Goal: Task Accomplishment & Management: Manage account settings

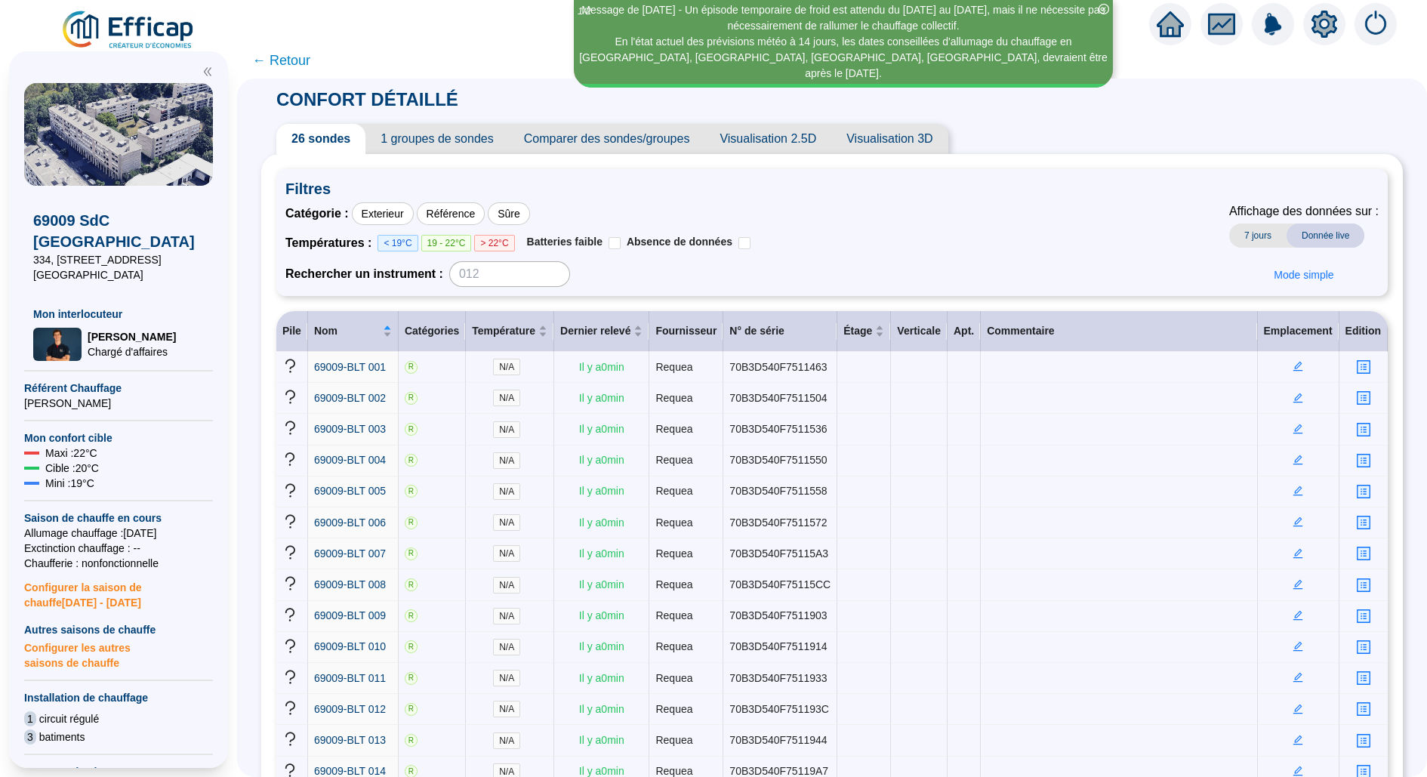
click at [158, 47] on div "[GEOGRAPHIC_DATA][STREET_ADDRESS] CHAPAS Mon interlocuteur [PERSON_NAME] d'affa…" at bounding box center [118, 409] width 237 height 735
click at [137, 40] on img at bounding box center [128, 30] width 137 height 42
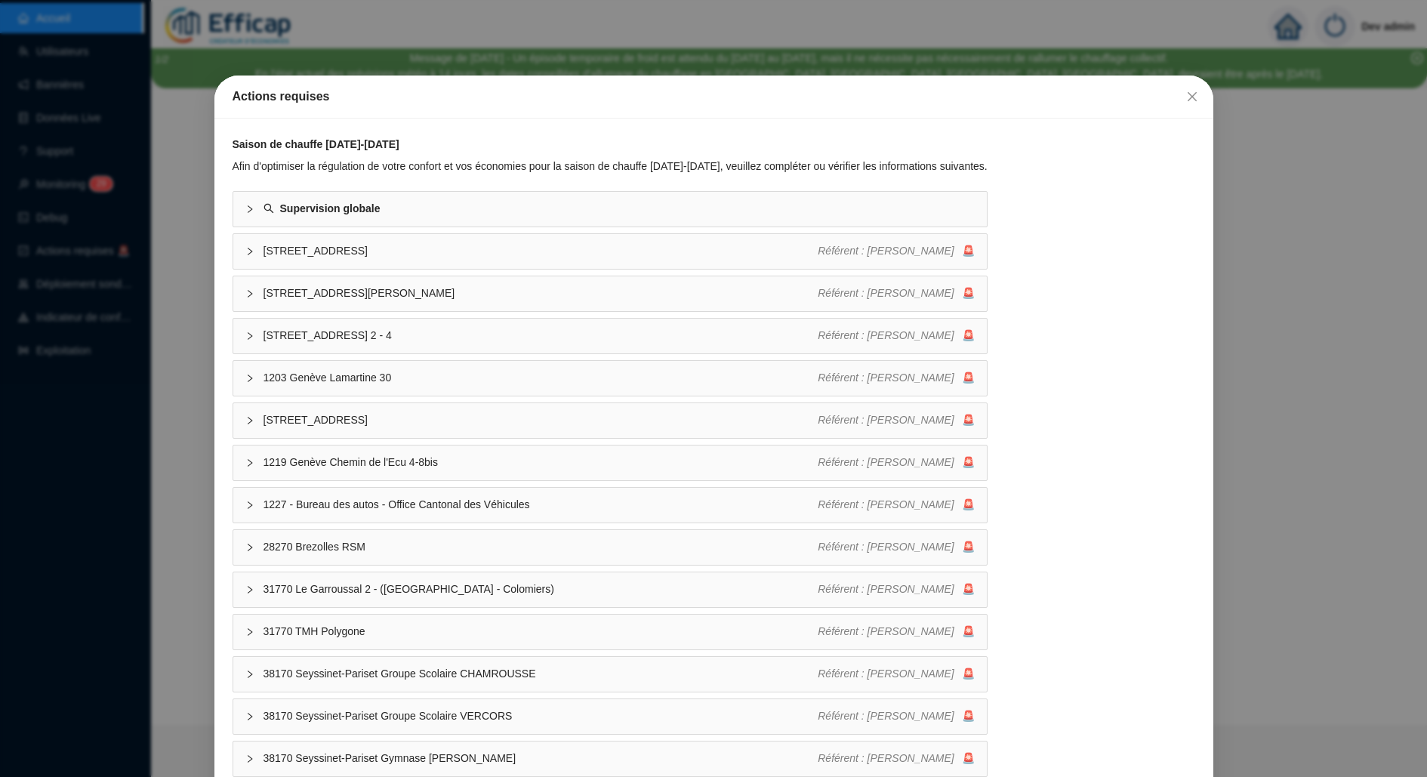
click at [181, 340] on div "Actions requises Saison de chauffe [DATE]-[DATE] Afin d'optimiser la régulation…" at bounding box center [713, 388] width 1427 height 777
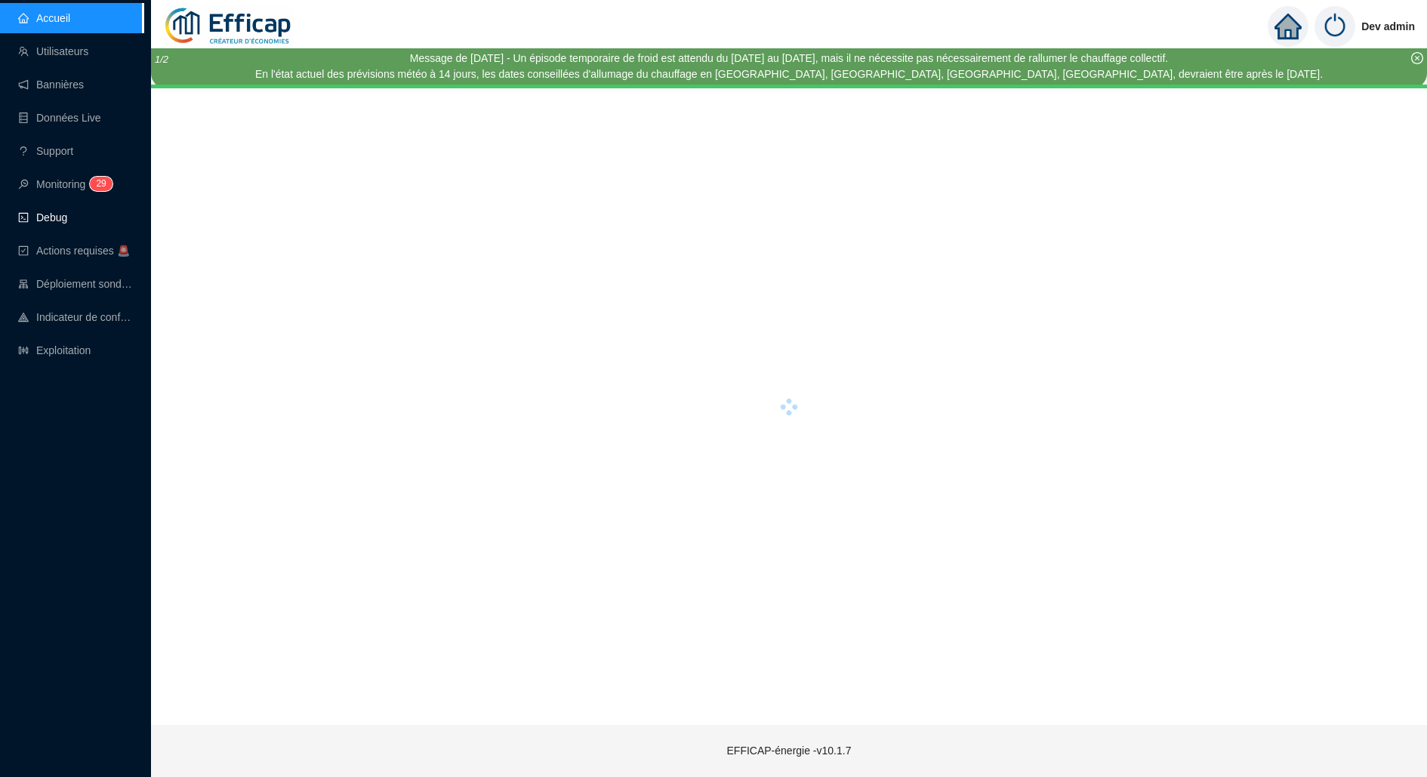
click at [67, 211] on link "Debug" at bounding box center [42, 217] width 49 height 12
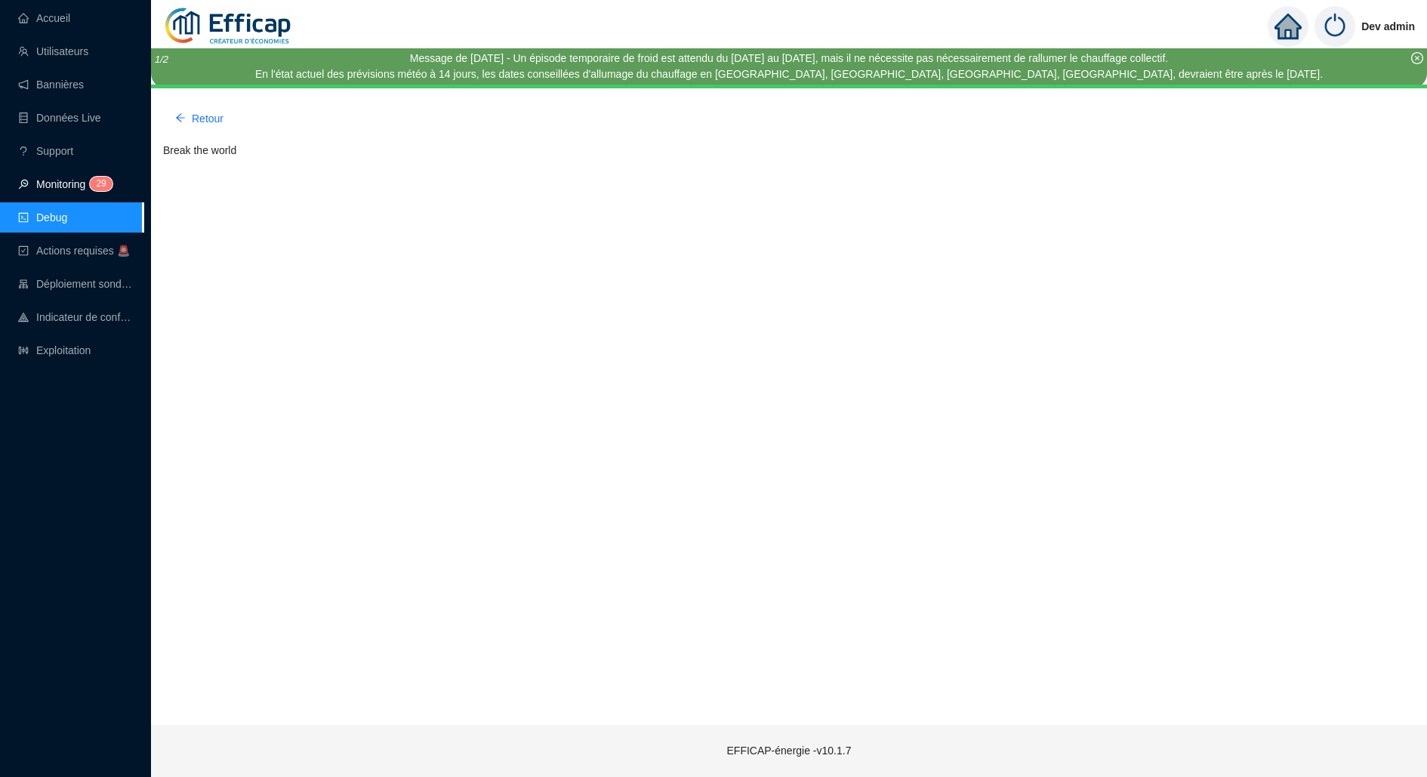
click at [79, 184] on link "Monitoring 2 9" at bounding box center [63, 184] width 90 height 12
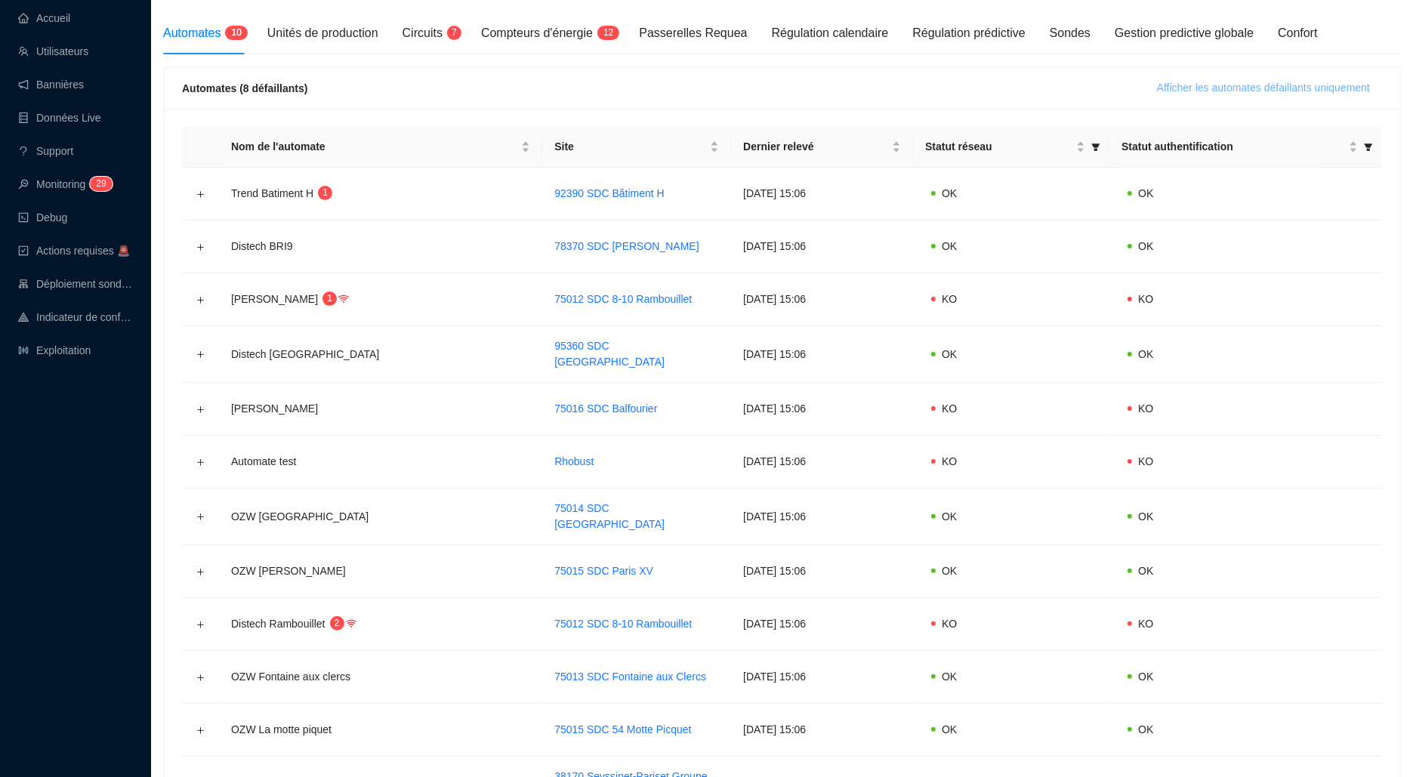
click at [1308, 94] on span "Afficher les automates défaillants uniquement" at bounding box center [1263, 88] width 213 height 16
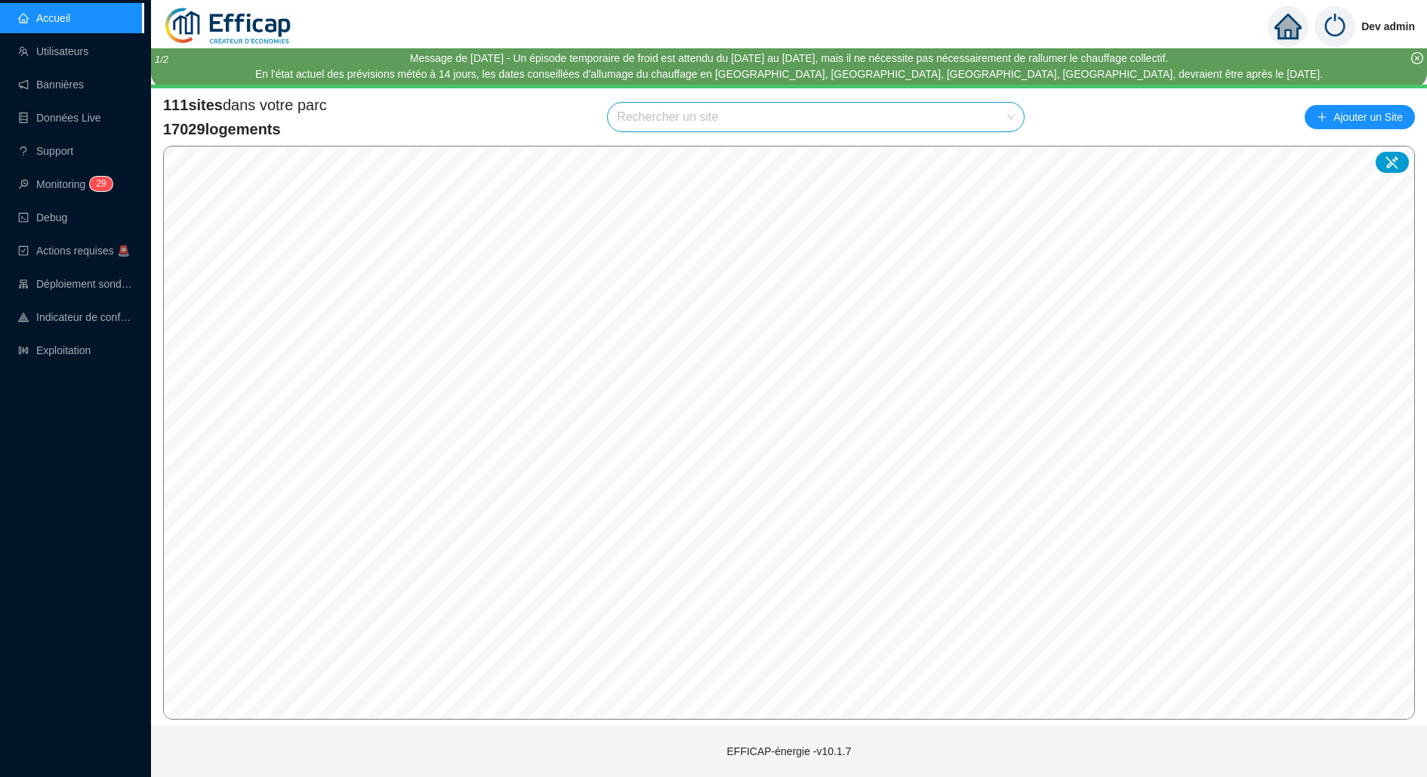
click at [716, 120] on input "search" at bounding box center [809, 117] width 384 height 29
type input "mortier"
click at [967, 150] on div "75020 SDC Mortier" at bounding box center [816, 153] width 392 height 23
type input "mortier"
click at [985, 153] on div at bounding box center [994, 153] width 35 height 23
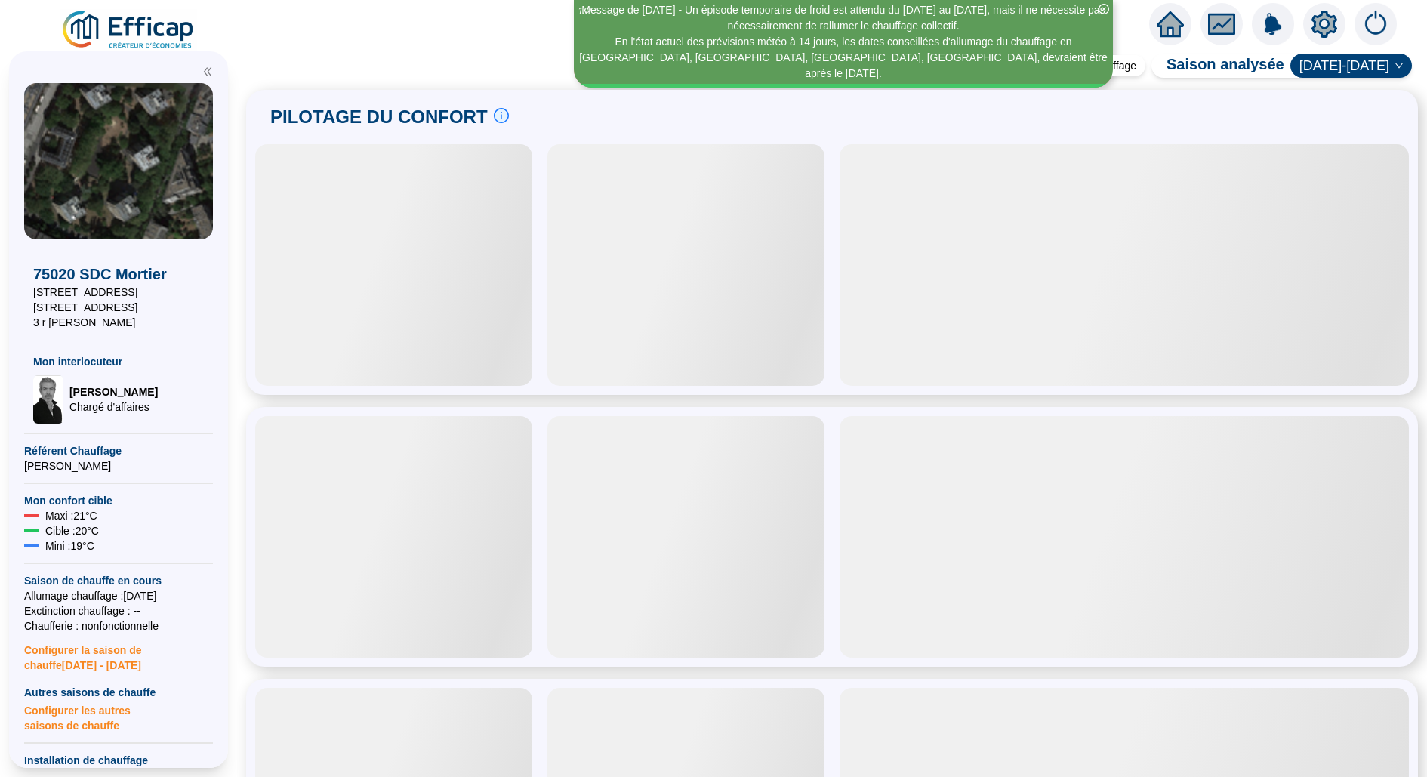
click at [1323, 26] on icon "setting" at bounding box center [1324, 24] width 27 height 27
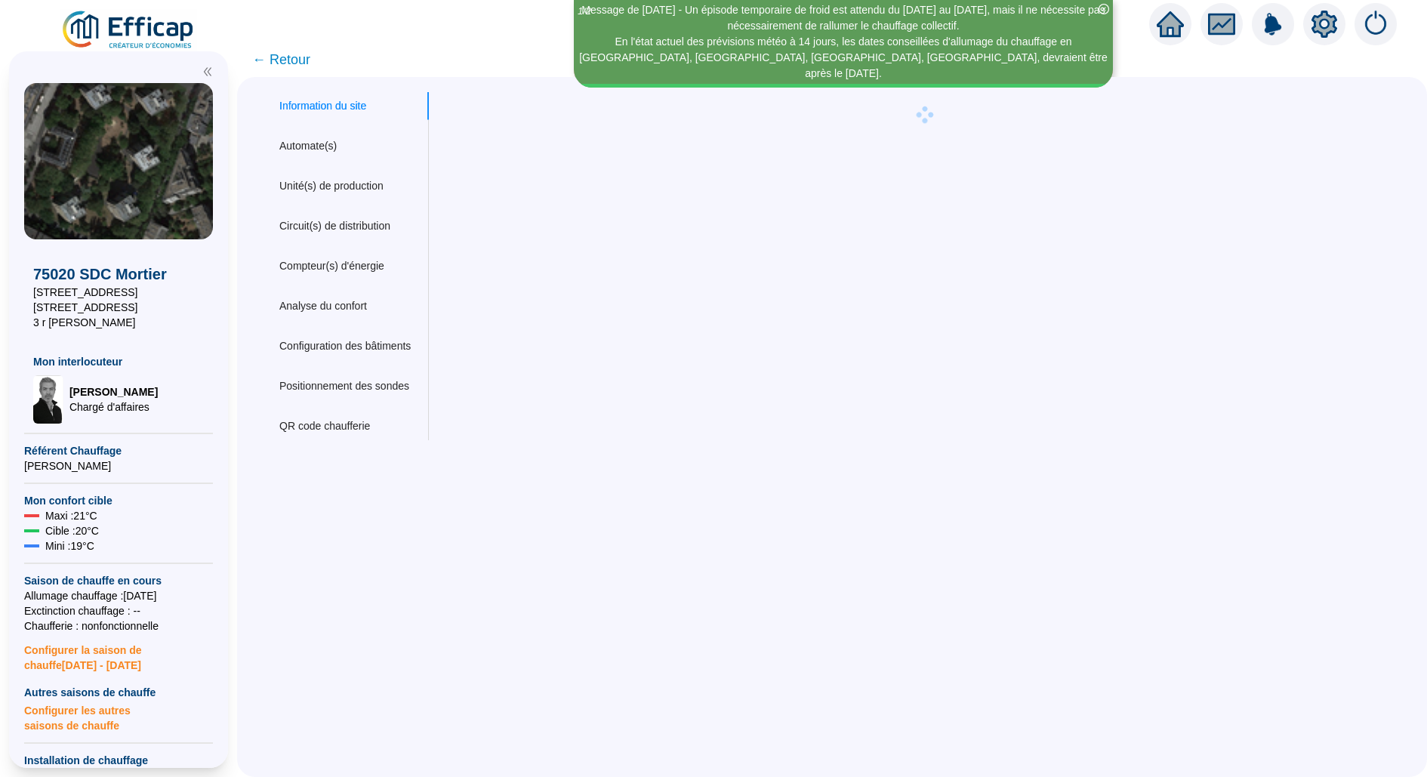
click at [360, 162] on div "Information du site Automate(s) Unité(s) de production Circuit(s) de distributi…" at bounding box center [345, 266] width 168 height 348
click at [337, 143] on div "Automate(s)" at bounding box center [307, 146] width 57 height 16
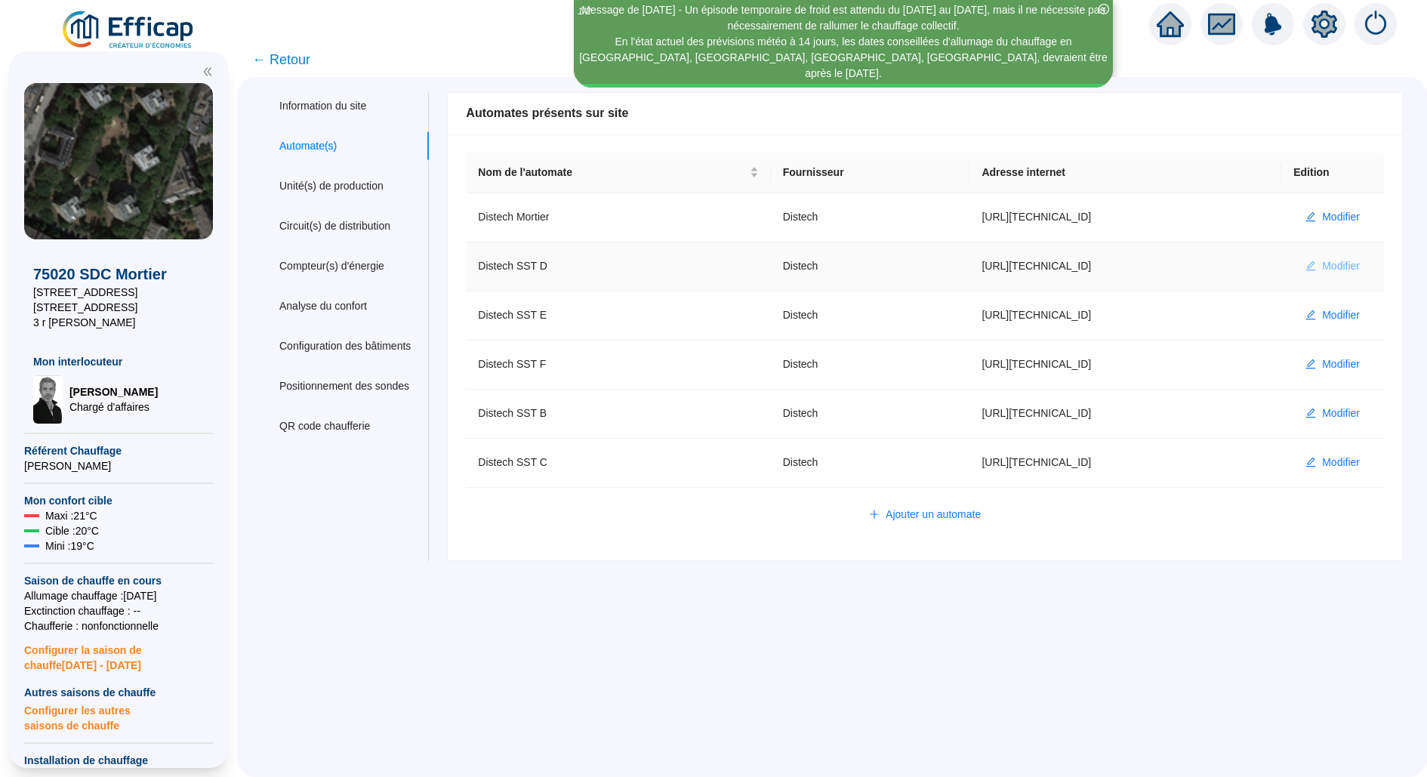
click at [1322, 260] on span "Modifier" at bounding box center [1341, 266] width 38 height 16
type input "Distech SST D"
type input "http://10.132.0.5:8080/mtr-d"
type input "admin"
type input "AV1001"
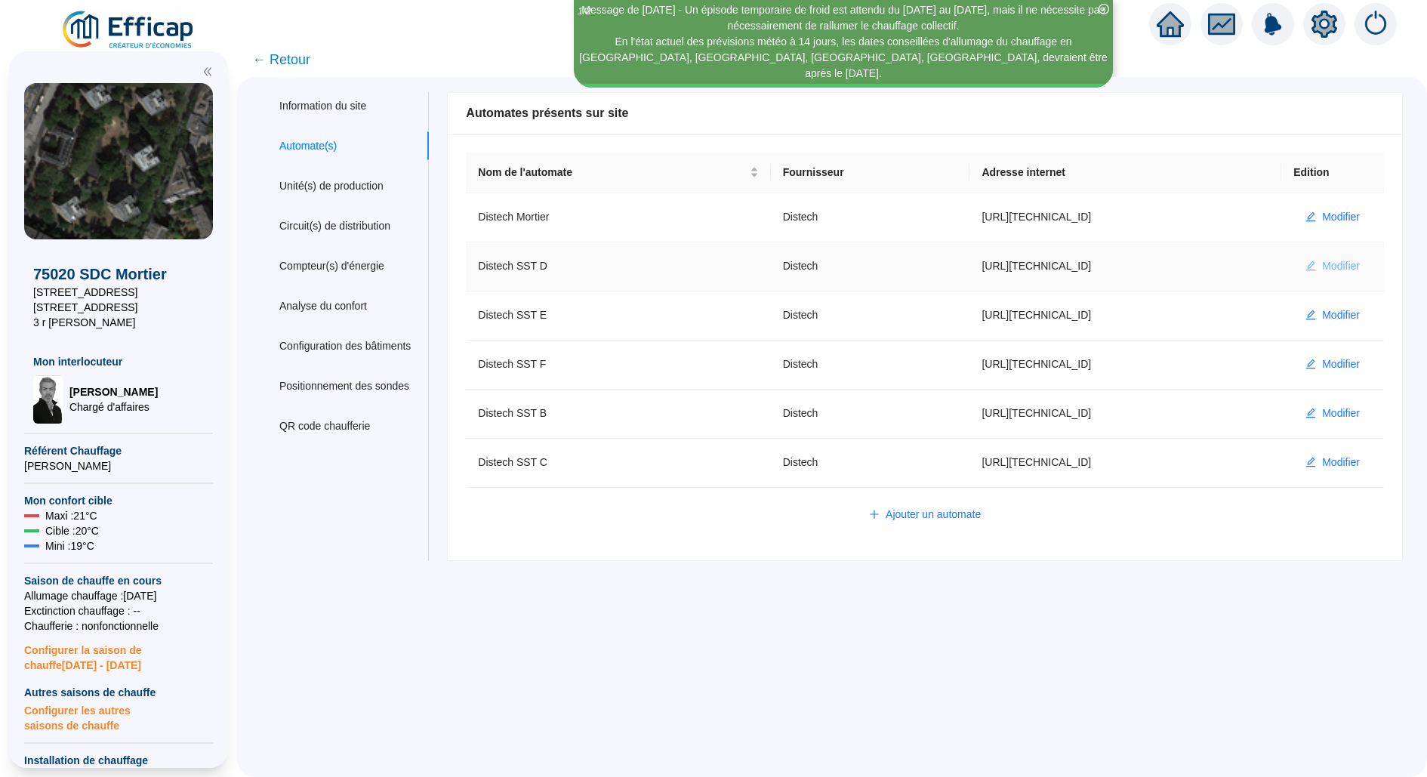
type input "AV1002"
type input "AV1000"
type input "BV1000"
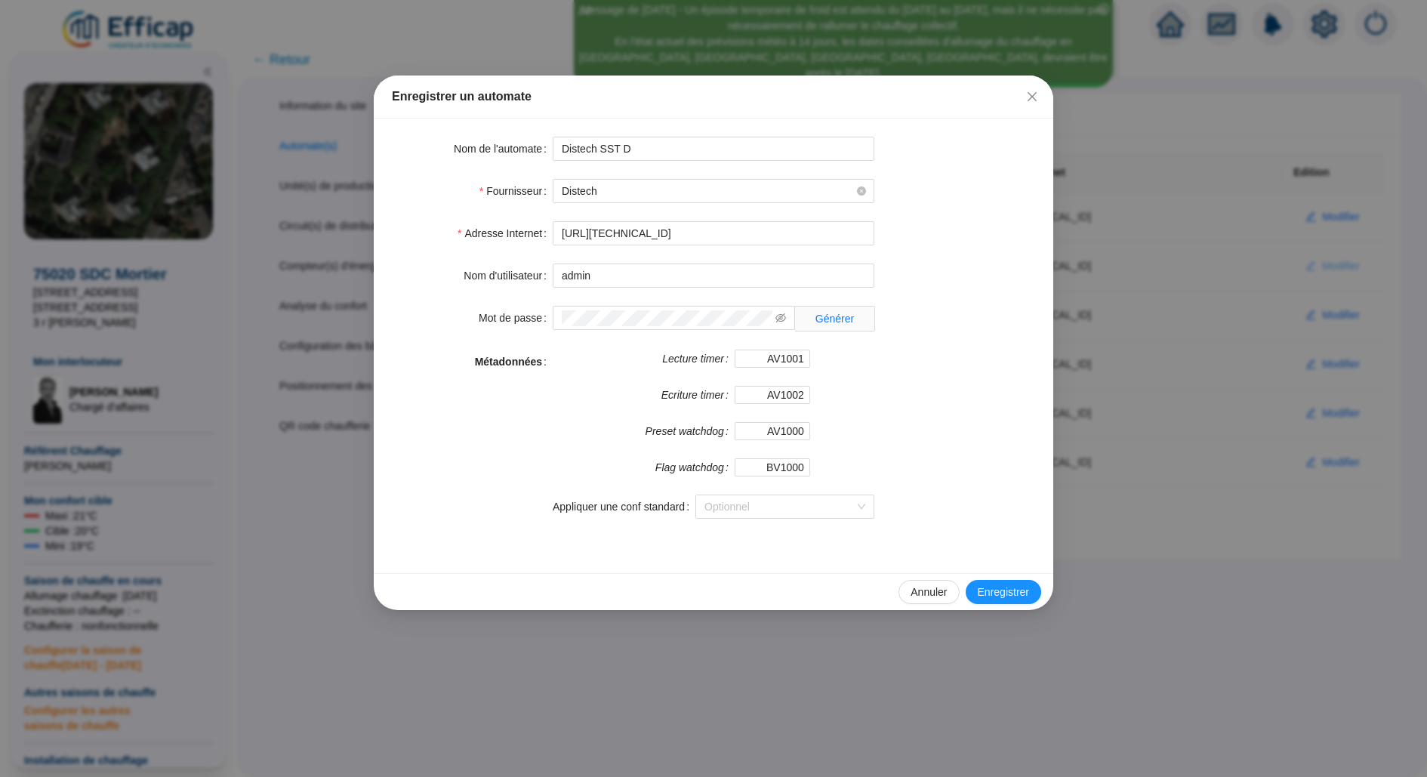
click at [1317, 260] on div "Enregistrer un automate Nom de l'automate Distech SST D Fournisseur Distech Adr…" at bounding box center [713, 388] width 1427 height 777
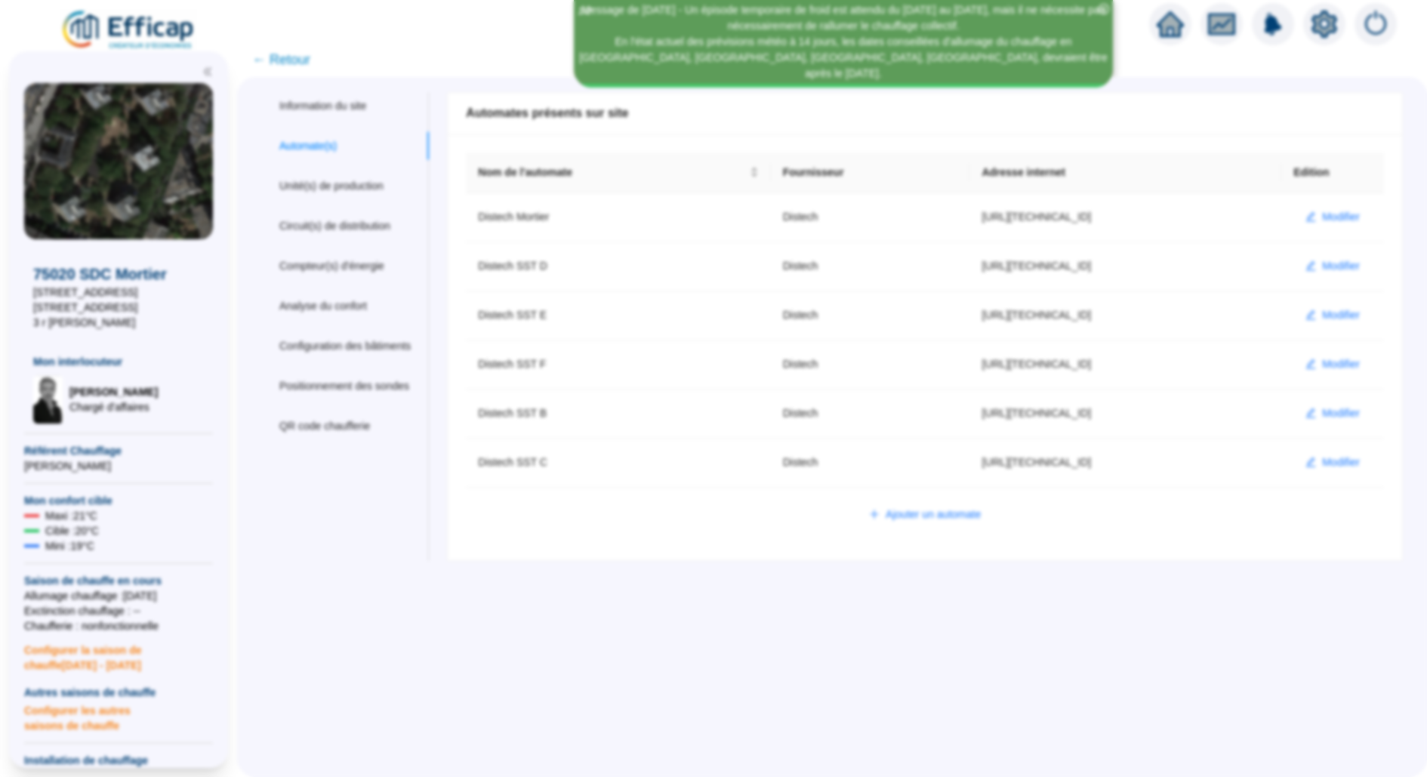
type input "admin-efficap"
click at [1108, 11] on icon "close-circle" at bounding box center [1104, 9] width 11 height 11
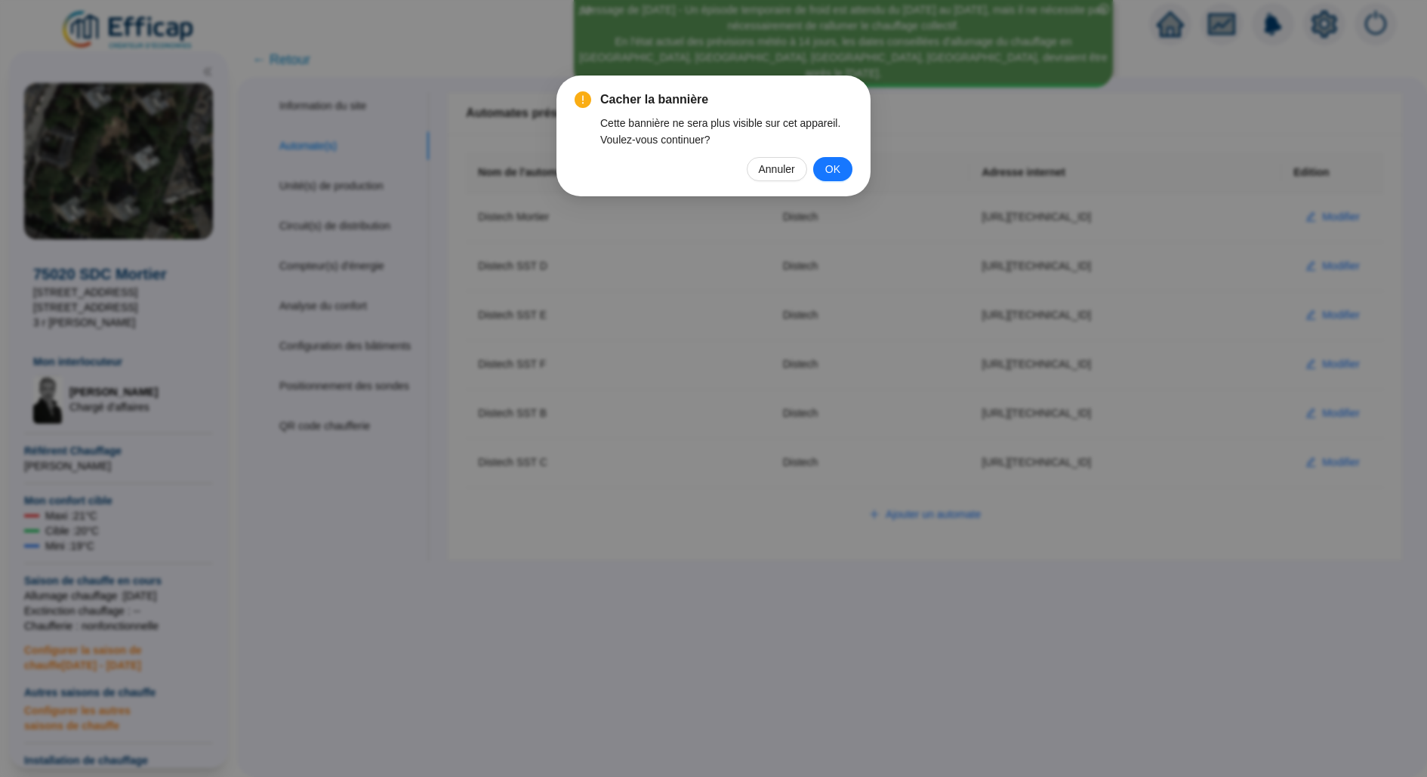
drag, startPoint x: 837, startPoint y: 164, endPoint x: 701, endPoint y: 141, distance: 138.5
click at [837, 164] on span "OK" at bounding box center [832, 169] width 15 height 17
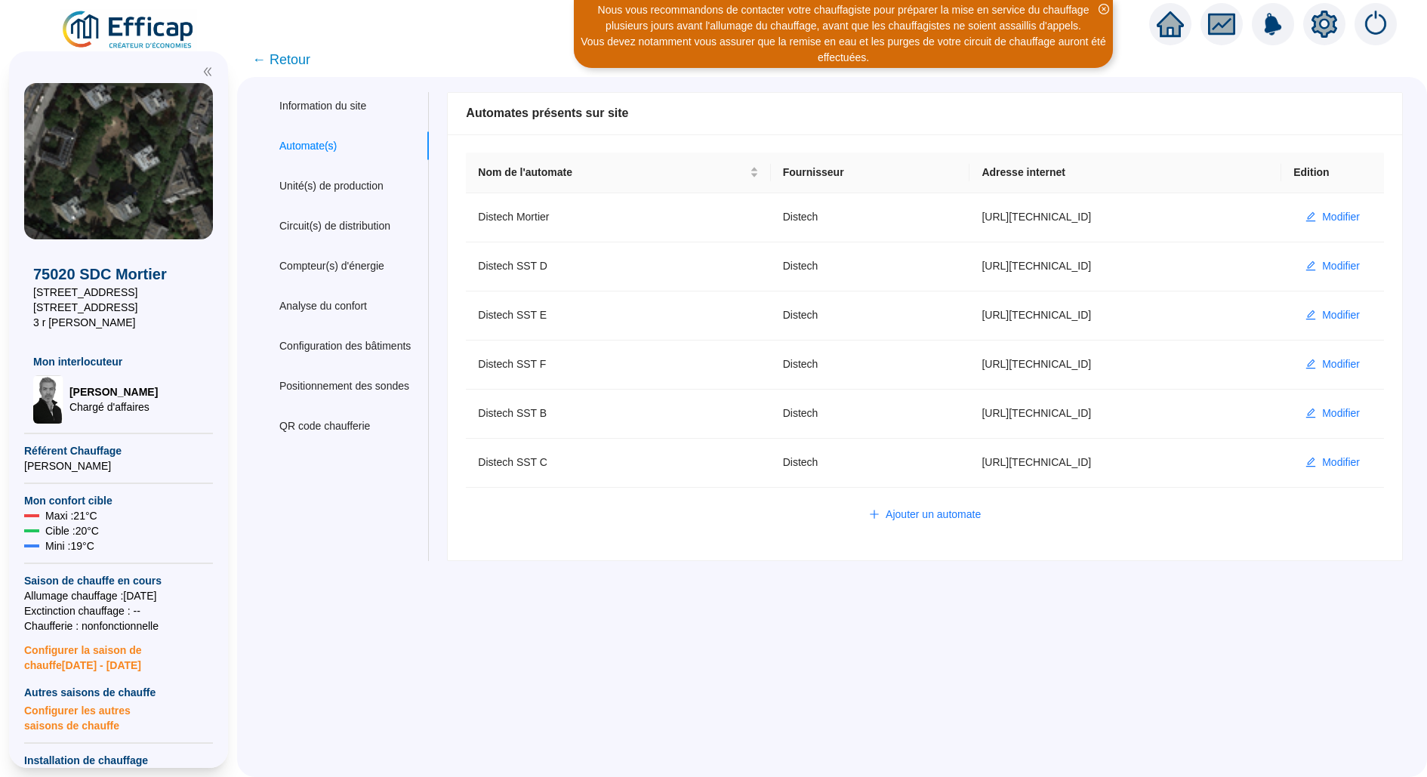
click at [300, 60] on span "← Retour" at bounding box center [281, 59] width 58 height 21
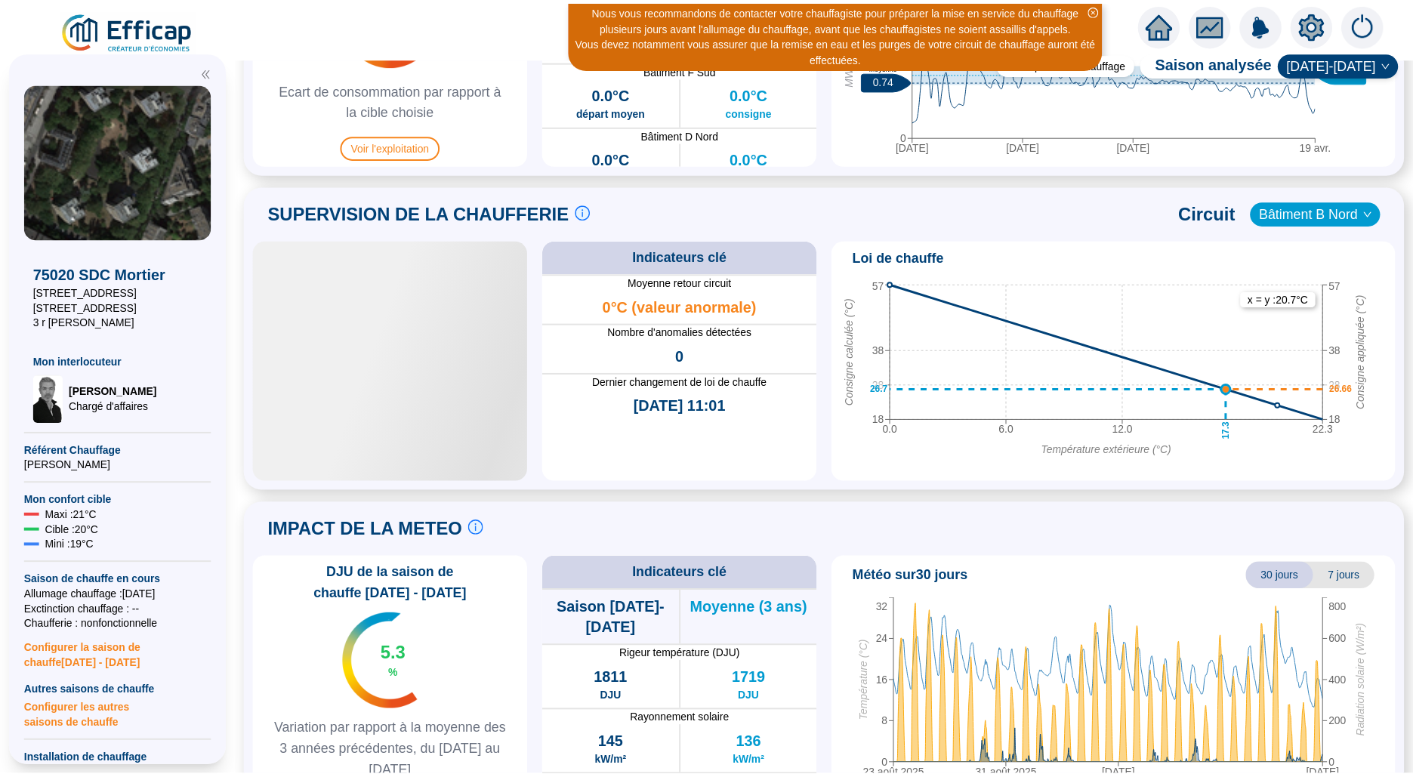
scroll to position [953, 0]
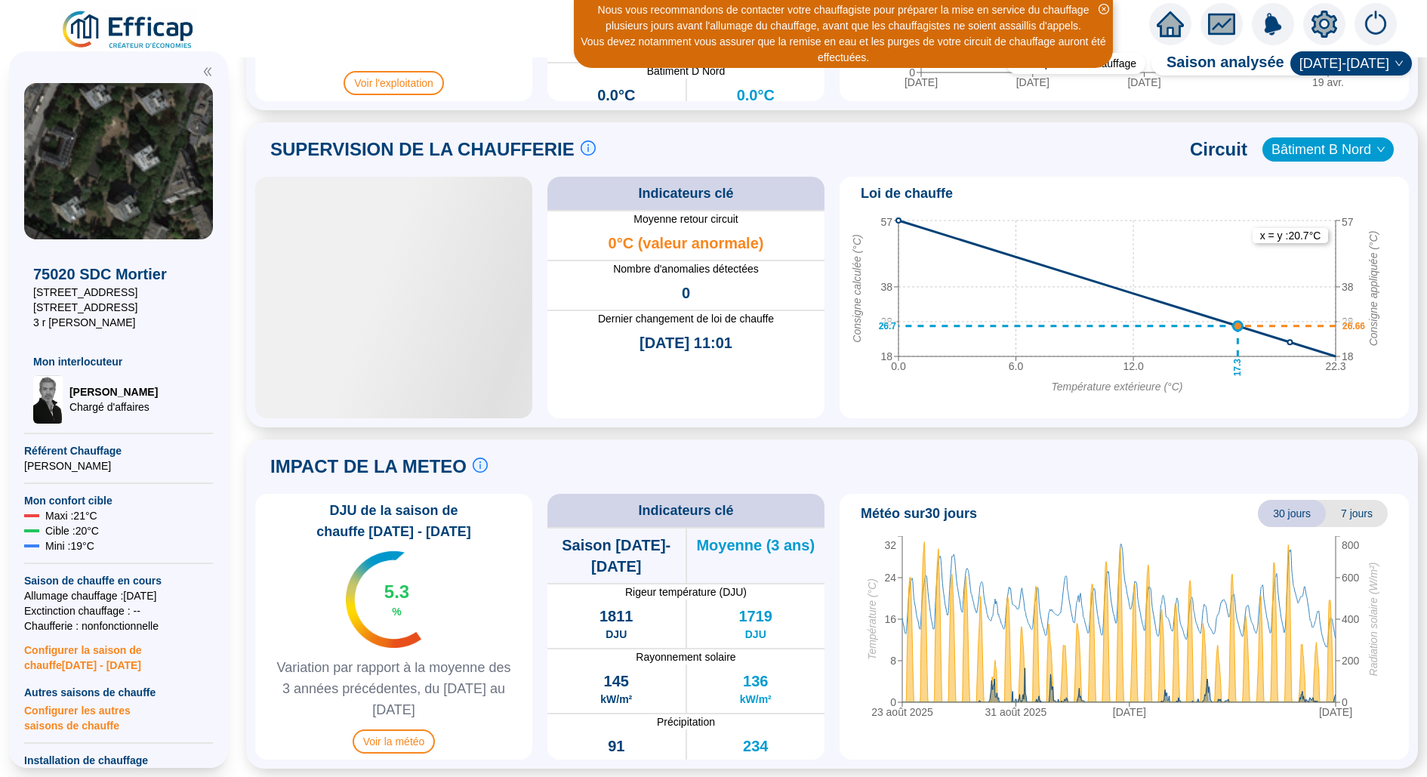
click at [1280, 153] on span "Bâtiment B Nord" at bounding box center [1327, 149] width 113 height 23
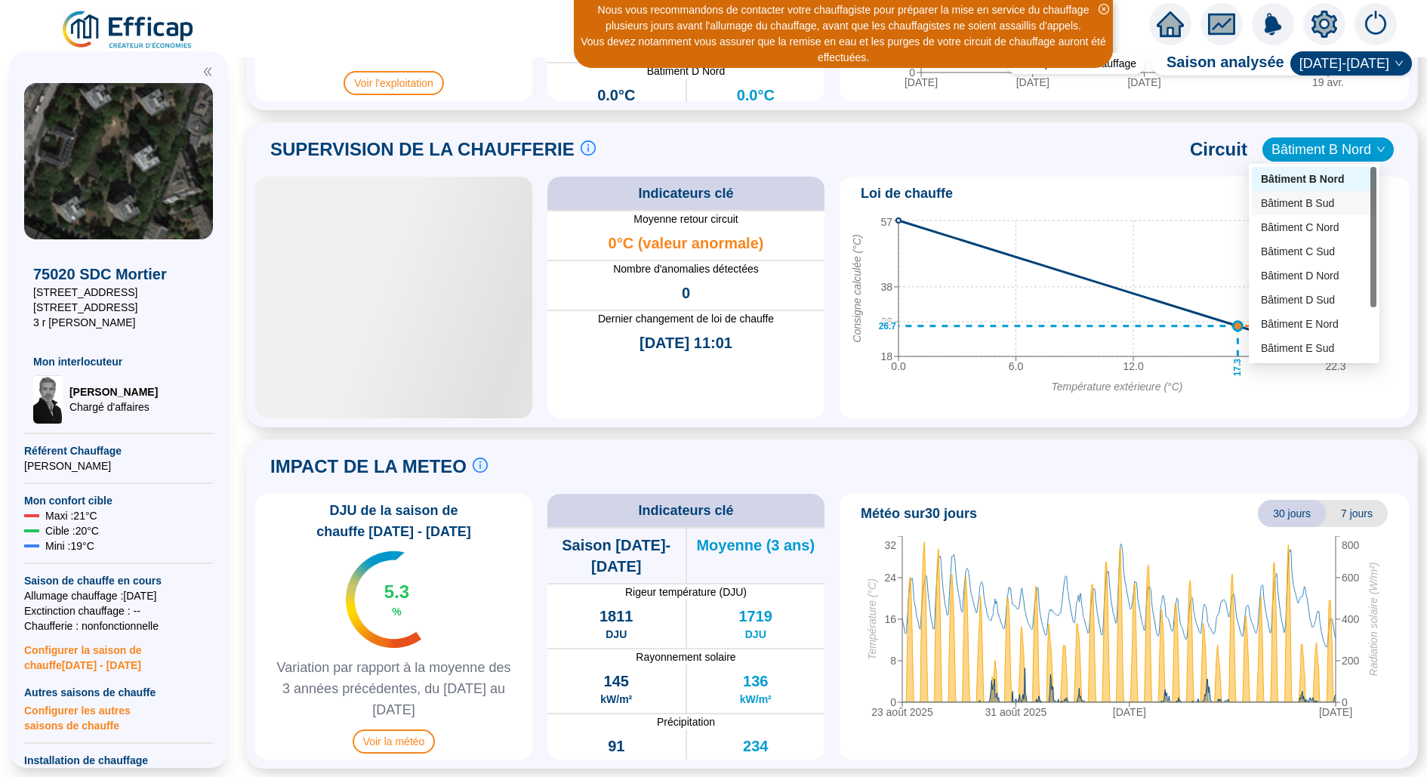
click at [1301, 213] on div "Bâtiment B Sud" at bounding box center [1314, 203] width 125 height 24
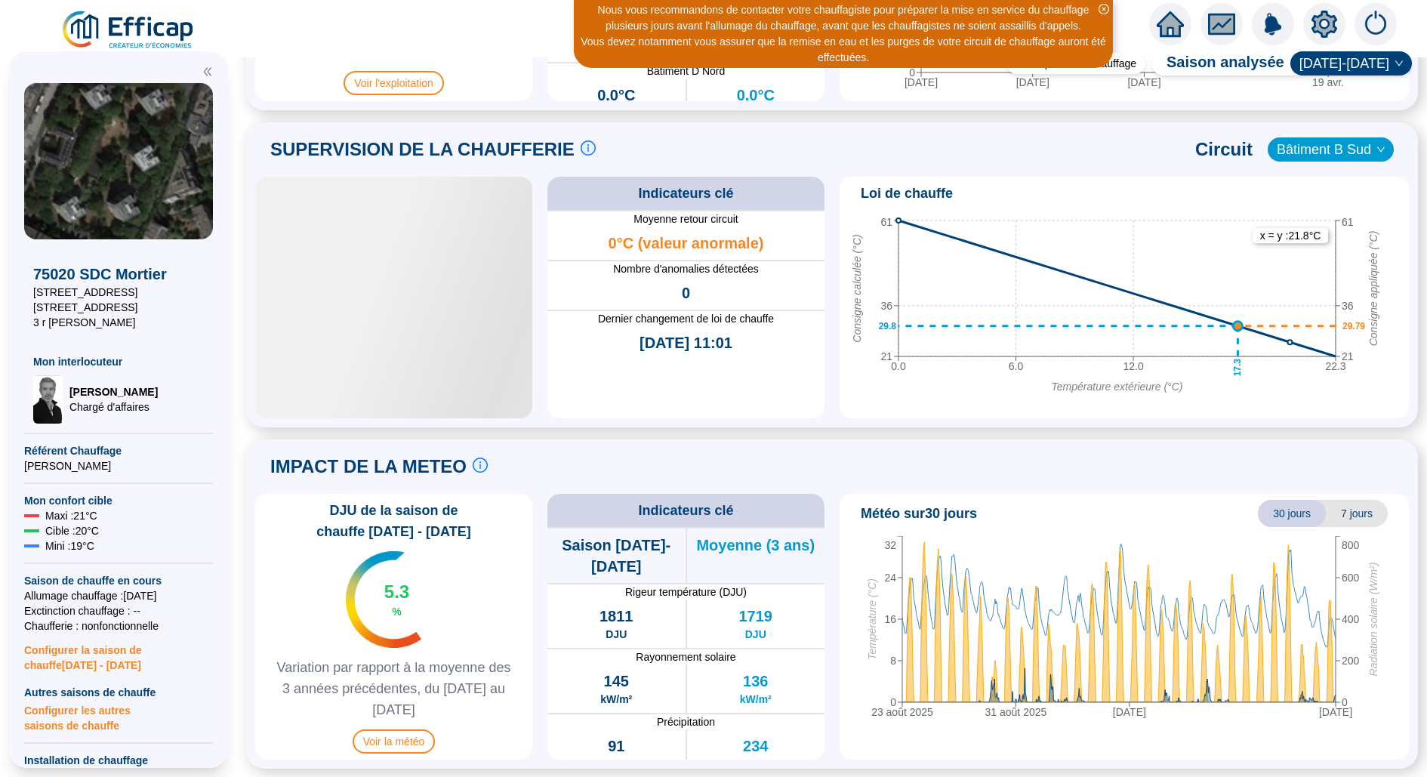
click at [139, 36] on img at bounding box center [128, 30] width 137 height 42
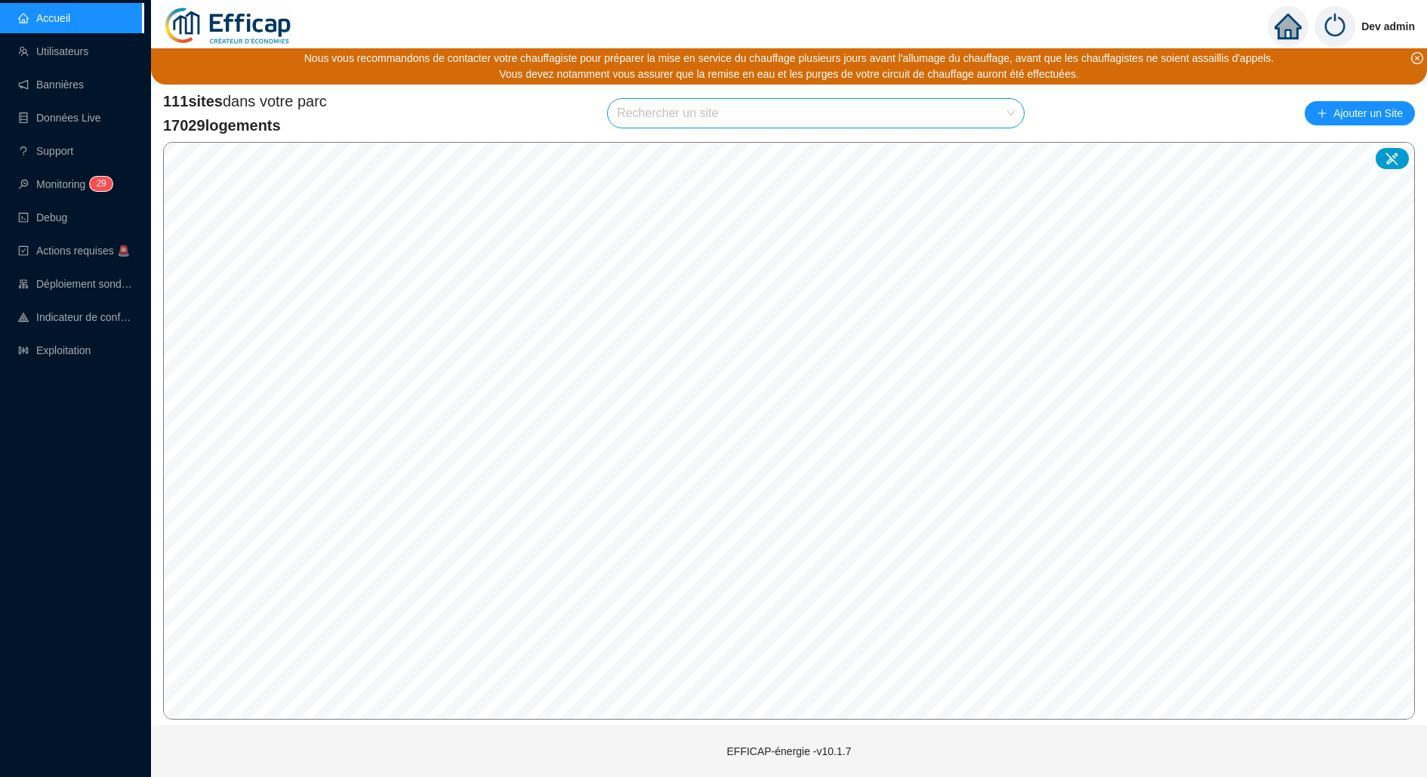
click at [900, 120] on input "search" at bounding box center [809, 113] width 384 height 29
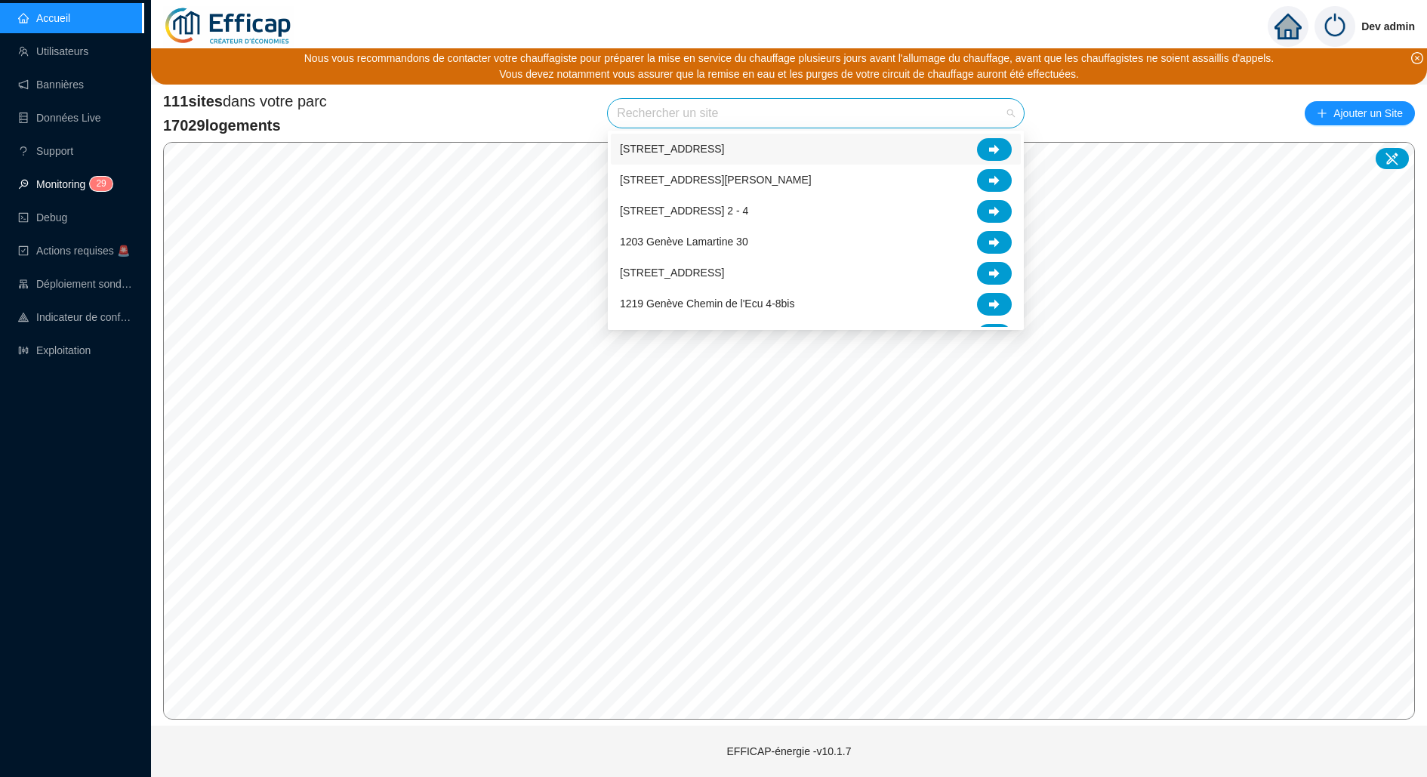
click at [18, 189] on link "Monitoring 2 9" at bounding box center [63, 184] width 90 height 12
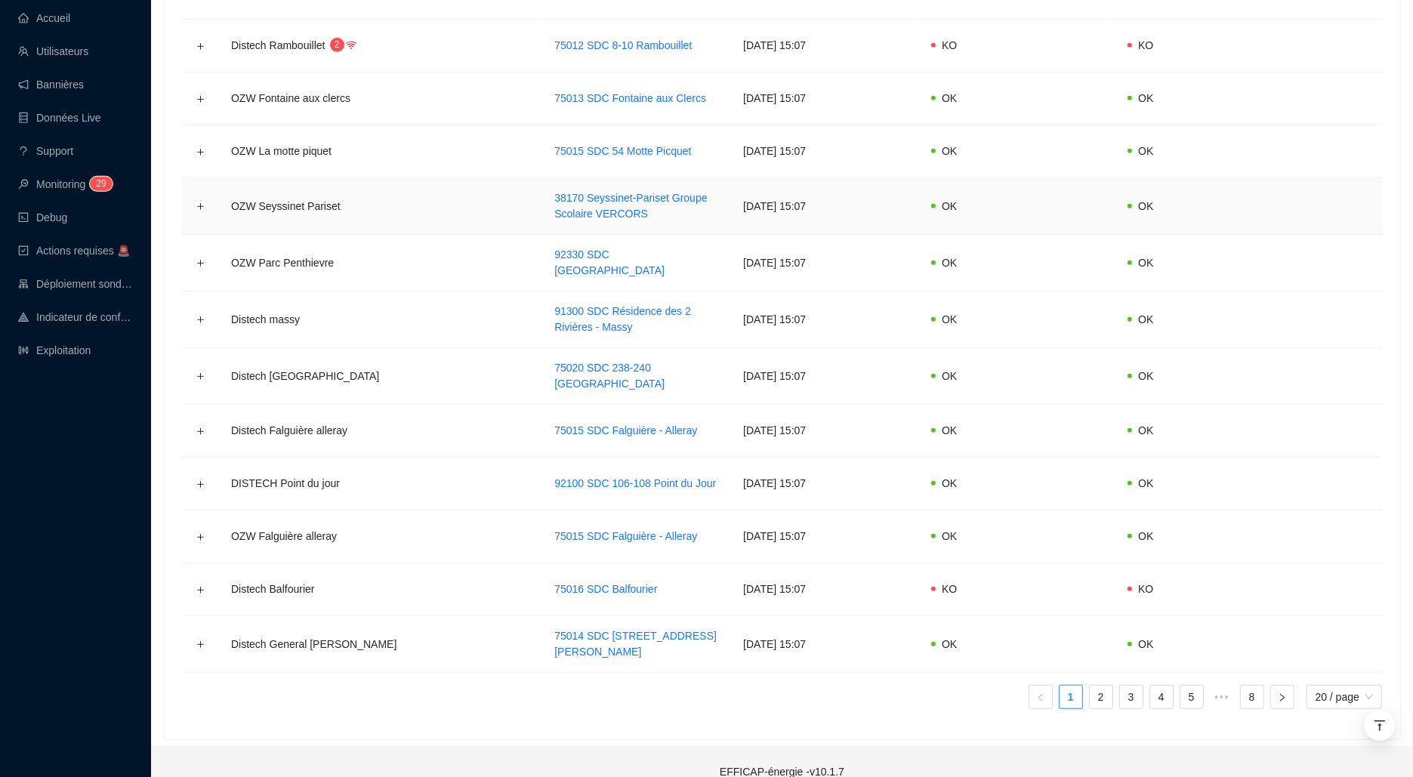
scroll to position [772, 0]
click at [1098, 683] on link "2" at bounding box center [1100, 694] width 23 height 23
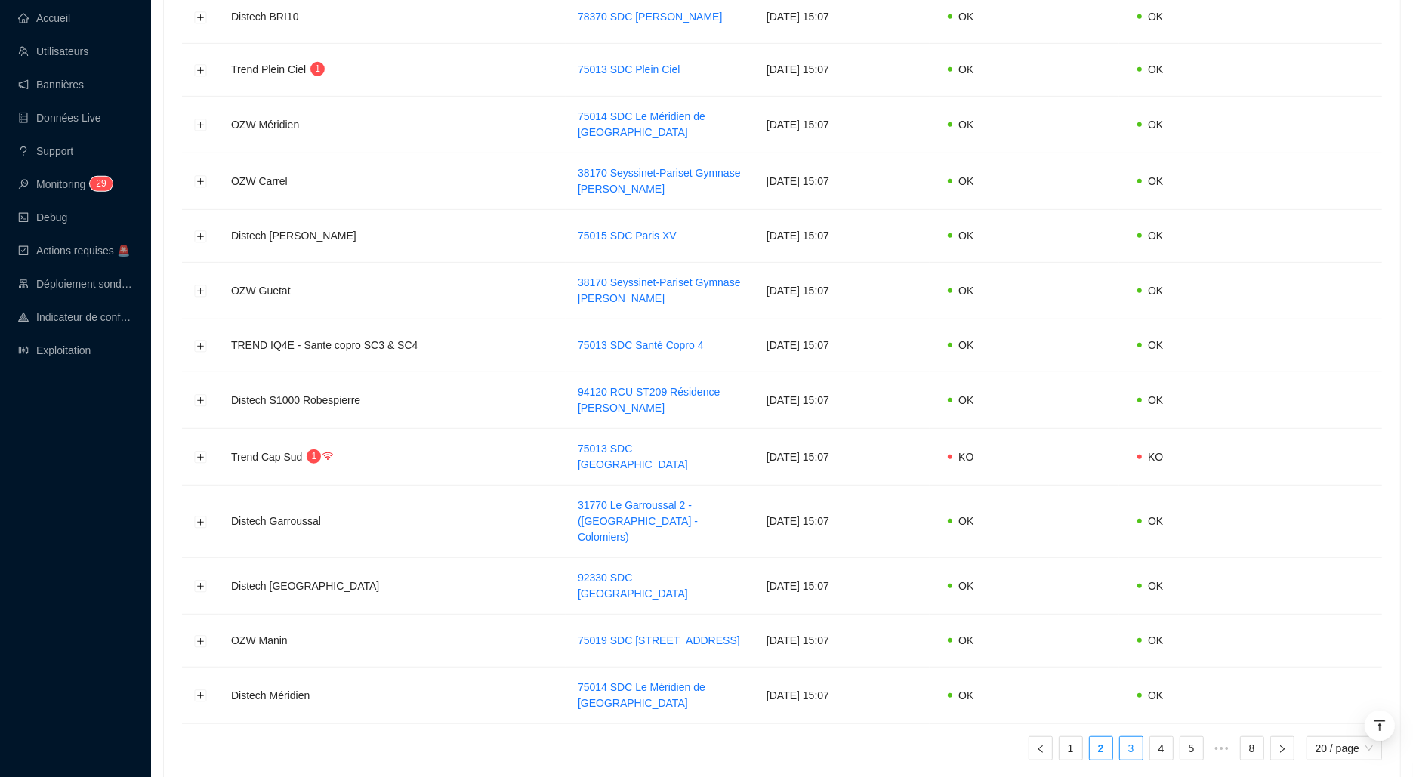
click at [1129, 737] on link "3" at bounding box center [1131, 748] width 23 height 23
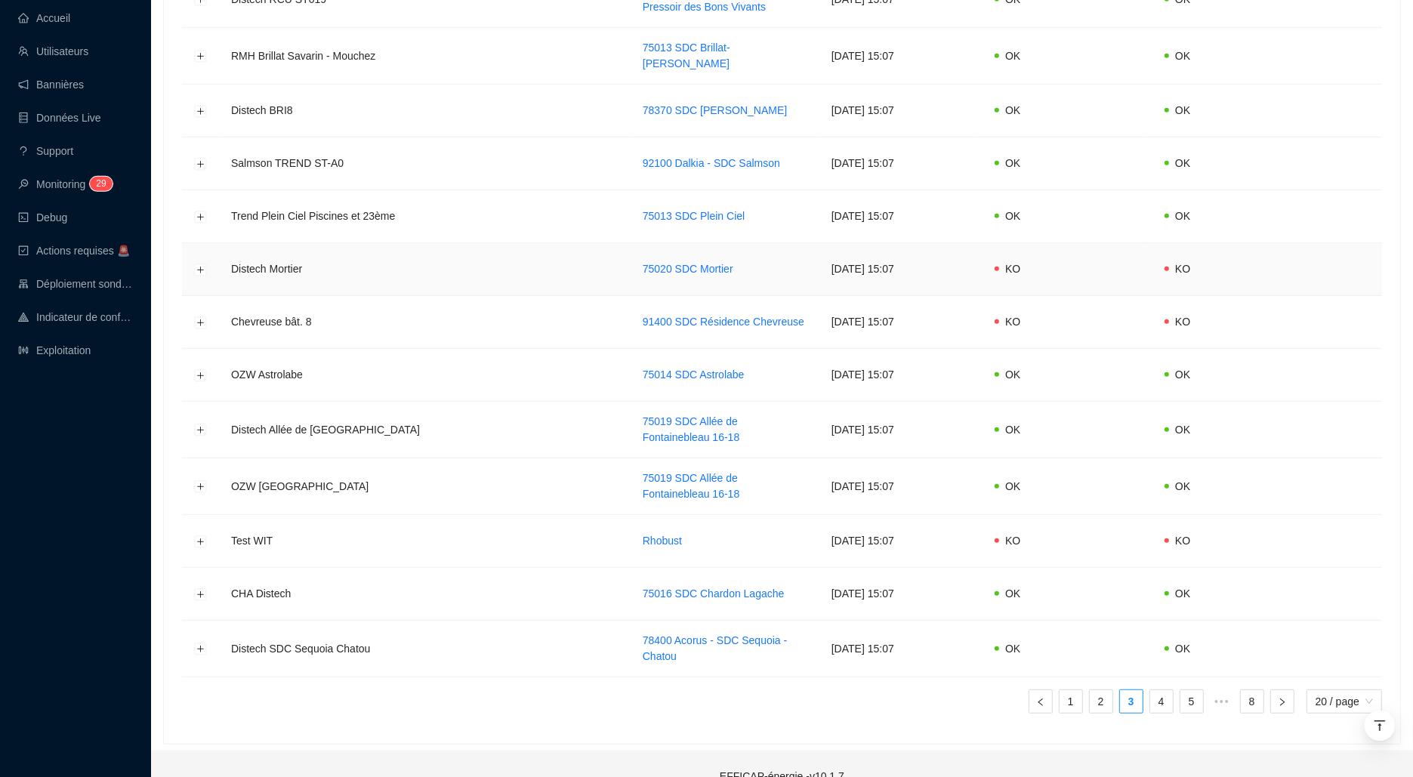
click at [192, 256] on td at bounding box center [200, 269] width 37 height 53
click at [199, 263] on button "Développer la ligne" at bounding box center [201, 269] width 12 height 12
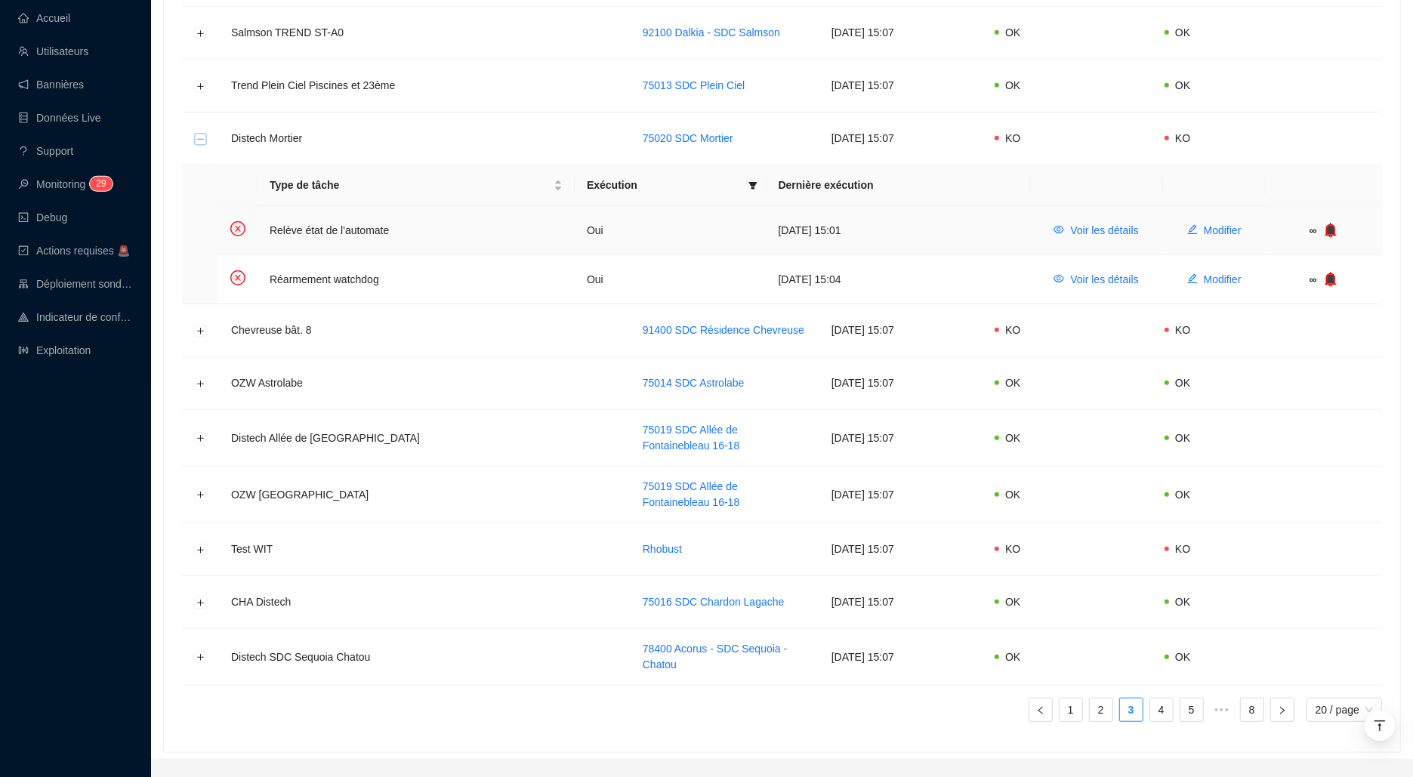
scroll to position [922, 0]
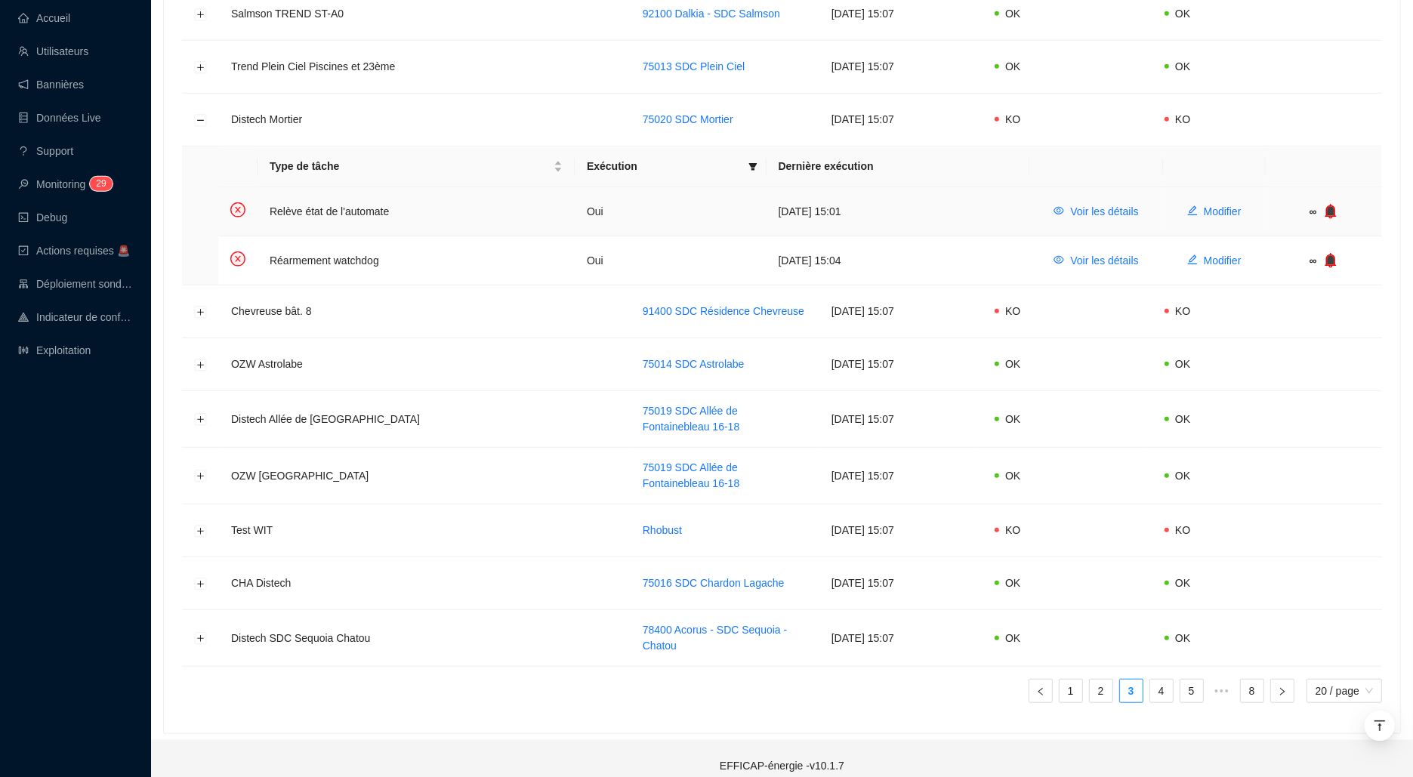
click at [1333, 205] on icon "bell" at bounding box center [1331, 210] width 10 height 11
click at [1332, 254] on icon "bell" at bounding box center [1331, 259] width 10 height 11
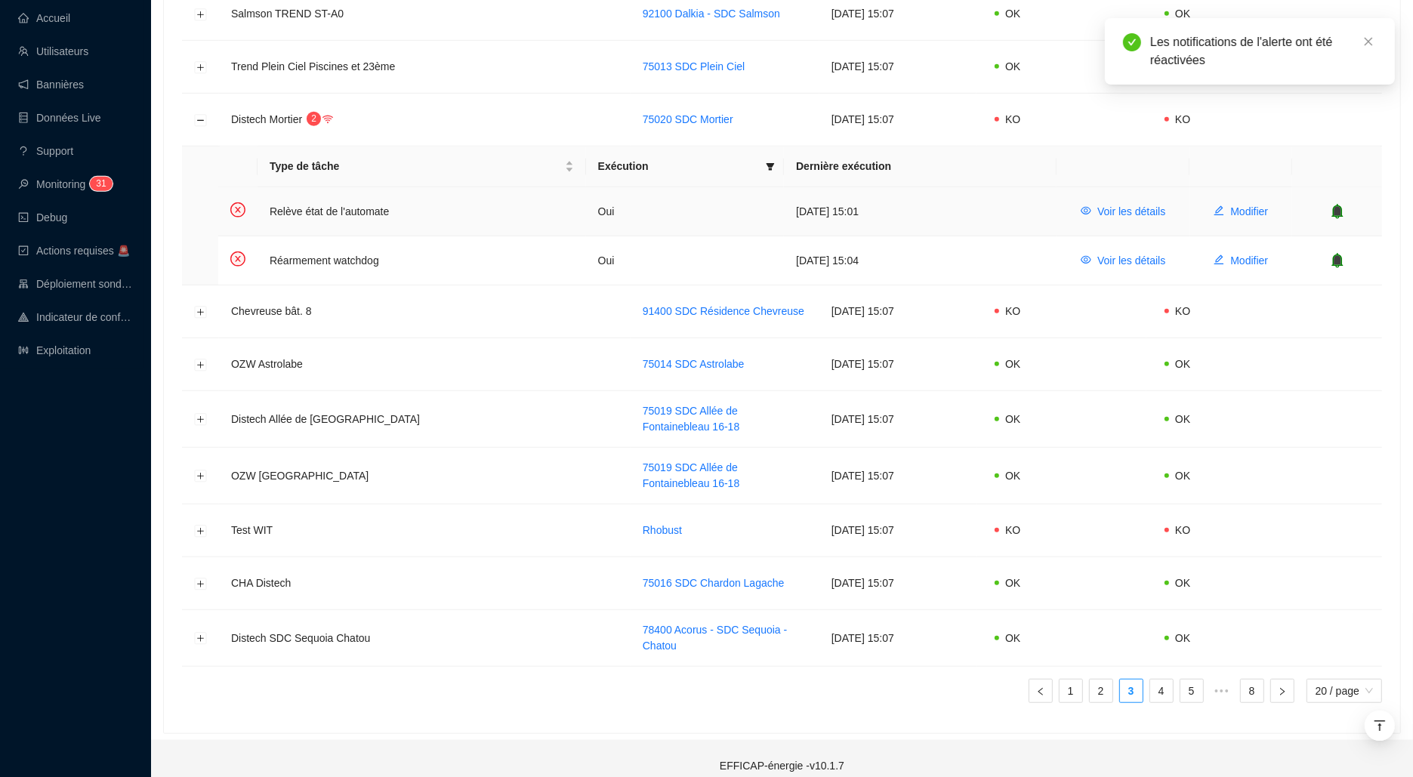
click at [1340, 205] on icon "bell" at bounding box center [1337, 210] width 10 height 11
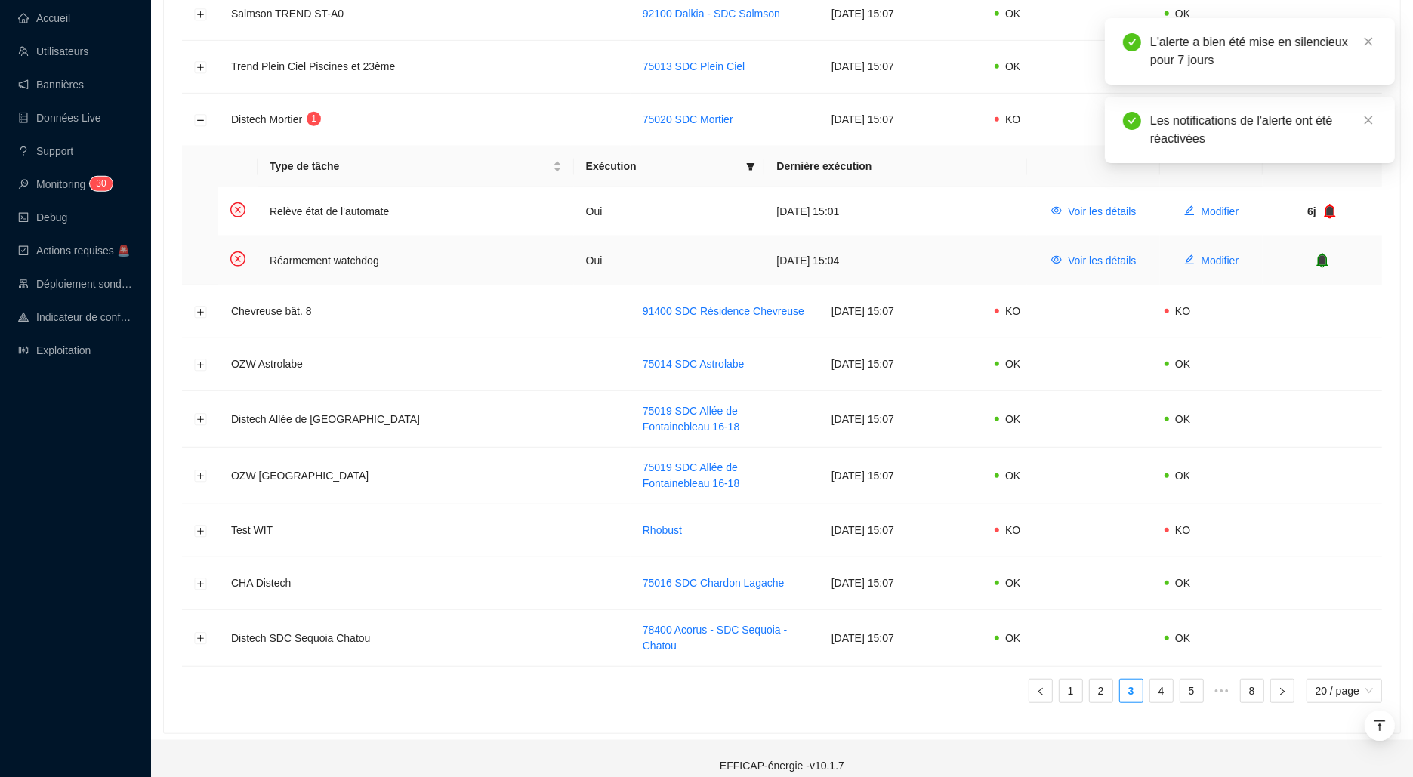
click at [1321, 254] on icon "bell" at bounding box center [1322, 259] width 10 height 11
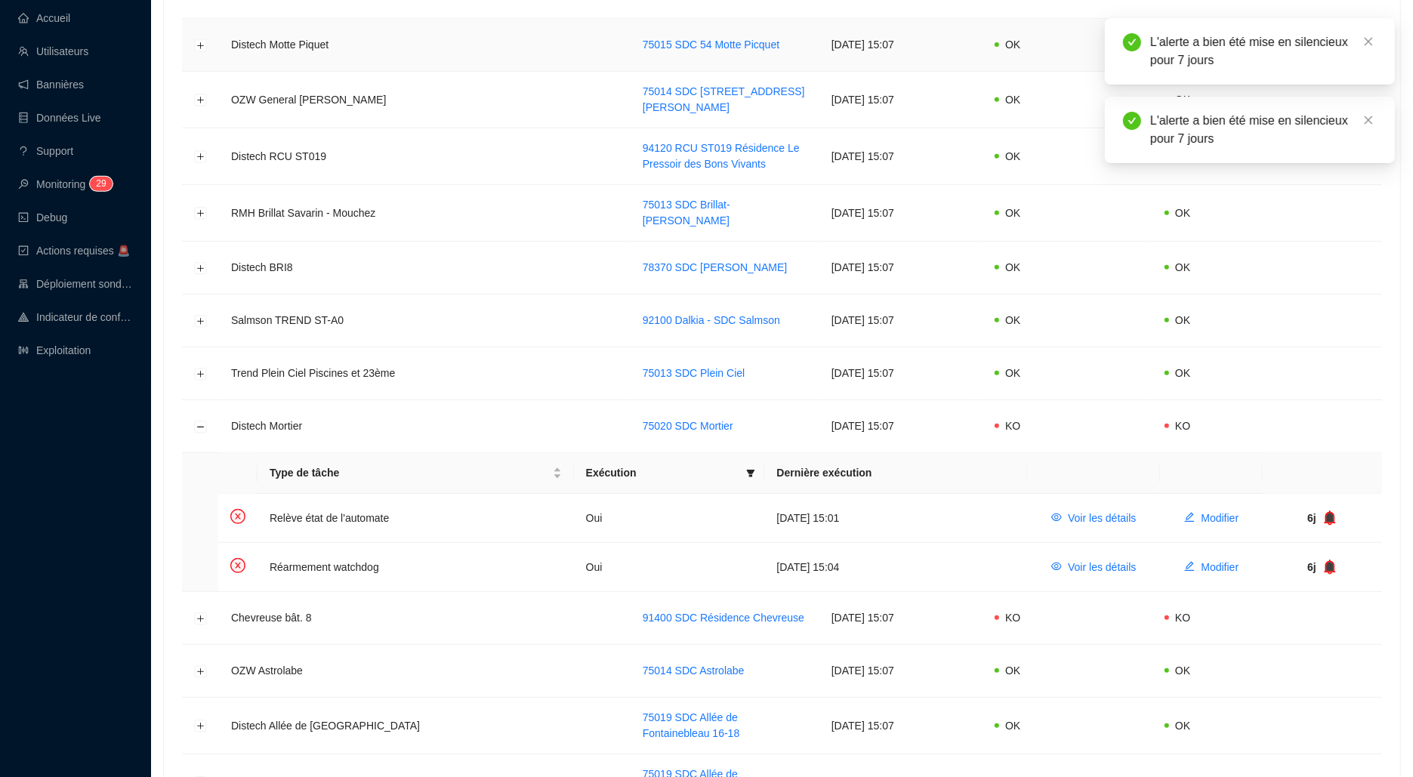
scroll to position [628, 0]
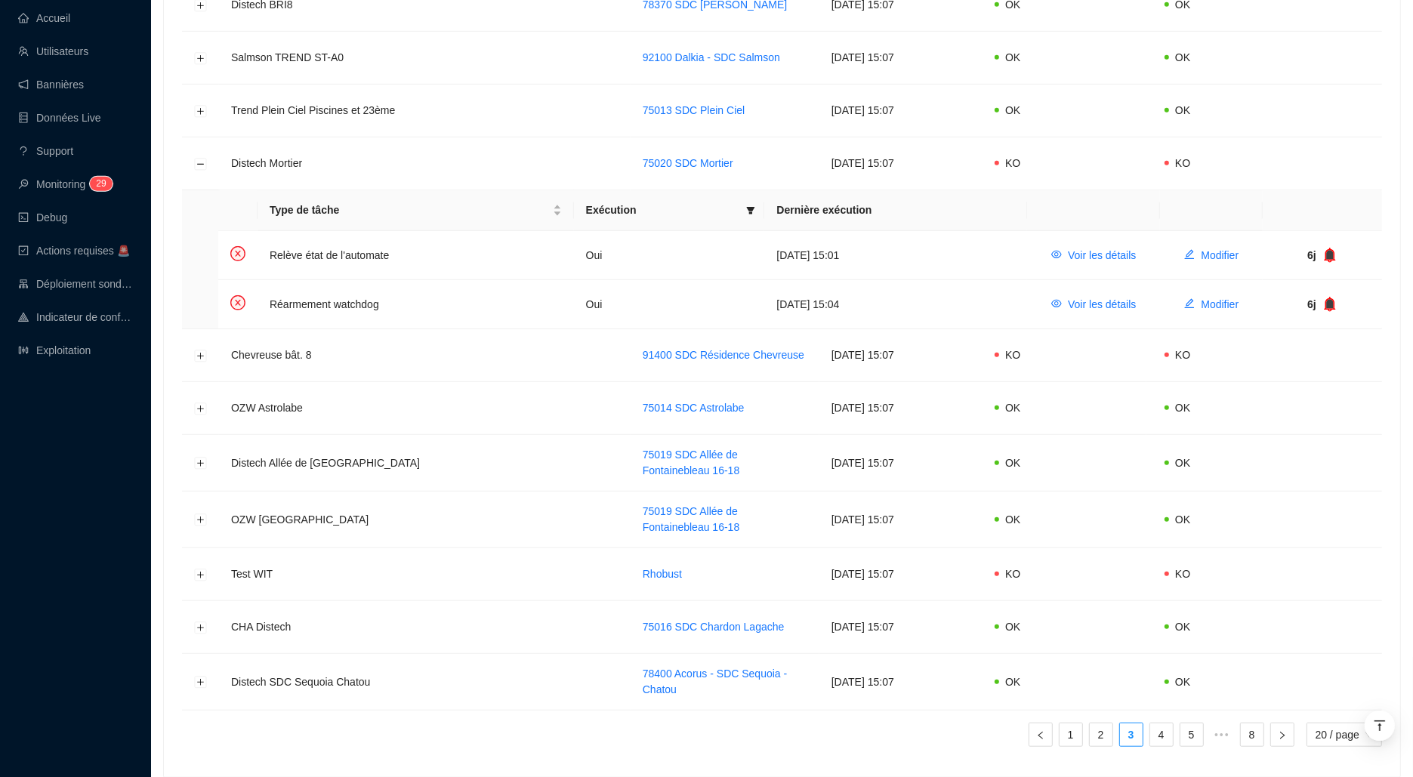
click at [1165, 726] on link "4" at bounding box center [1161, 734] width 23 height 23
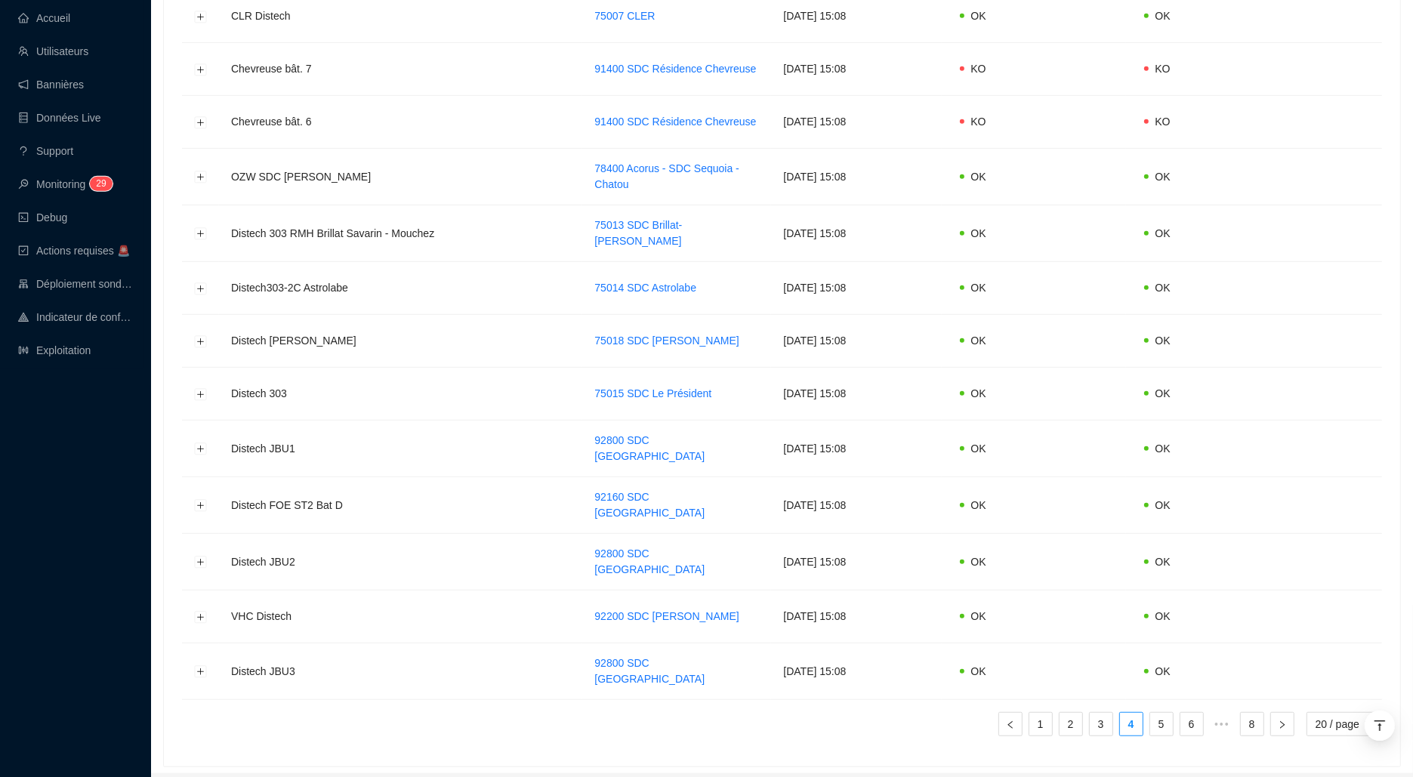
scroll to position [734, 0]
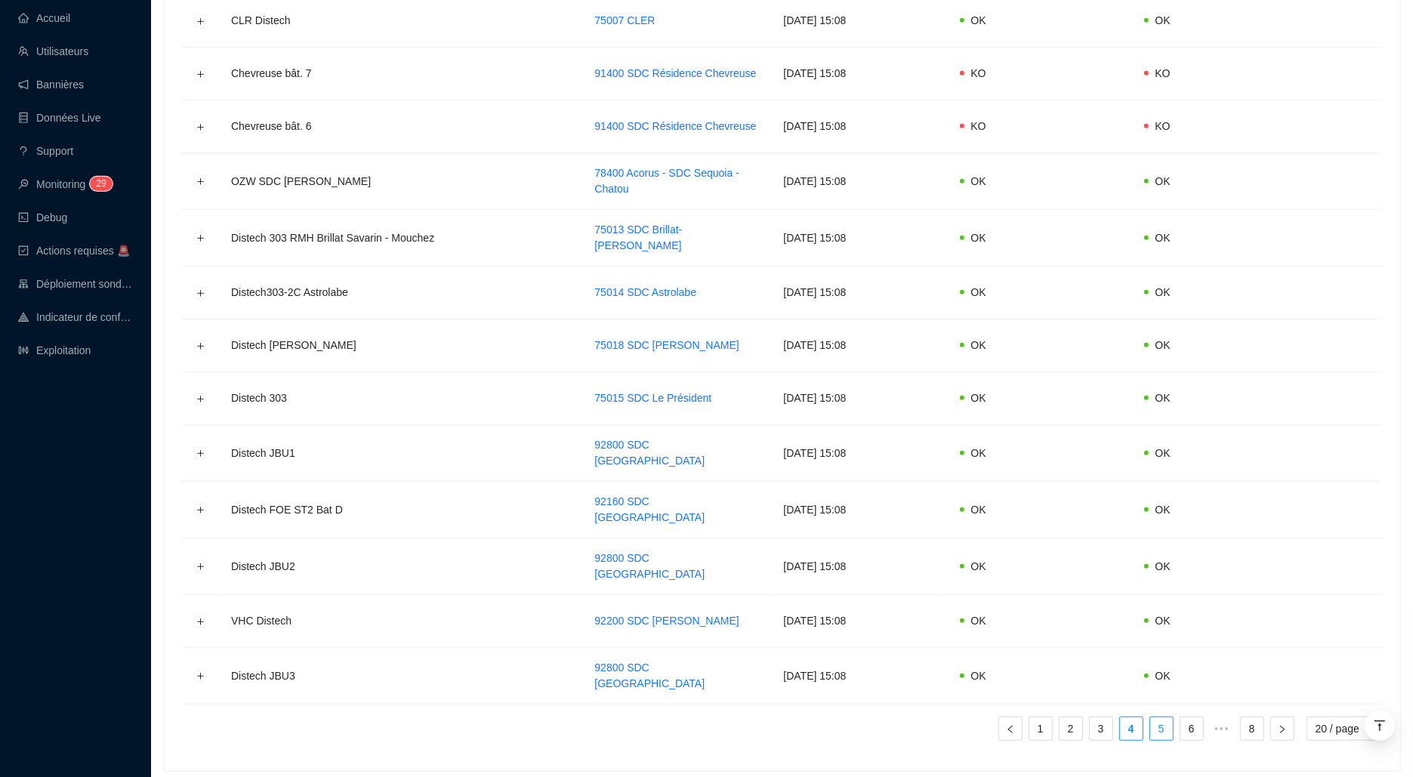
click at [1154, 720] on link "5" at bounding box center [1161, 728] width 23 height 23
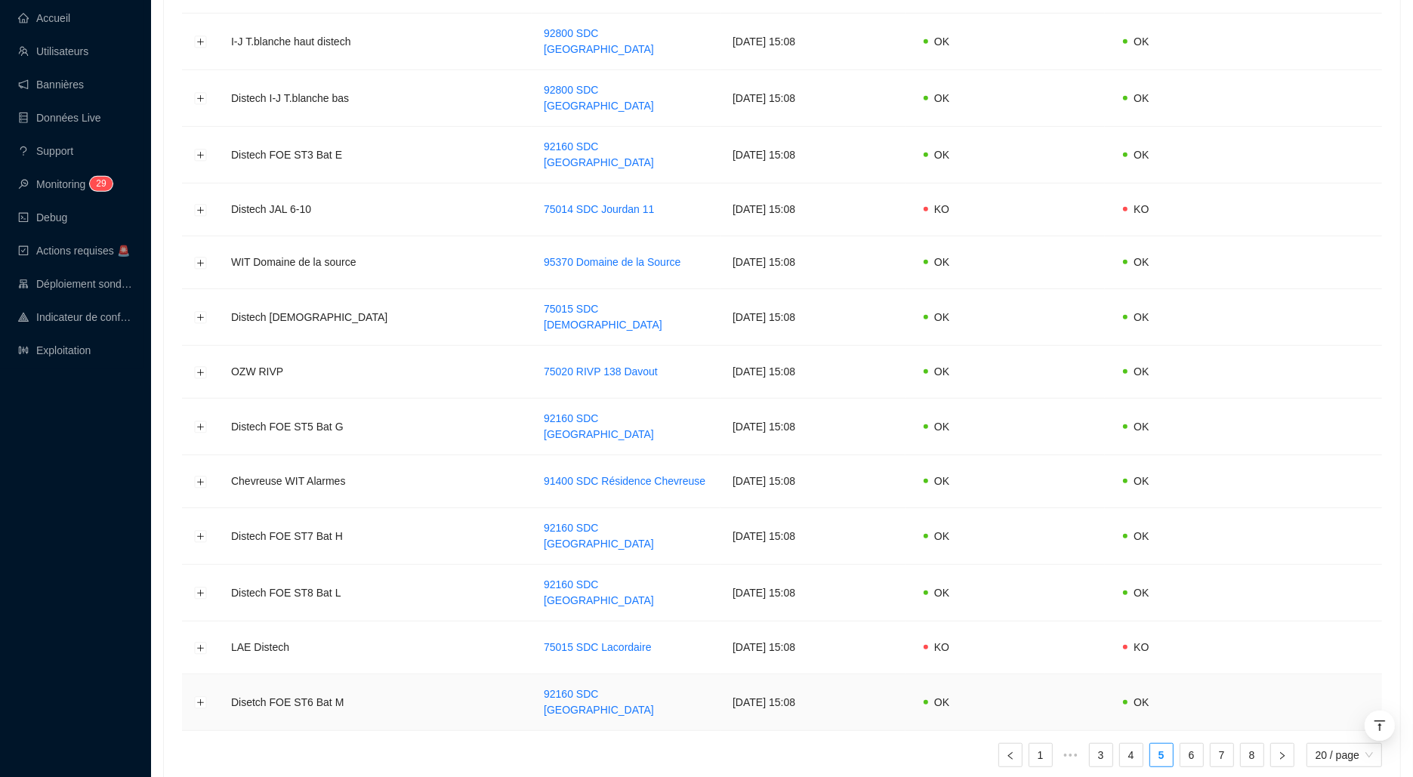
scroll to position [733, 0]
click at [1186, 741] on link "6" at bounding box center [1191, 752] width 23 height 23
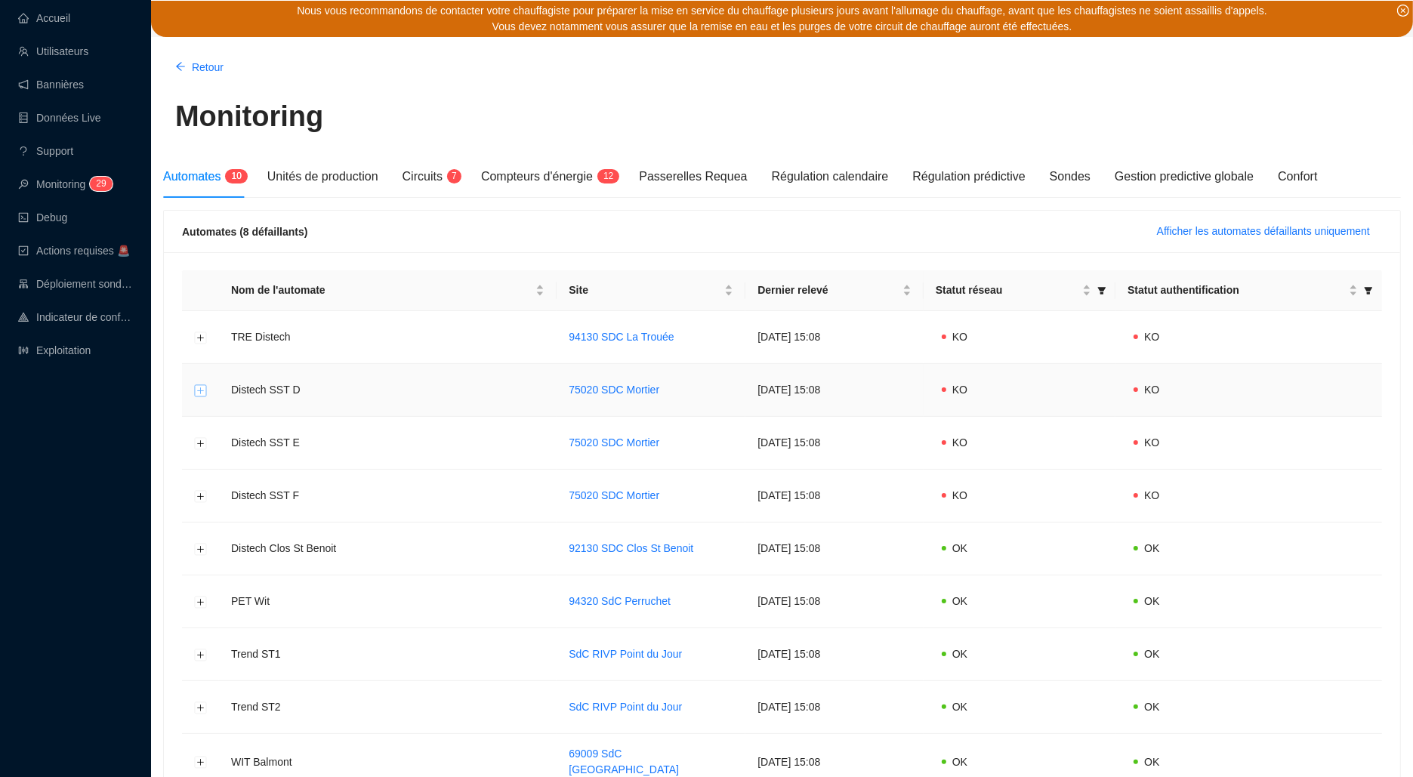
click at [201, 387] on button "Développer la ligne" at bounding box center [201, 390] width 12 height 12
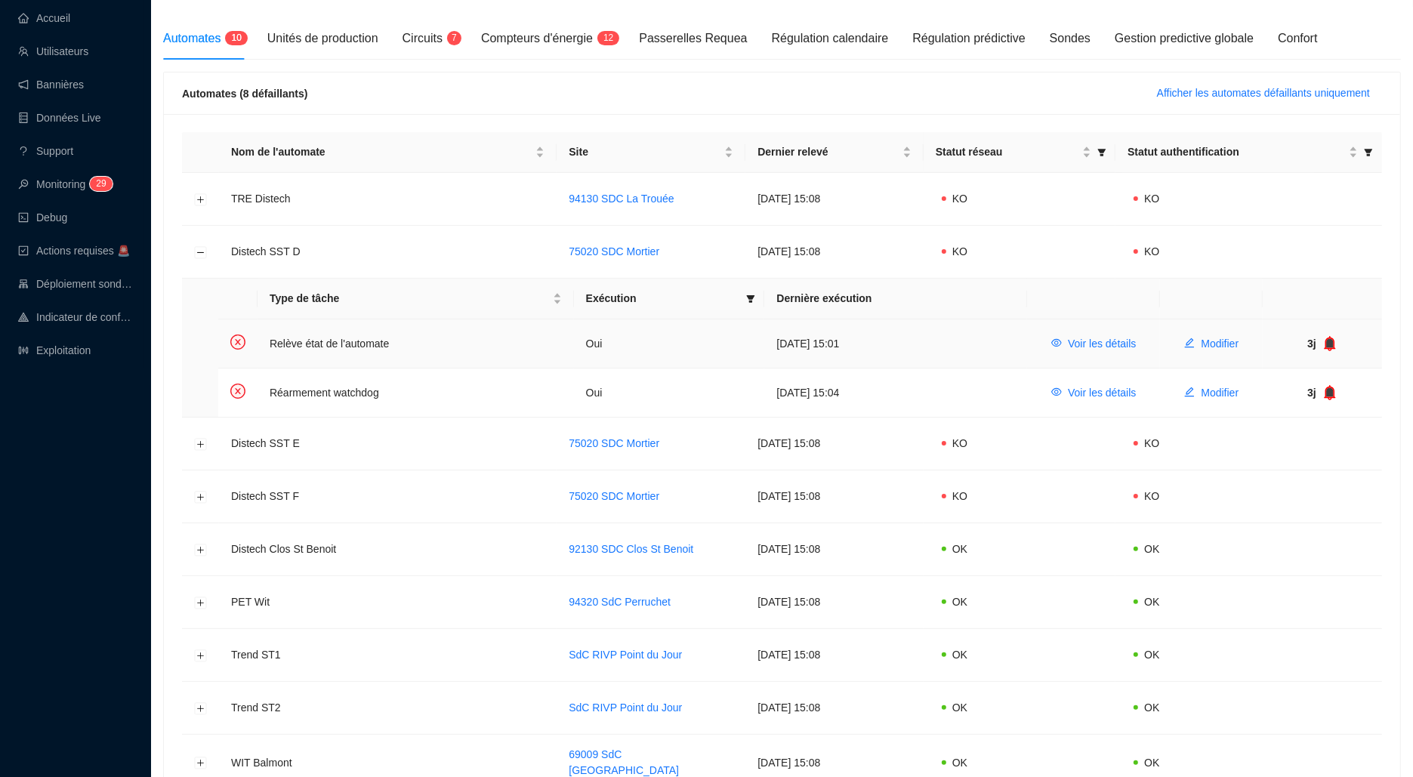
click at [1333, 342] on icon "bell" at bounding box center [1330, 342] width 10 height 11
click at [1331, 389] on icon "bell" at bounding box center [1330, 392] width 10 height 11
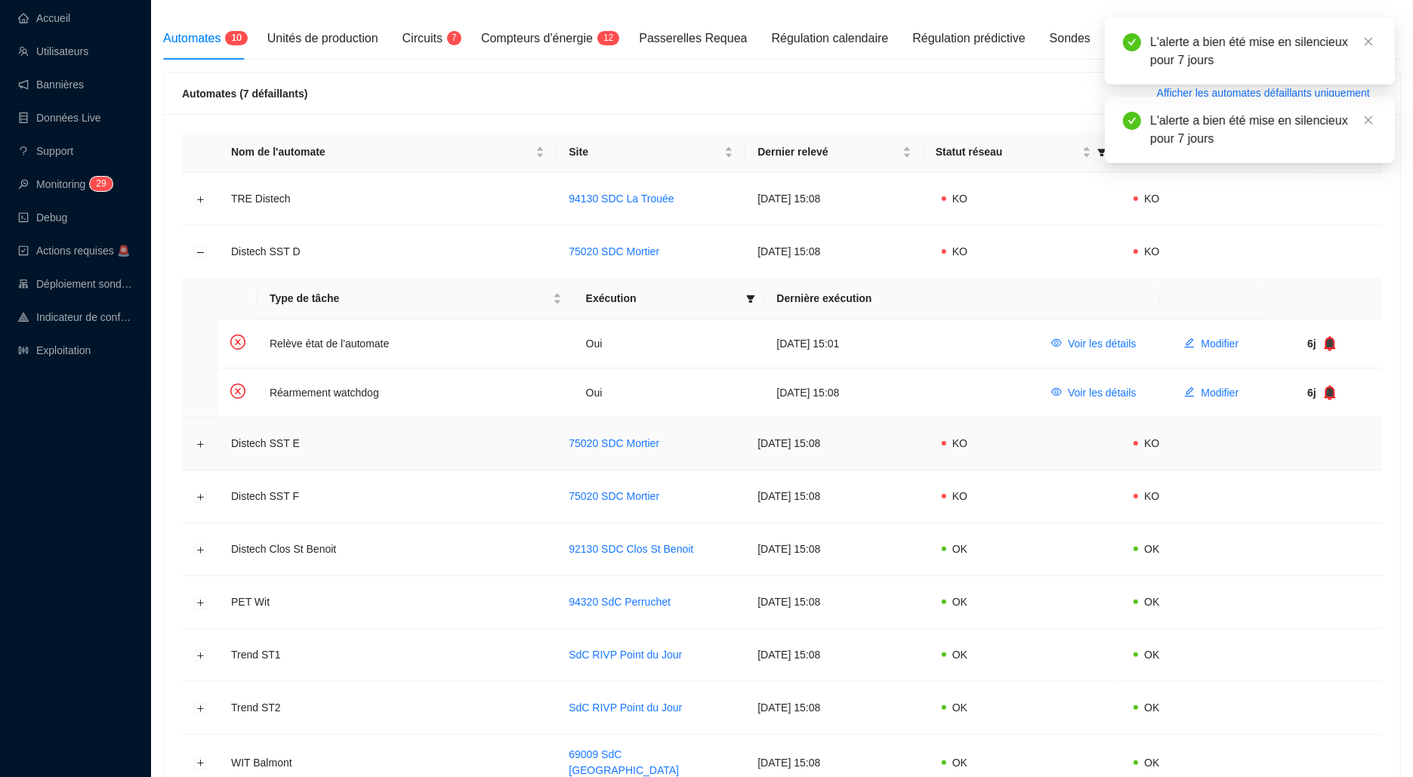
click at [206, 441] on td at bounding box center [200, 444] width 37 height 53
click at [200, 441] on button "Développer la ligne" at bounding box center [201, 444] width 12 height 12
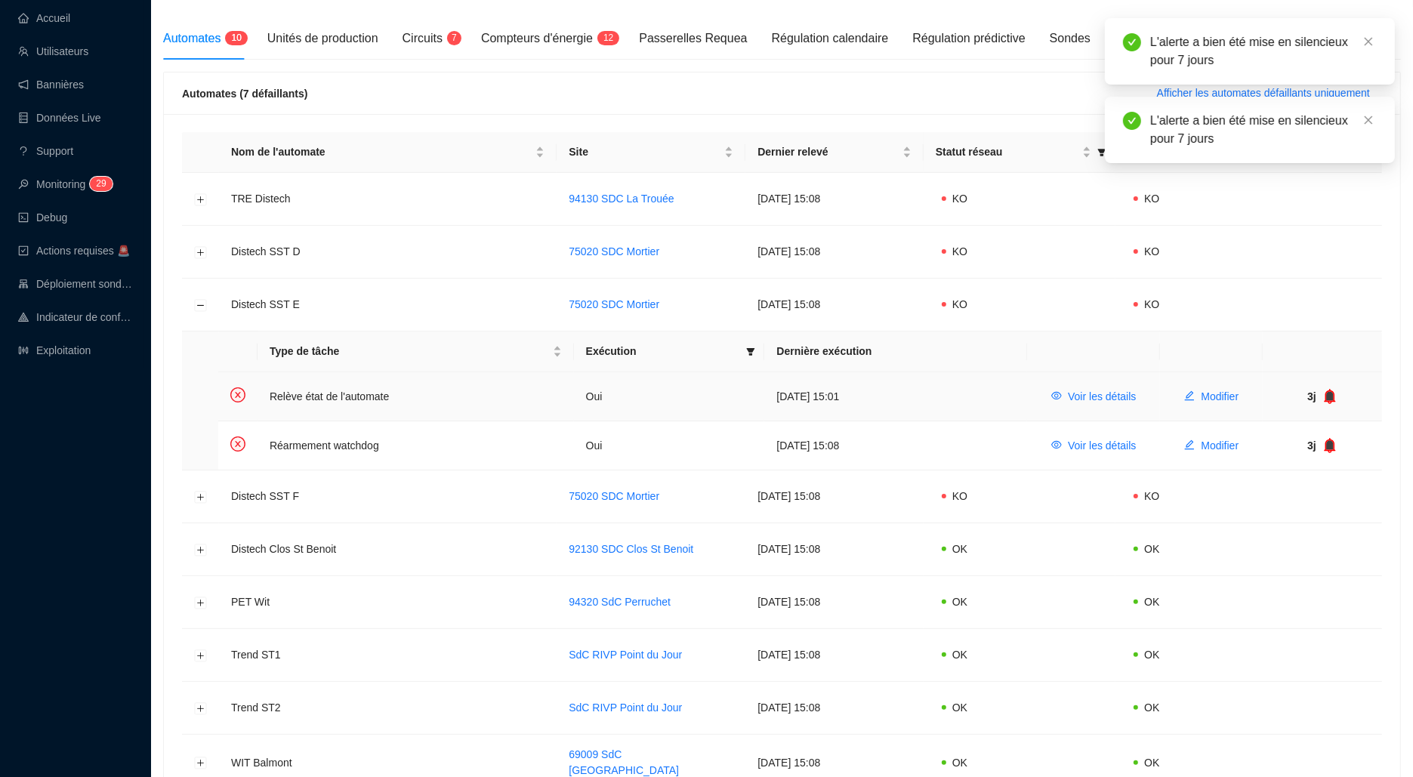
click at [1341, 397] on div "3j" at bounding box center [1321, 397] width 95 height 16
click at [1336, 396] on icon "bell" at bounding box center [1329, 396] width 15 height 15
click at [1330, 442] on icon "bell" at bounding box center [1330, 444] width 10 height 11
click at [199, 487] on td at bounding box center [200, 496] width 37 height 53
click at [202, 492] on button "Développer la ligne" at bounding box center [201, 497] width 12 height 12
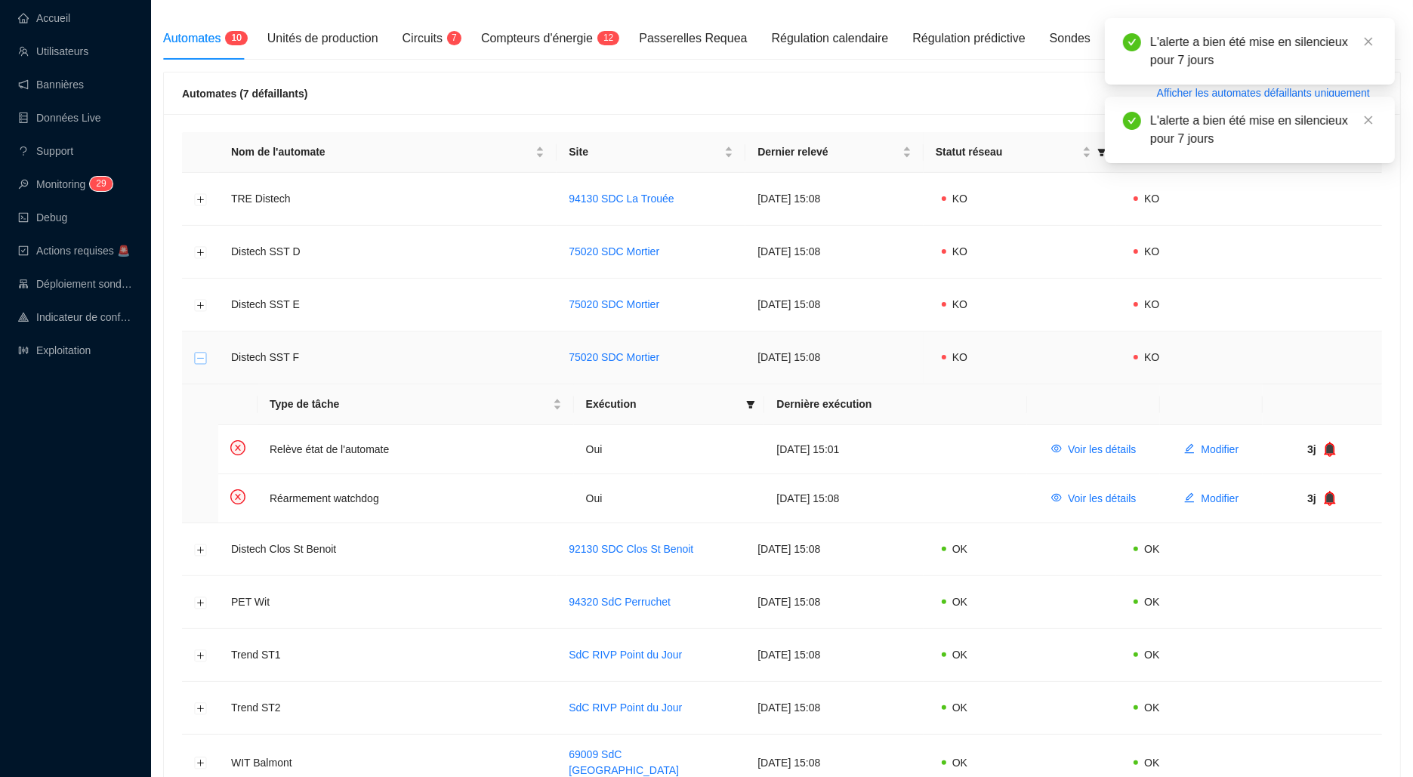
scroll to position [48, 0]
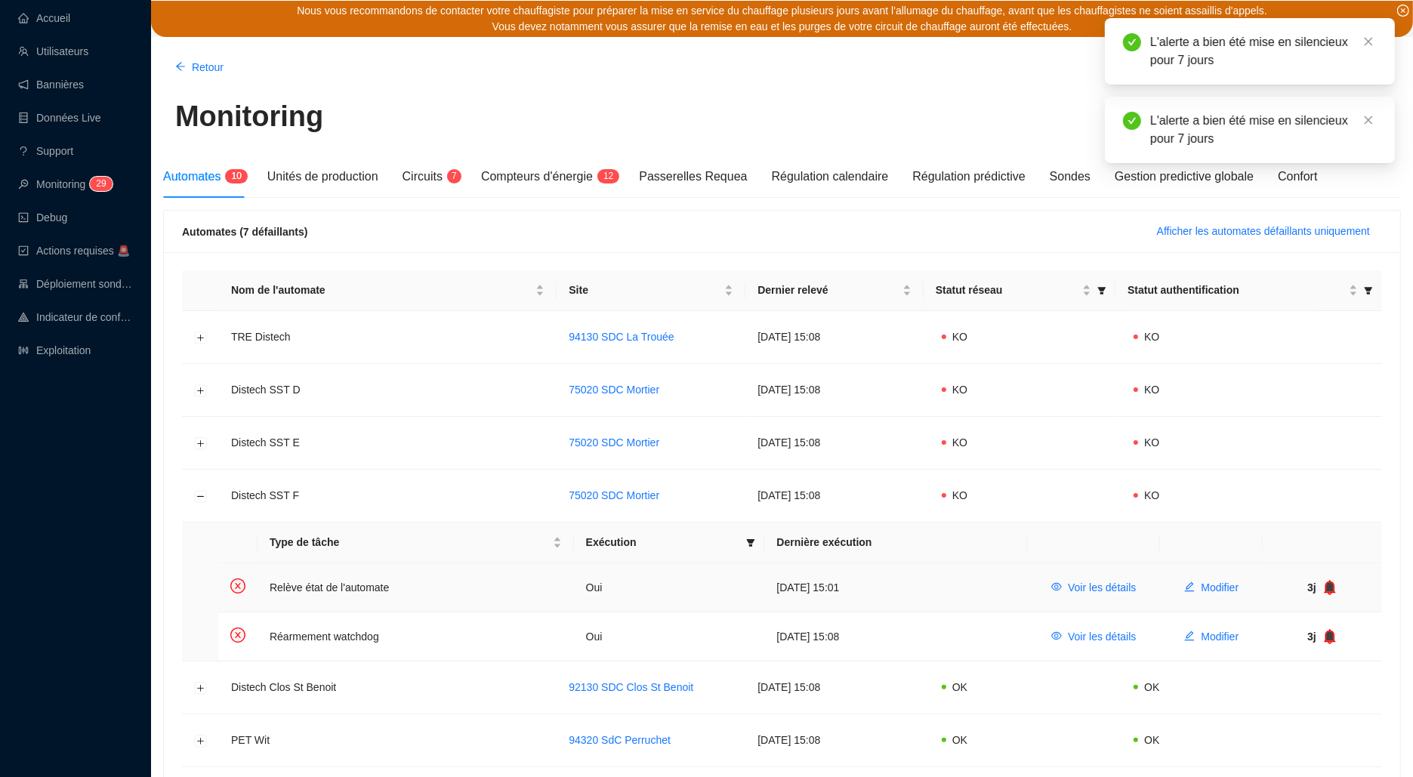
click at [1325, 584] on icon "bell" at bounding box center [1329, 587] width 15 height 15
click at [1331, 630] on icon "bell" at bounding box center [1330, 635] width 10 height 11
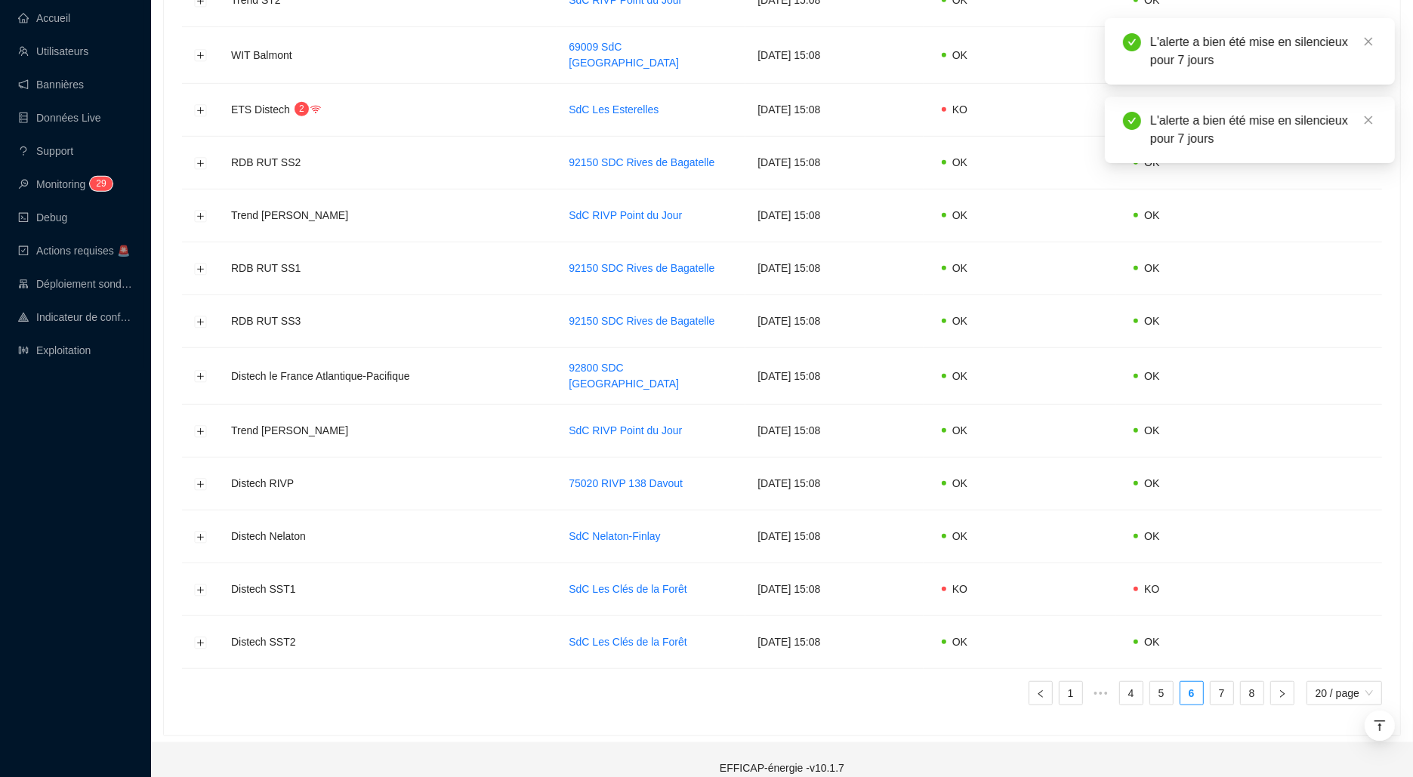
scroll to position [895, 0]
click at [1219, 681] on link "7" at bounding box center [1221, 690] width 23 height 23
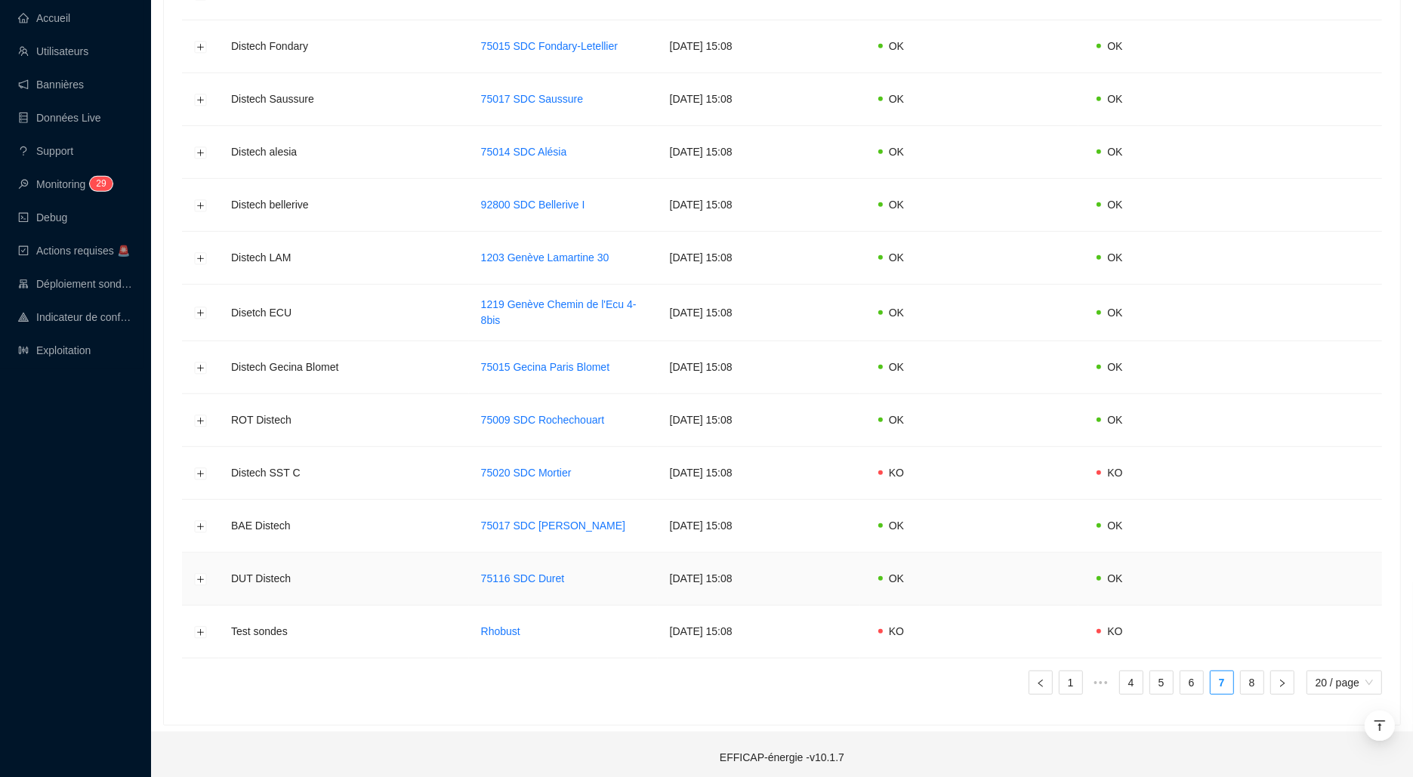
scroll to position [258, 0]
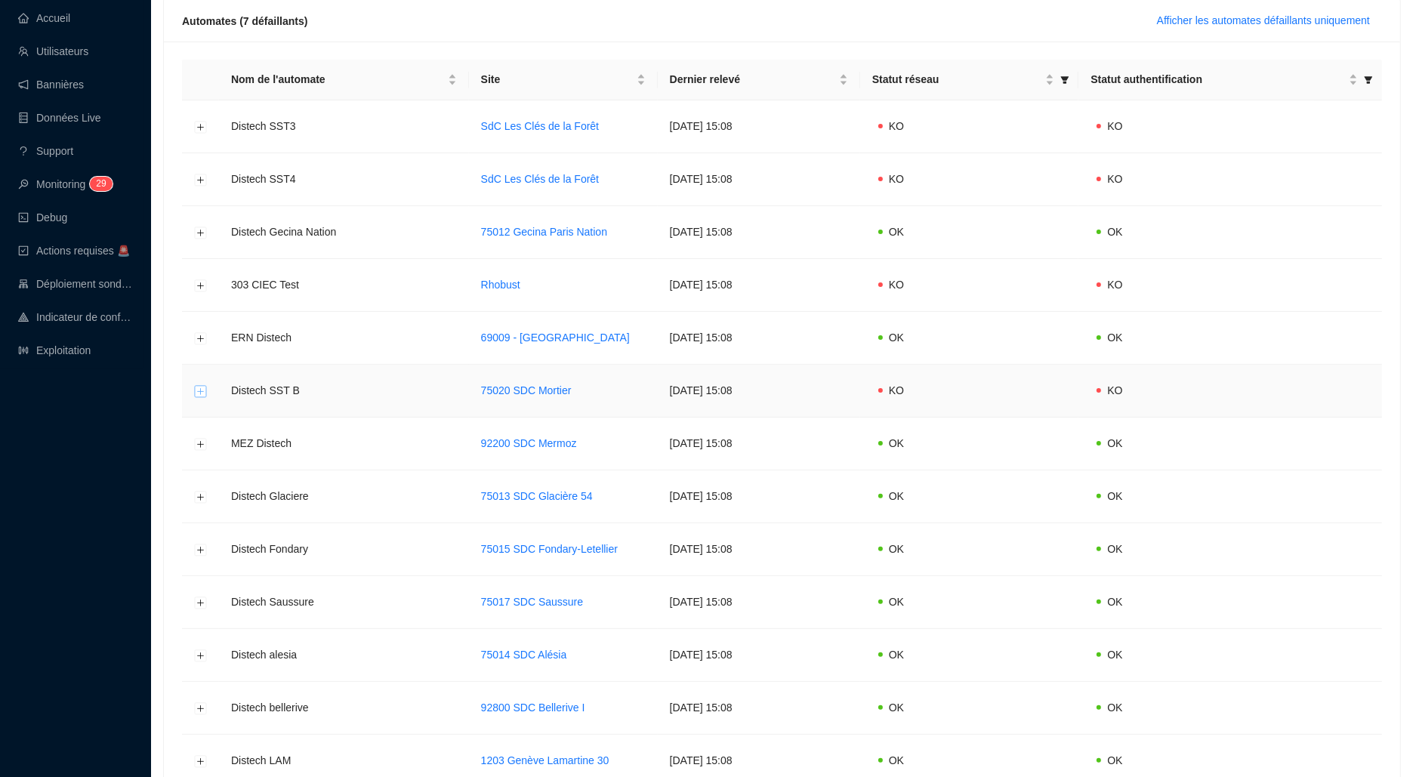
click at [199, 391] on button "Développer la ligne" at bounding box center [201, 391] width 12 height 12
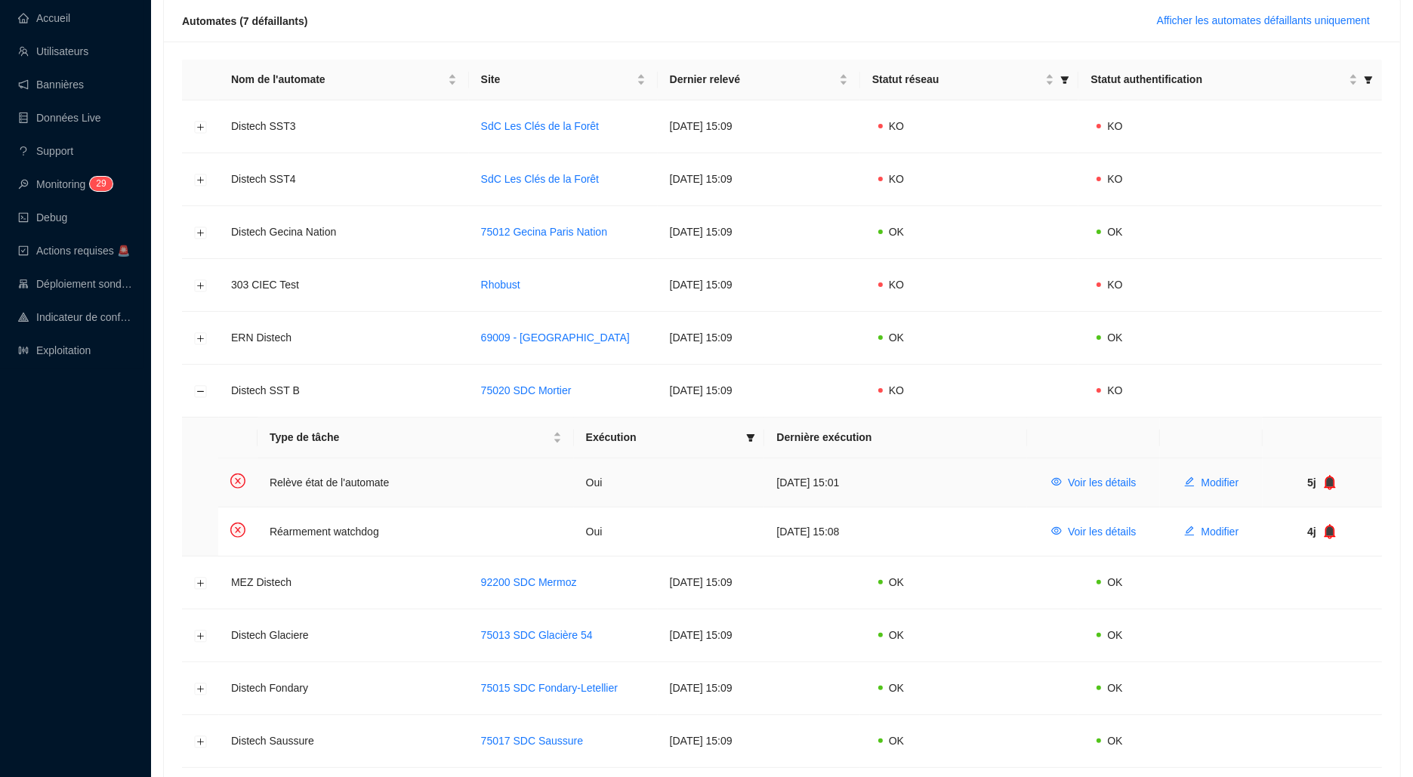
click at [1336, 480] on icon "bell" at bounding box center [1329, 482] width 15 height 15
click at [1327, 531] on icon "bell" at bounding box center [1328, 531] width 11 height 15
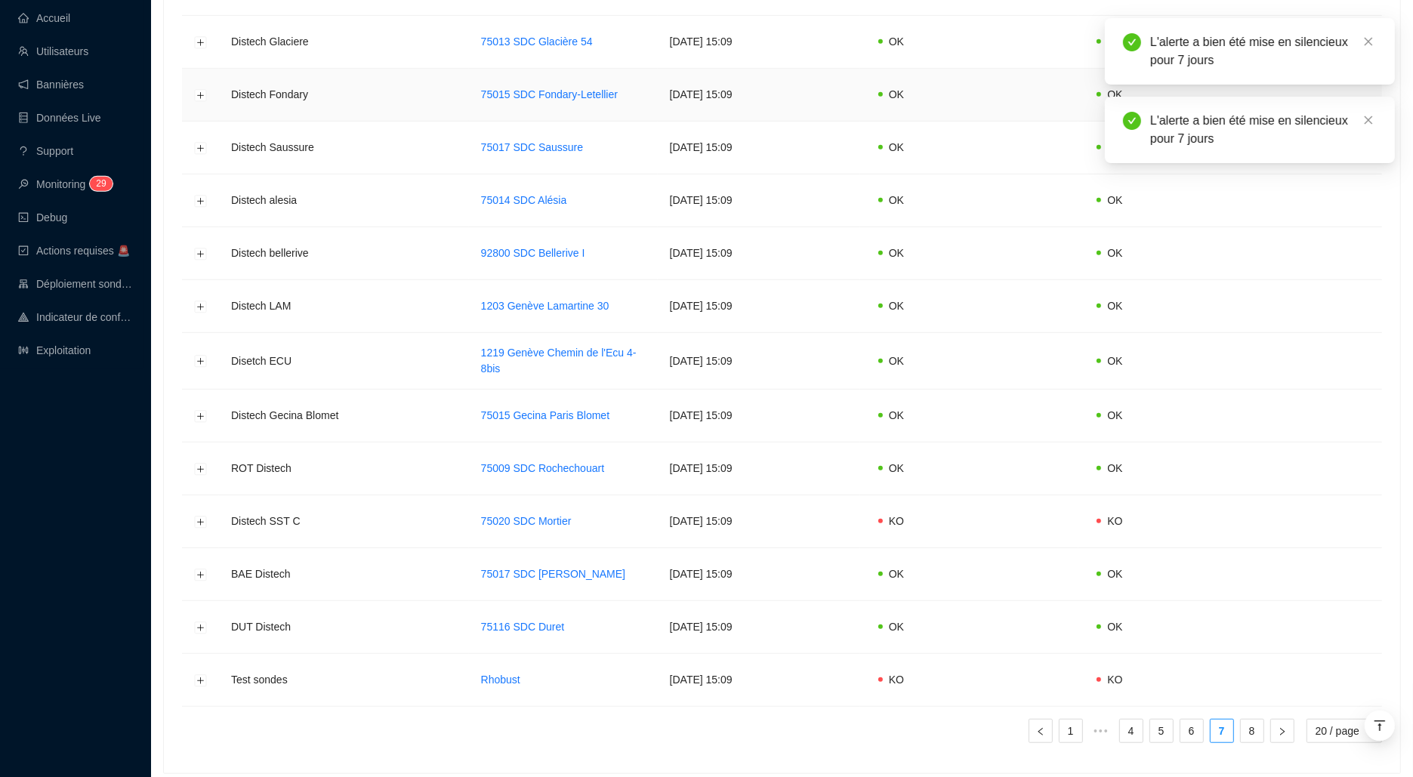
scroll to position [899, 0]
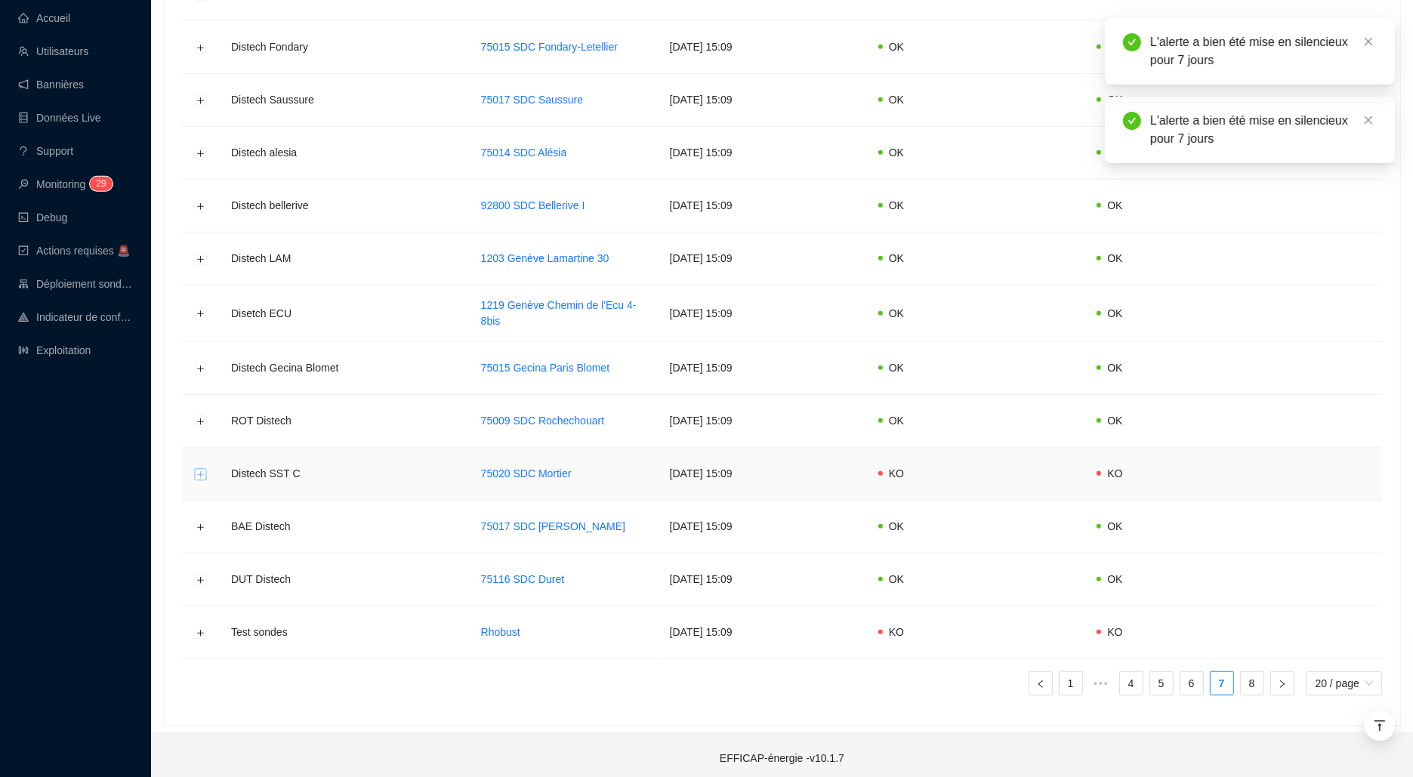
click at [201, 470] on button "Développer la ligne" at bounding box center [201, 474] width 12 height 12
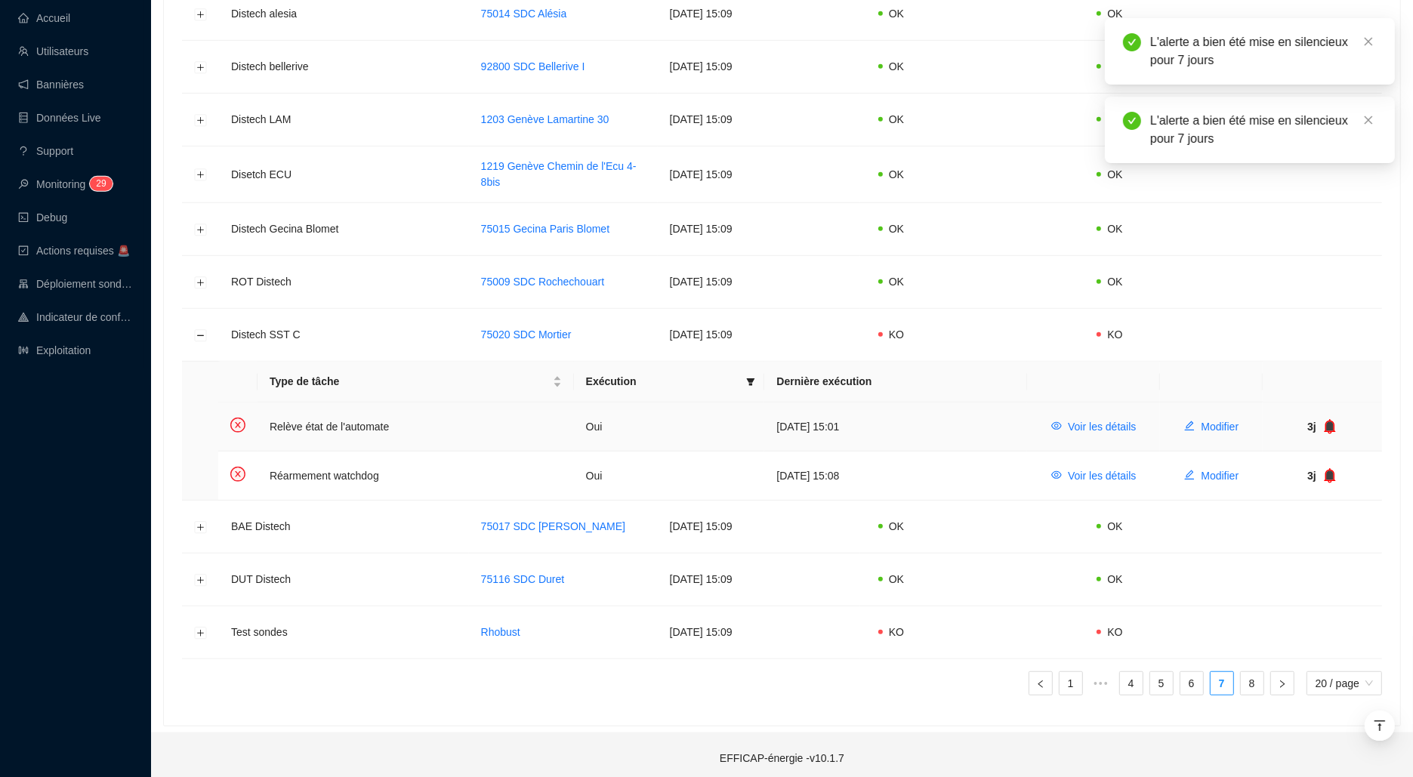
click at [1317, 410] on td "3j" at bounding box center [1321, 426] width 119 height 49
click at [1327, 419] on icon "bell" at bounding box center [1328, 426] width 11 height 15
click at [1327, 468] on icon "bell" at bounding box center [1328, 475] width 11 height 15
click at [1246, 683] on link "8" at bounding box center [1251, 683] width 23 height 23
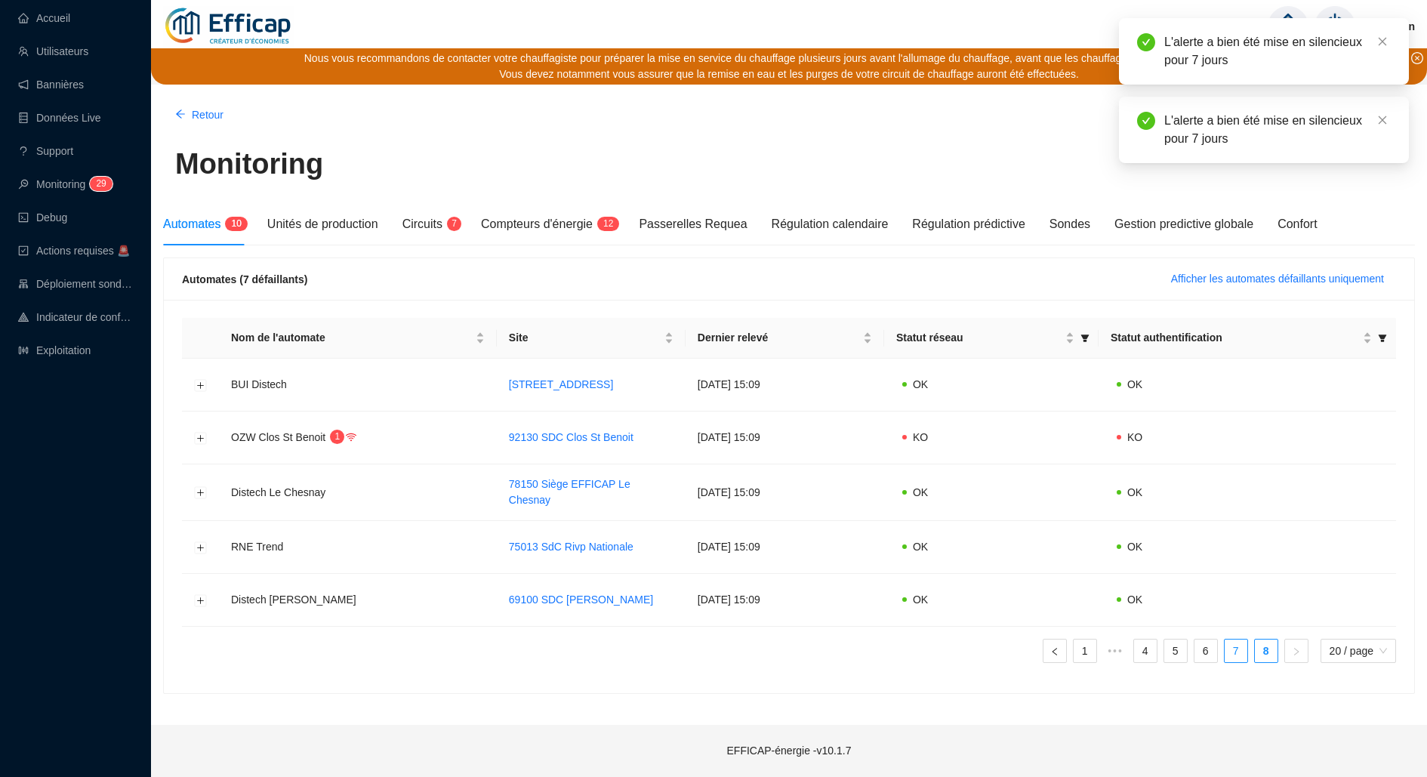
click at [1237, 652] on link "7" at bounding box center [1236, 650] width 23 height 23
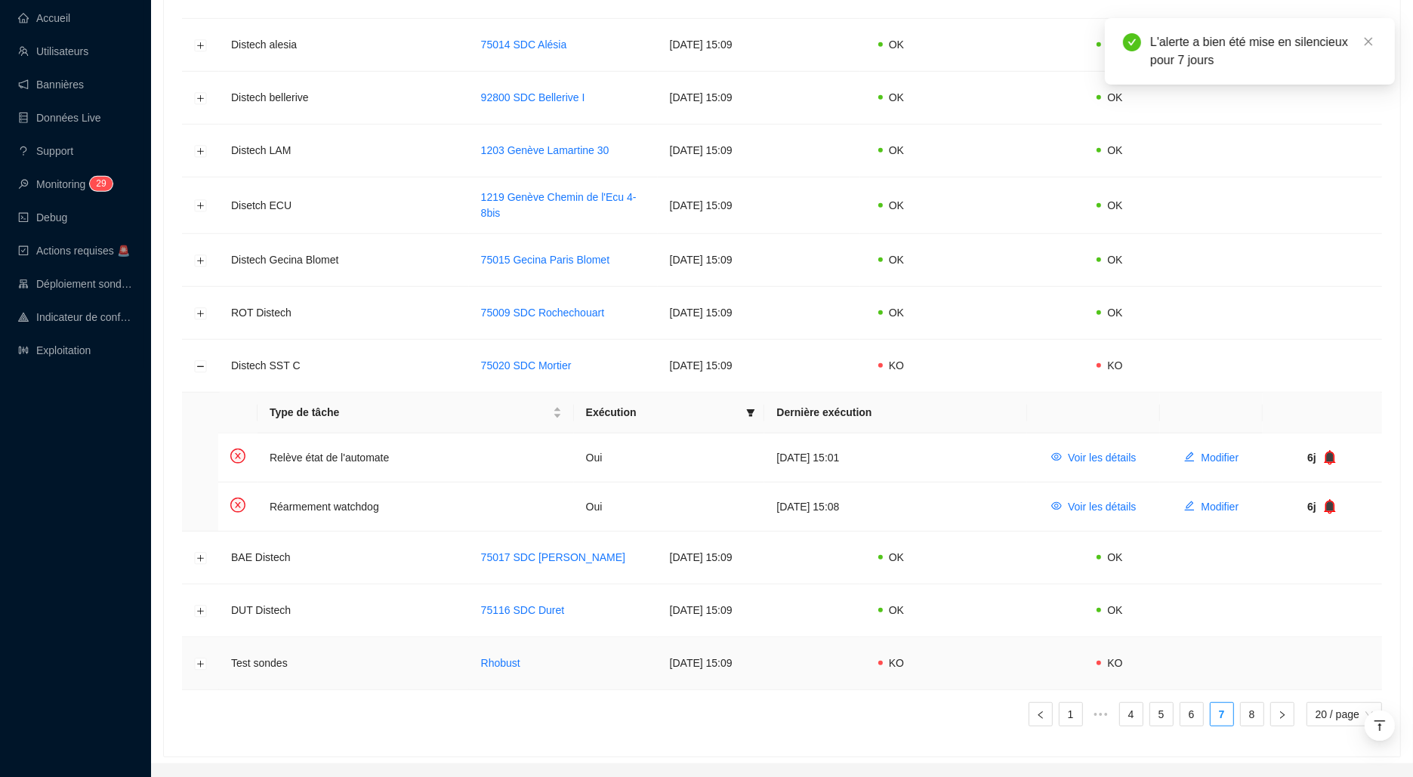
scroll to position [864, 0]
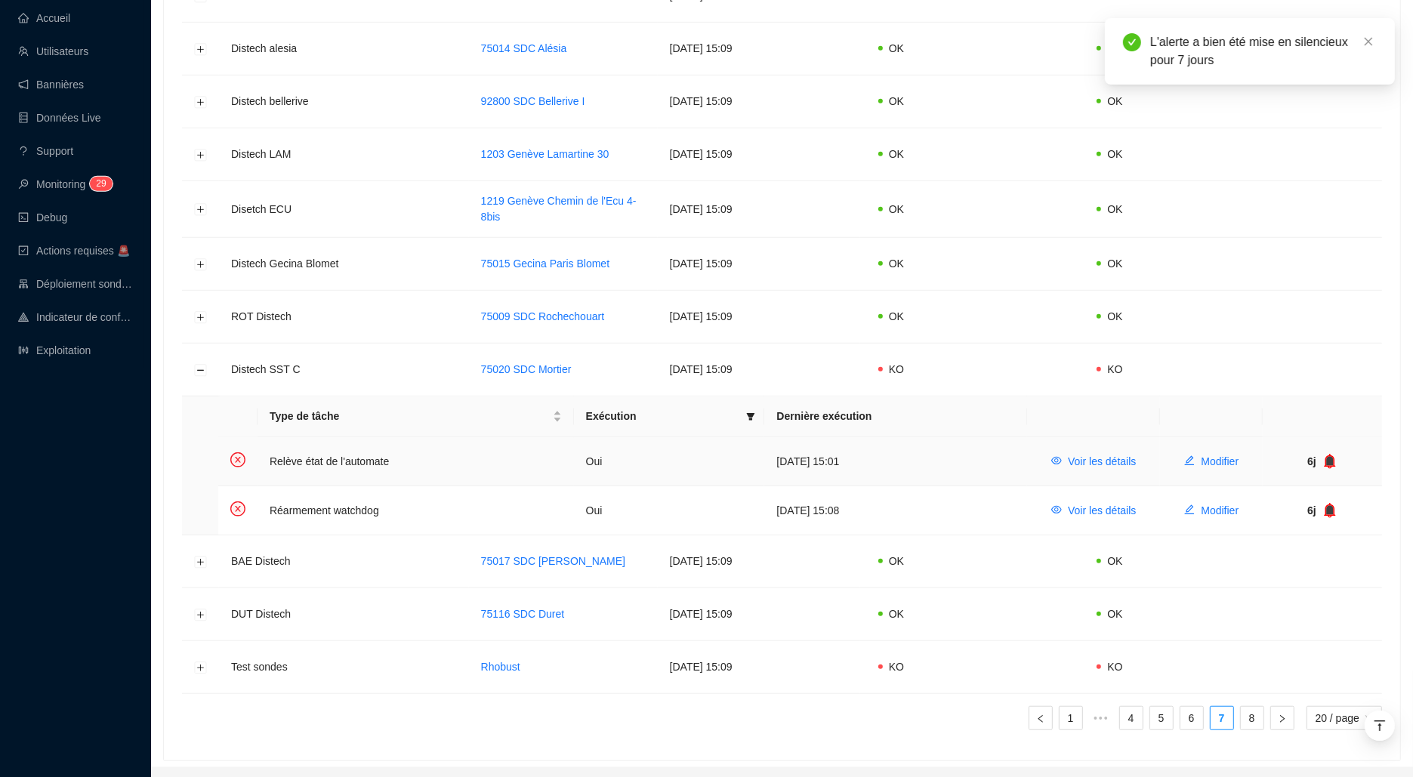
click at [1330, 458] on icon "bell" at bounding box center [1330, 460] width 10 height 11
click at [1327, 504] on icon "bell" at bounding box center [1324, 509] width 10 height 11
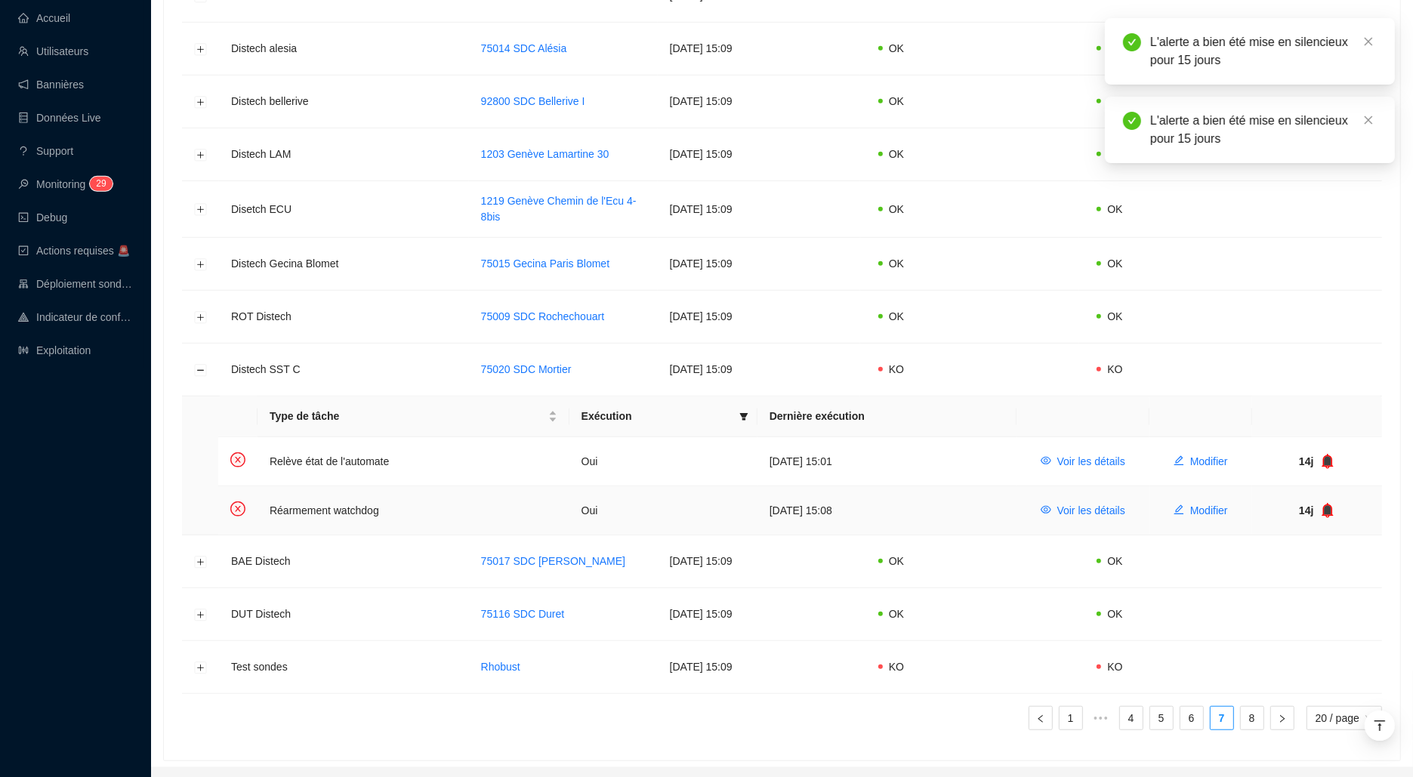
click at [1331, 504] on icon "bell" at bounding box center [1327, 509] width 10 height 11
click at [1329, 510] on icon "bell" at bounding box center [1326, 510] width 11 height 15
click at [1329, 504] on icon "bell" at bounding box center [1322, 510] width 11 height 15
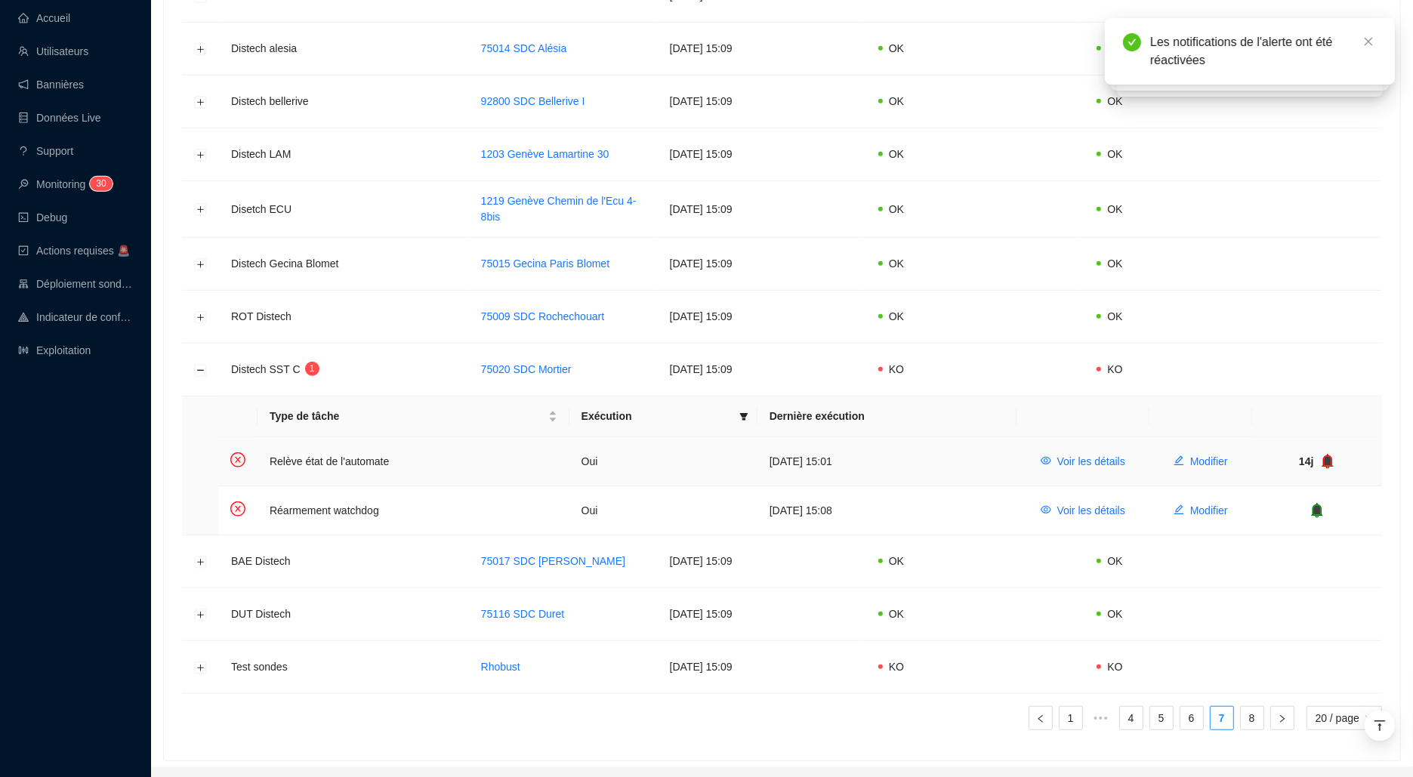
click at [1329, 455] on icon "bell" at bounding box center [1327, 460] width 10 height 11
click at [1327, 455] on icon "bell" at bounding box center [1327, 460] width 10 height 11
click at [1333, 458] on icon "bell" at bounding box center [1331, 460] width 10 height 11
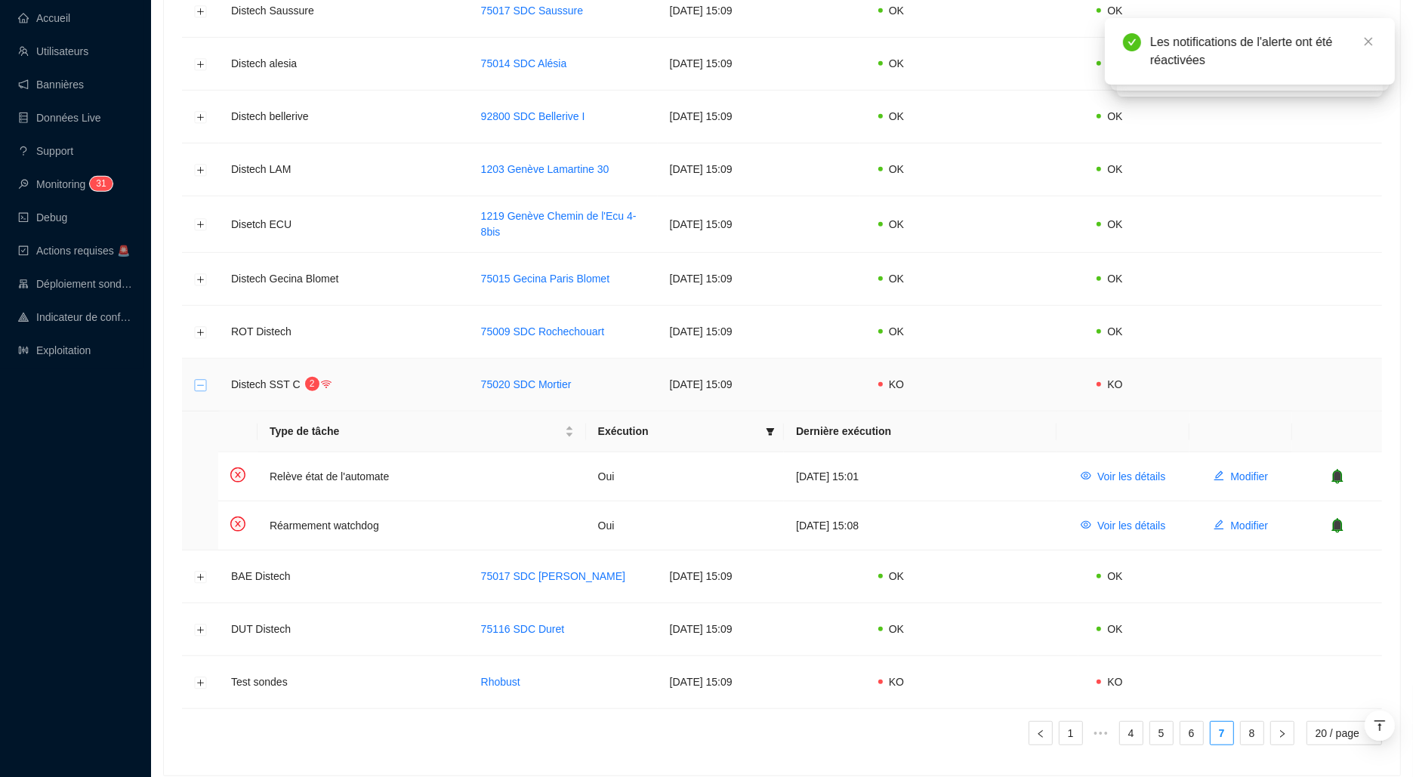
click at [196, 381] on button "Réduire la ligne" at bounding box center [201, 385] width 12 height 12
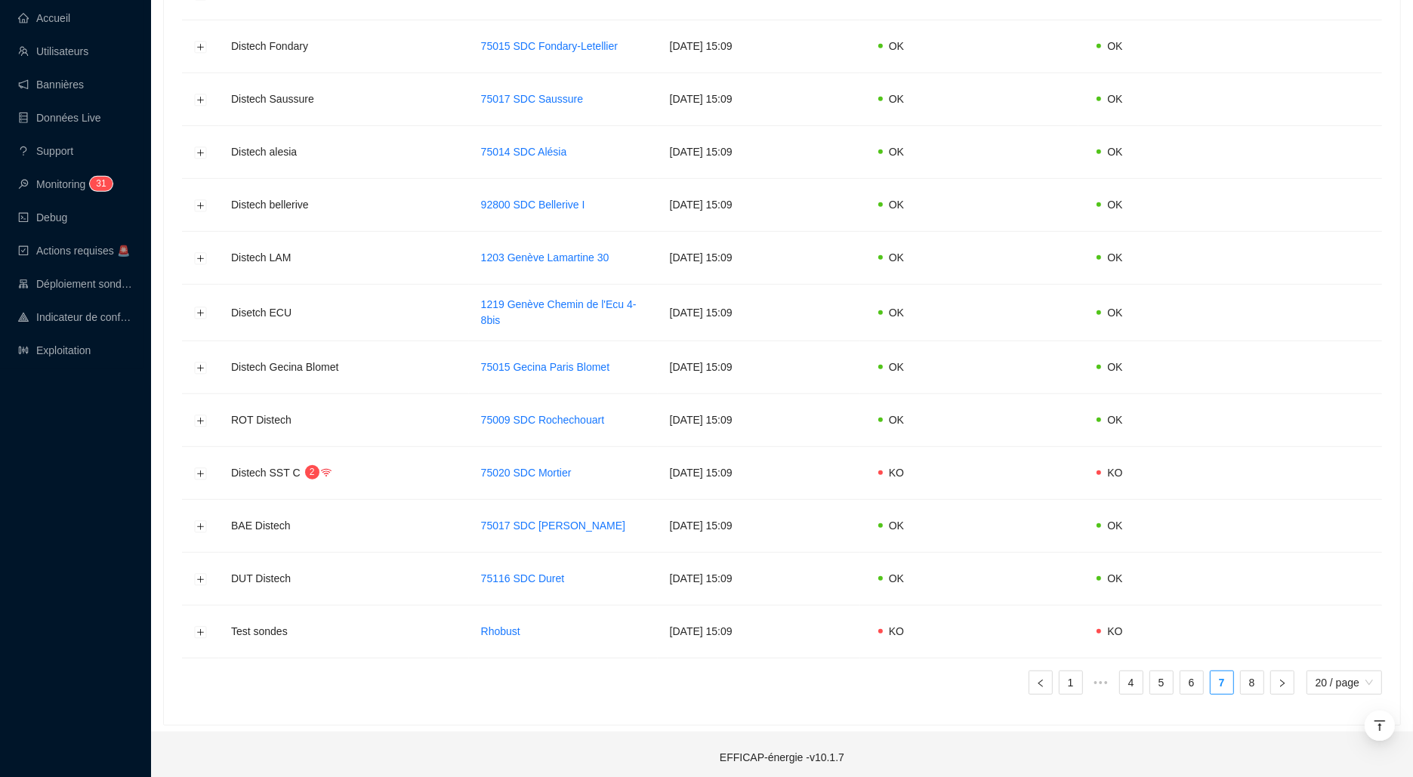
scroll to position [258, 0]
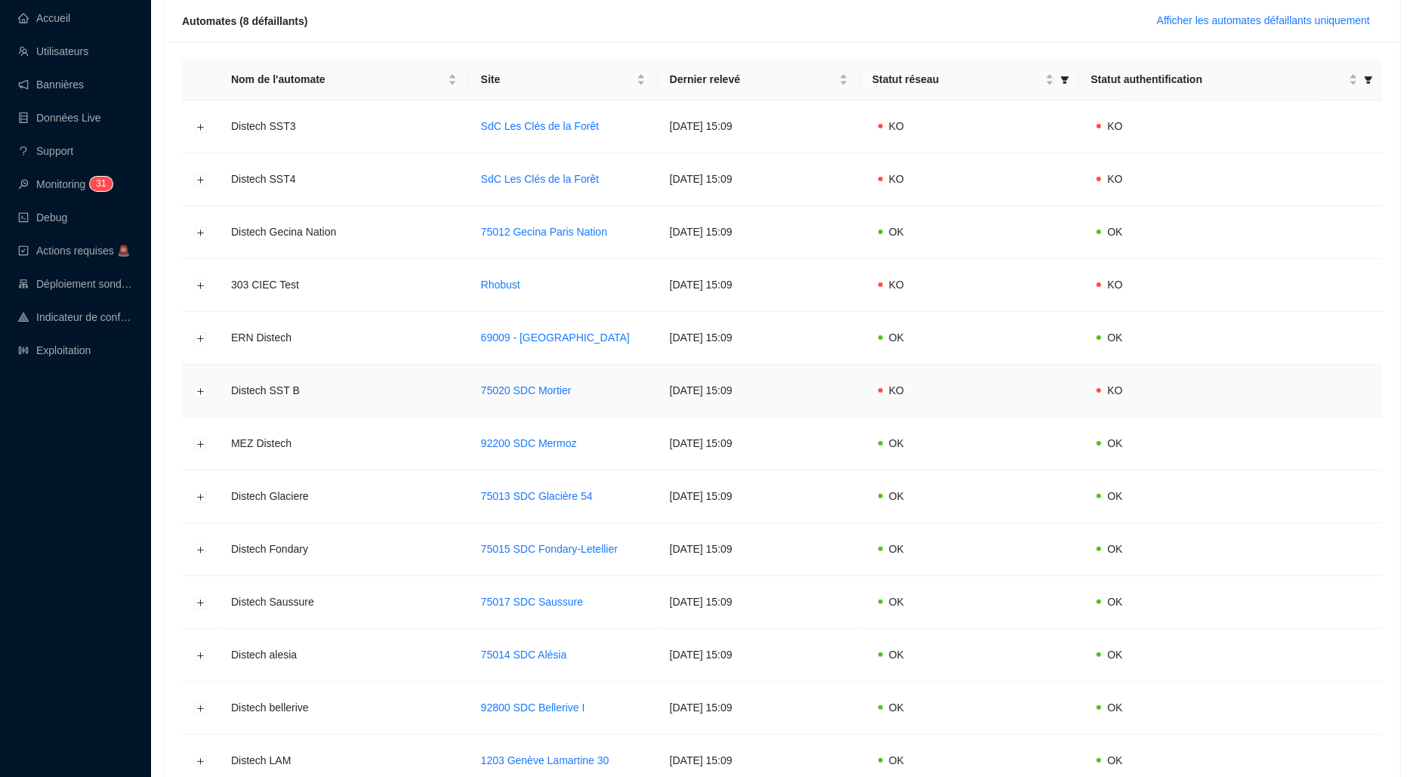
click at [206, 390] on td at bounding box center [200, 391] width 37 height 53
click at [199, 388] on button "Développer la ligne" at bounding box center [201, 391] width 12 height 12
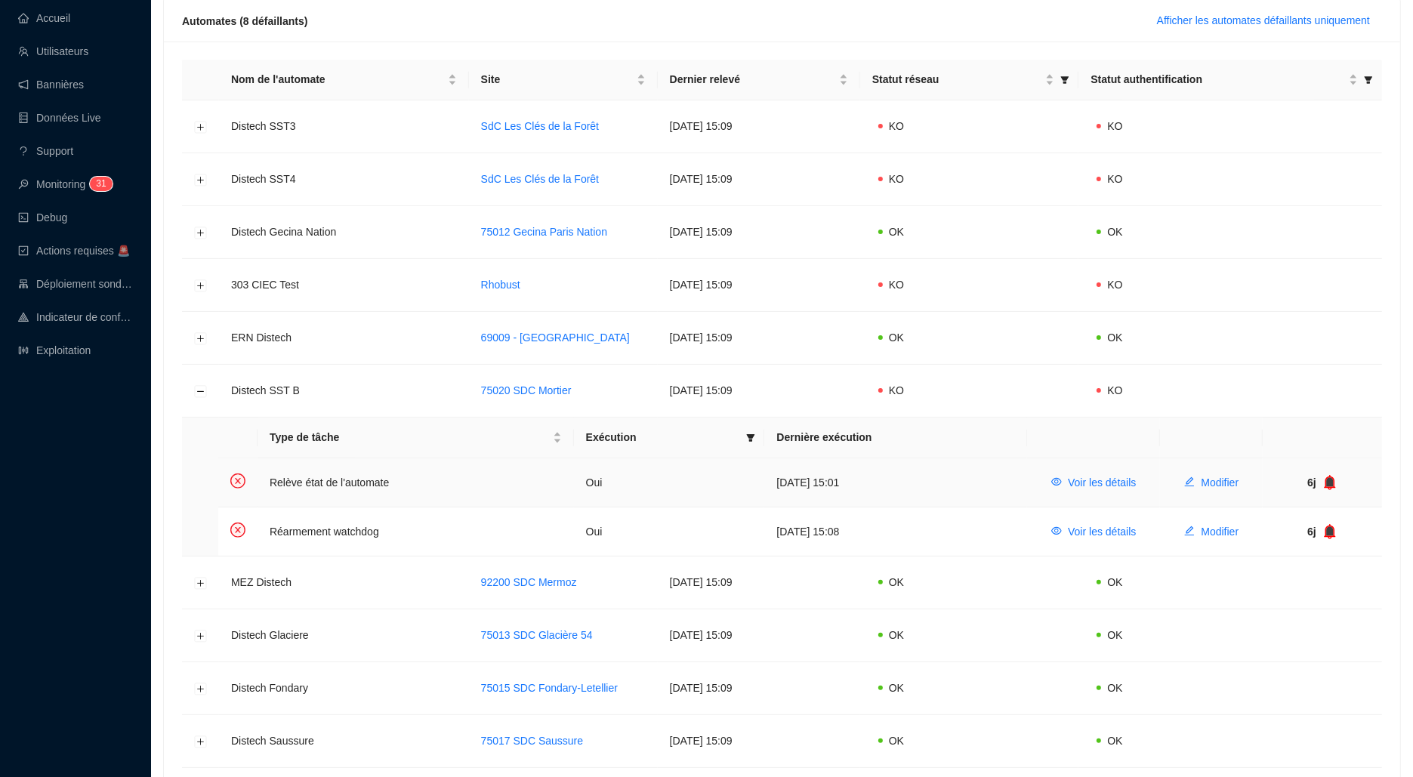
click at [1331, 479] on icon "bell" at bounding box center [1330, 481] width 10 height 11
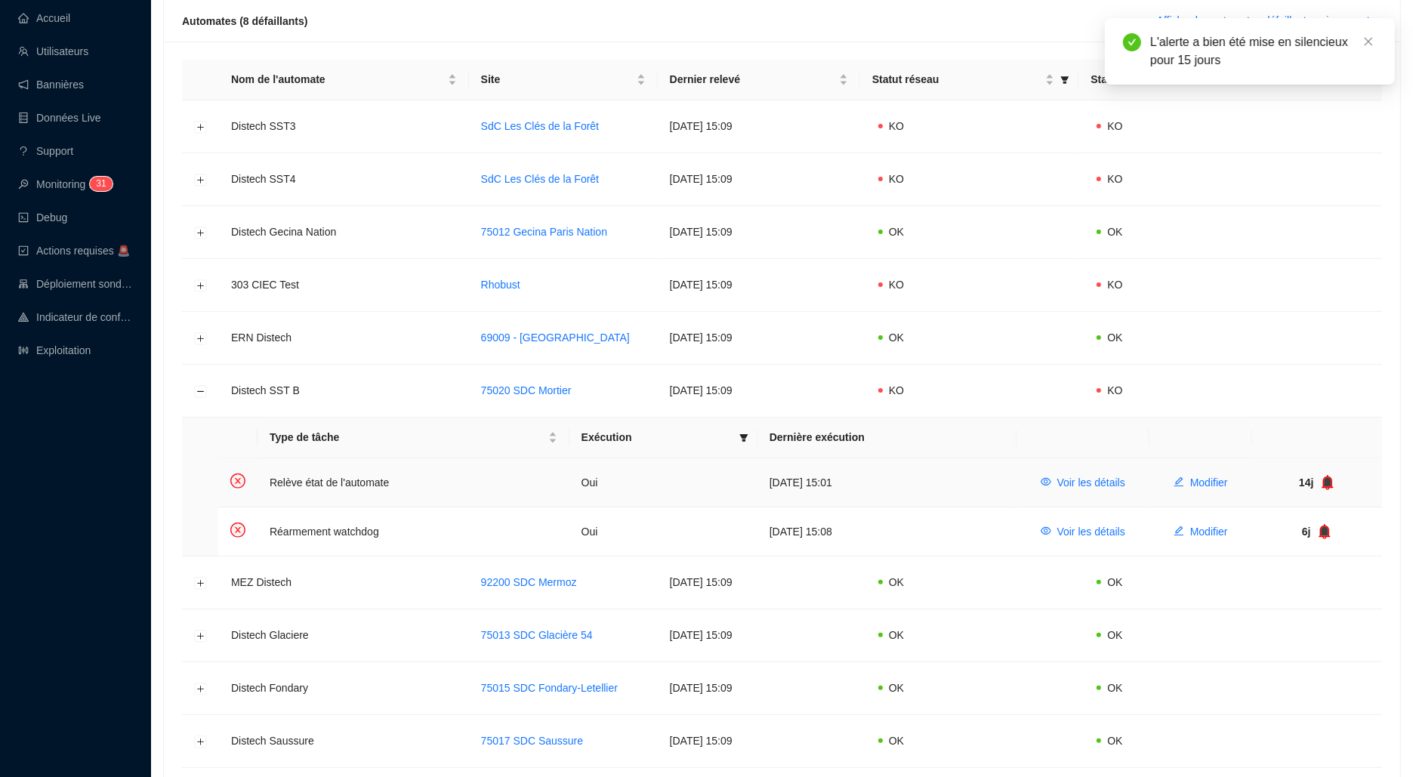
click at [1333, 481] on icon "bell" at bounding box center [1326, 482] width 11 height 15
click at [1333, 481] on icon "bell" at bounding box center [1327, 482] width 15 height 15
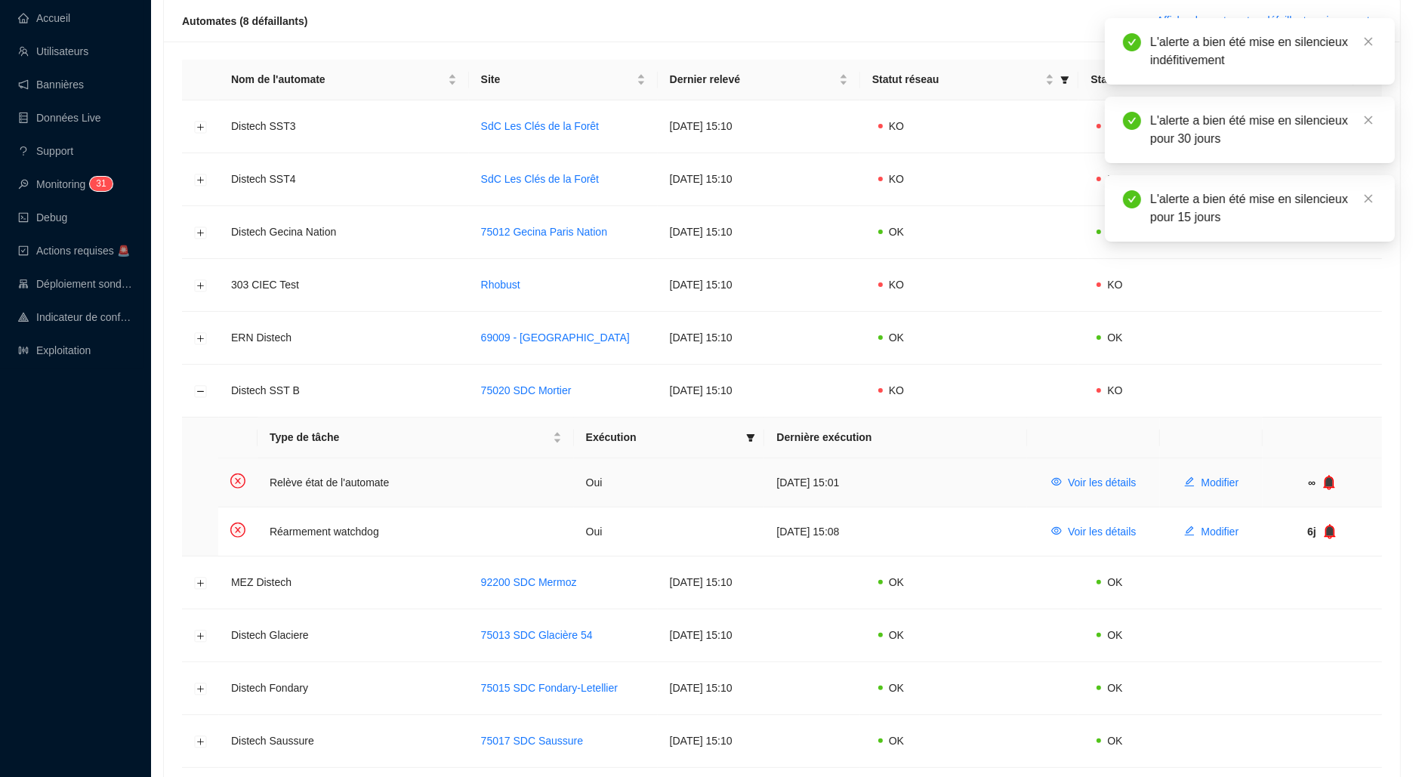
click at [1333, 481] on icon "bell" at bounding box center [1329, 481] width 10 height 11
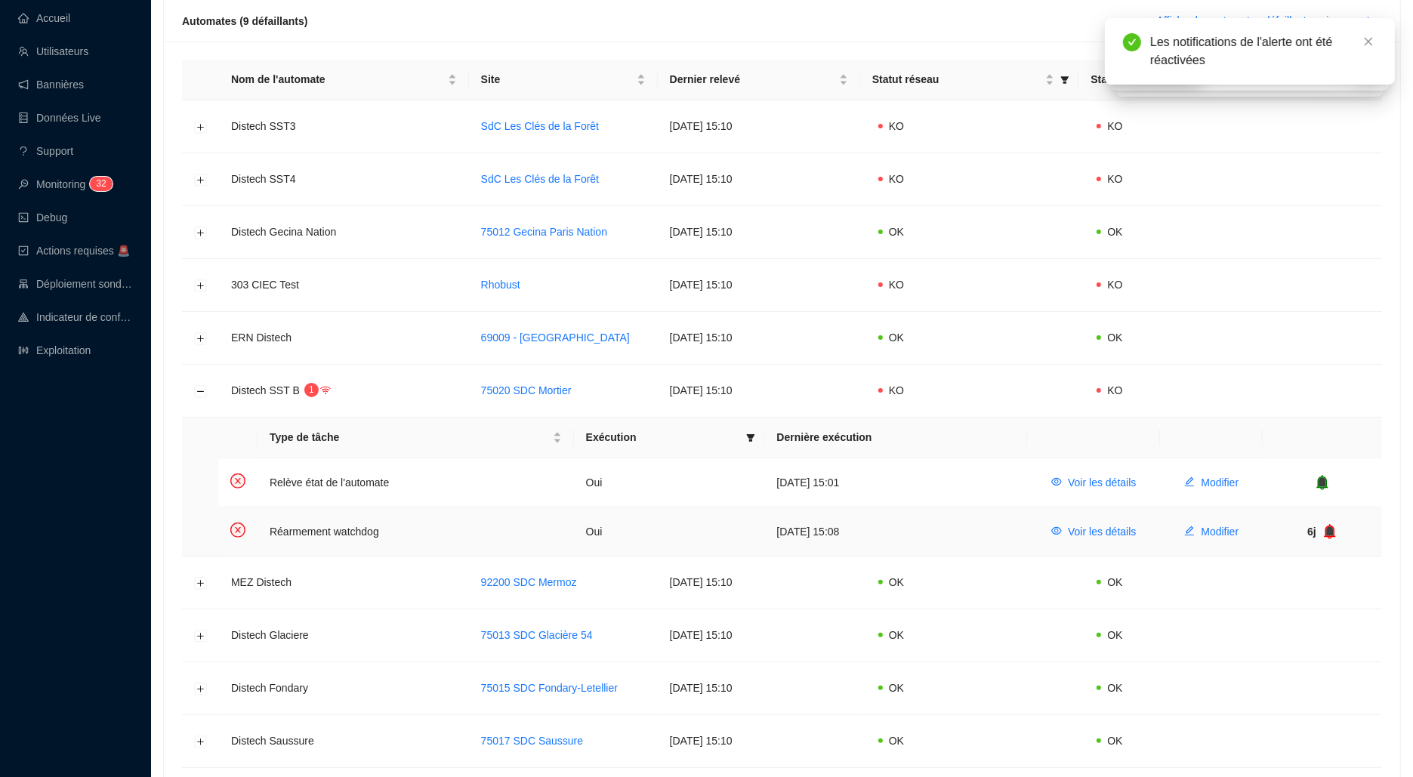
click at [1327, 527] on icon "bell" at bounding box center [1328, 531] width 11 height 15
click at [1328, 527] on icon "bell" at bounding box center [1327, 530] width 10 height 11
click at [1328, 527] on icon "bell" at bounding box center [1331, 530] width 10 height 11
click at [199, 392] on button "Réduire la ligne" at bounding box center [201, 391] width 12 height 12
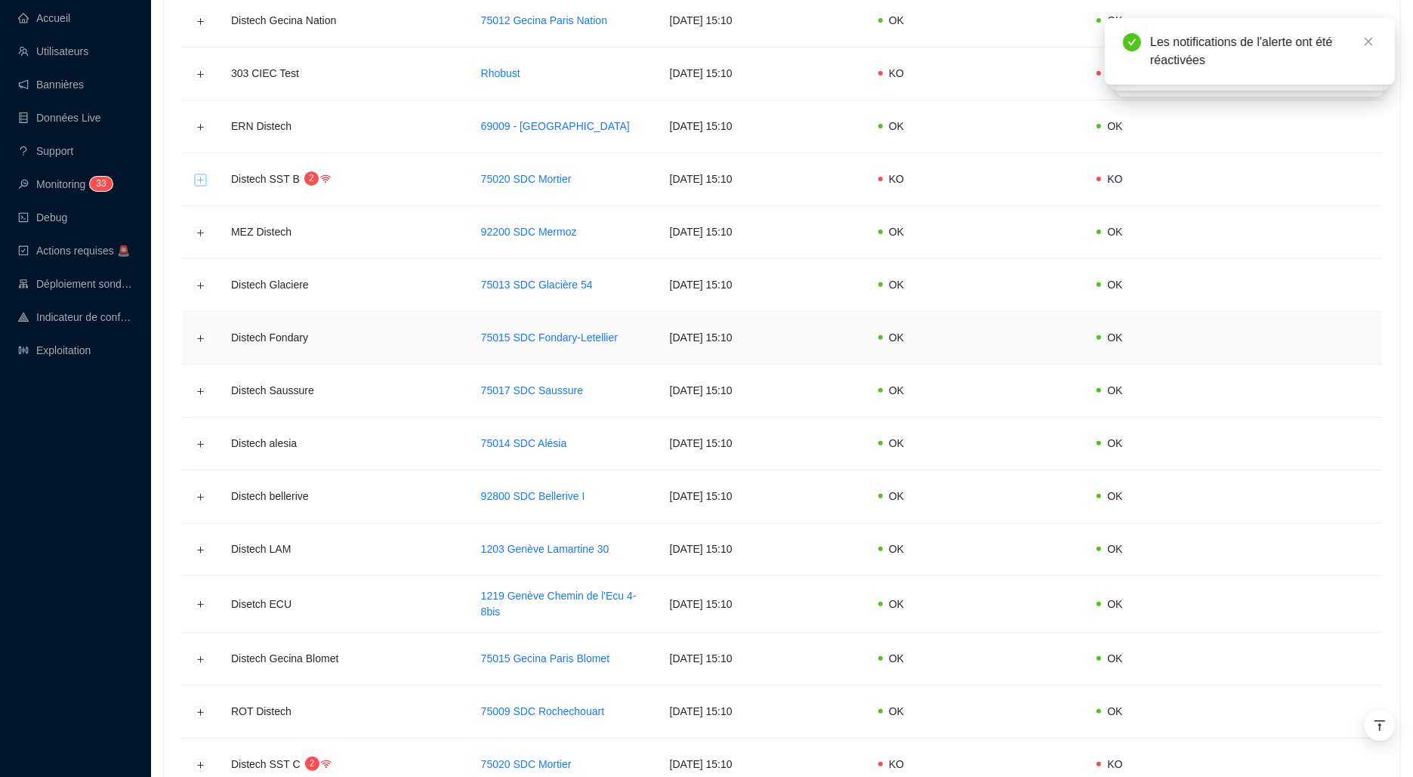
scroll to position [761, 0]
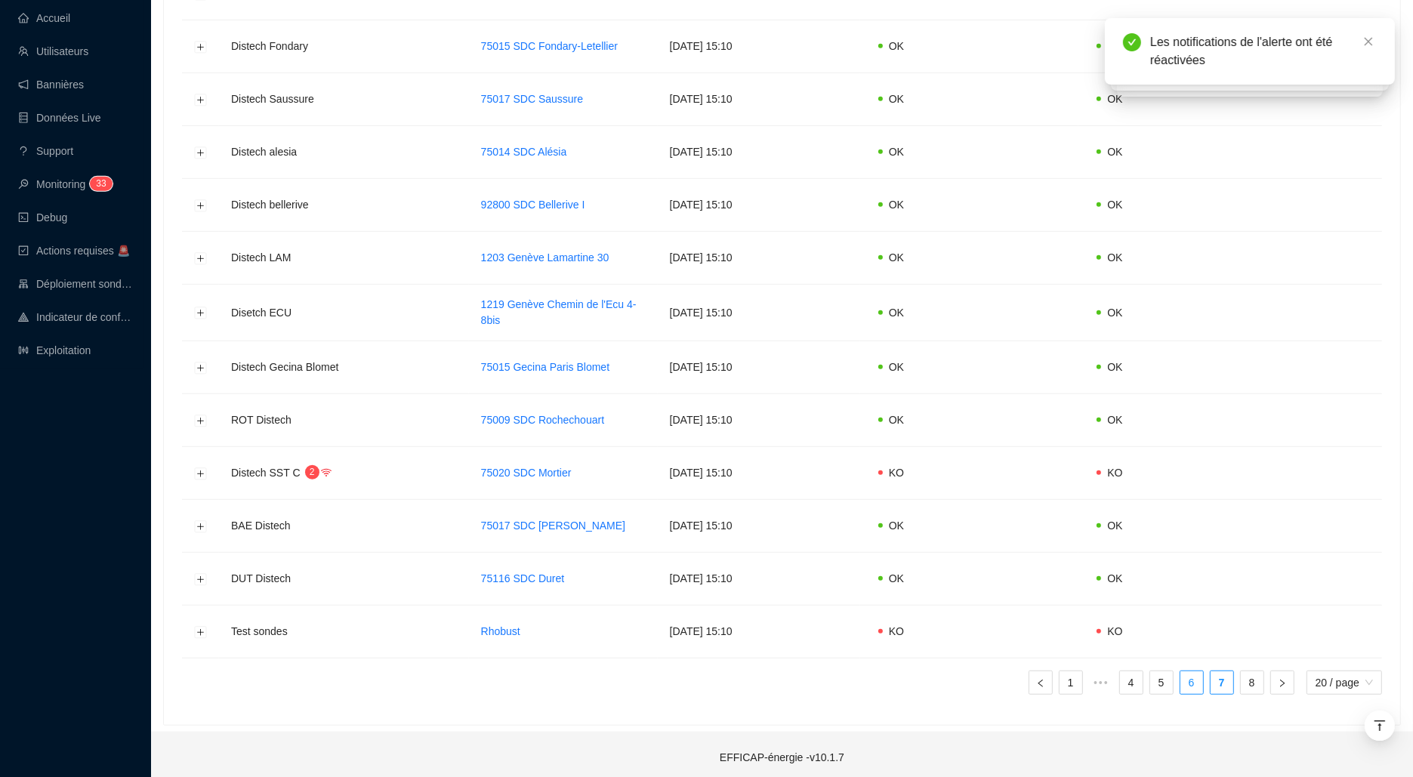
click at [1188, 679] on link "6" at bounding box center [1191, 682] width 23 height 23
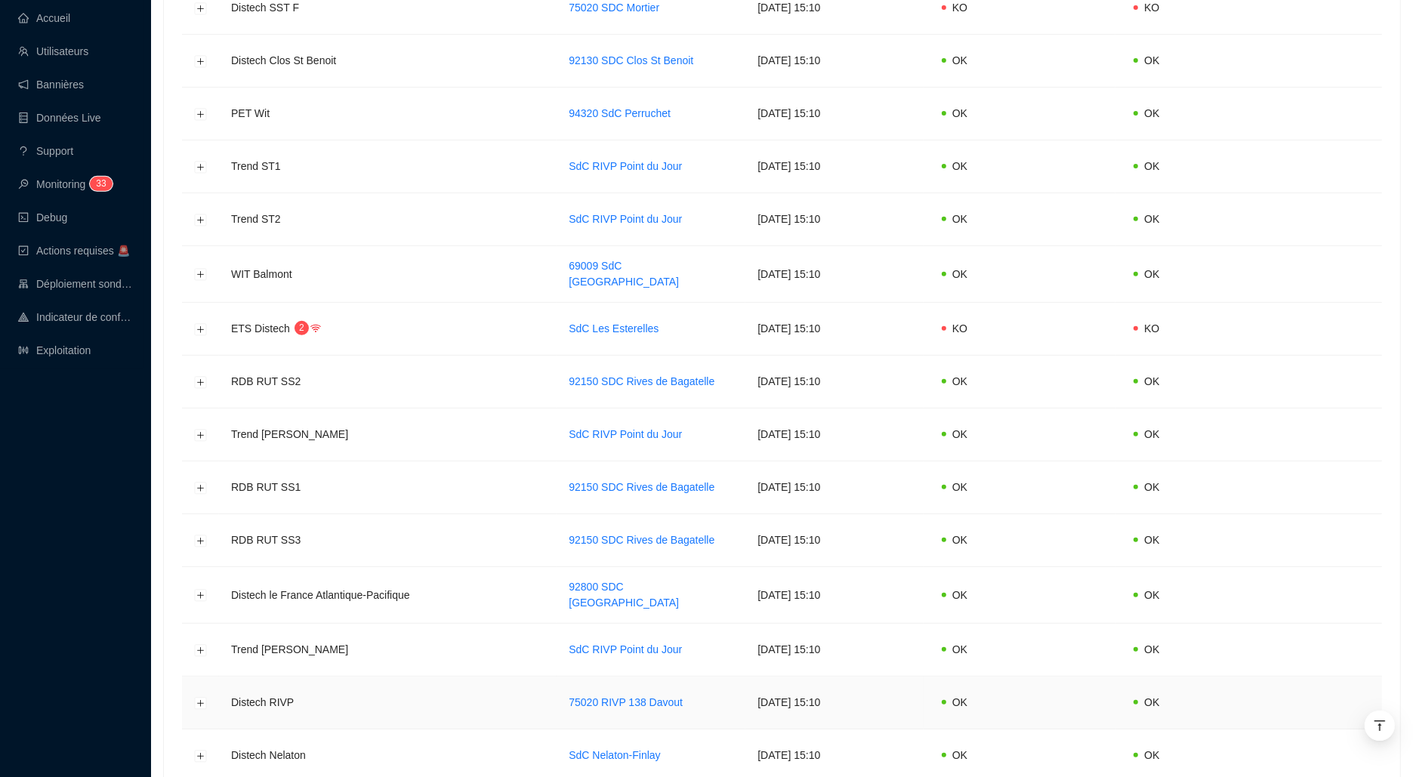
scroll to position [0, 0]
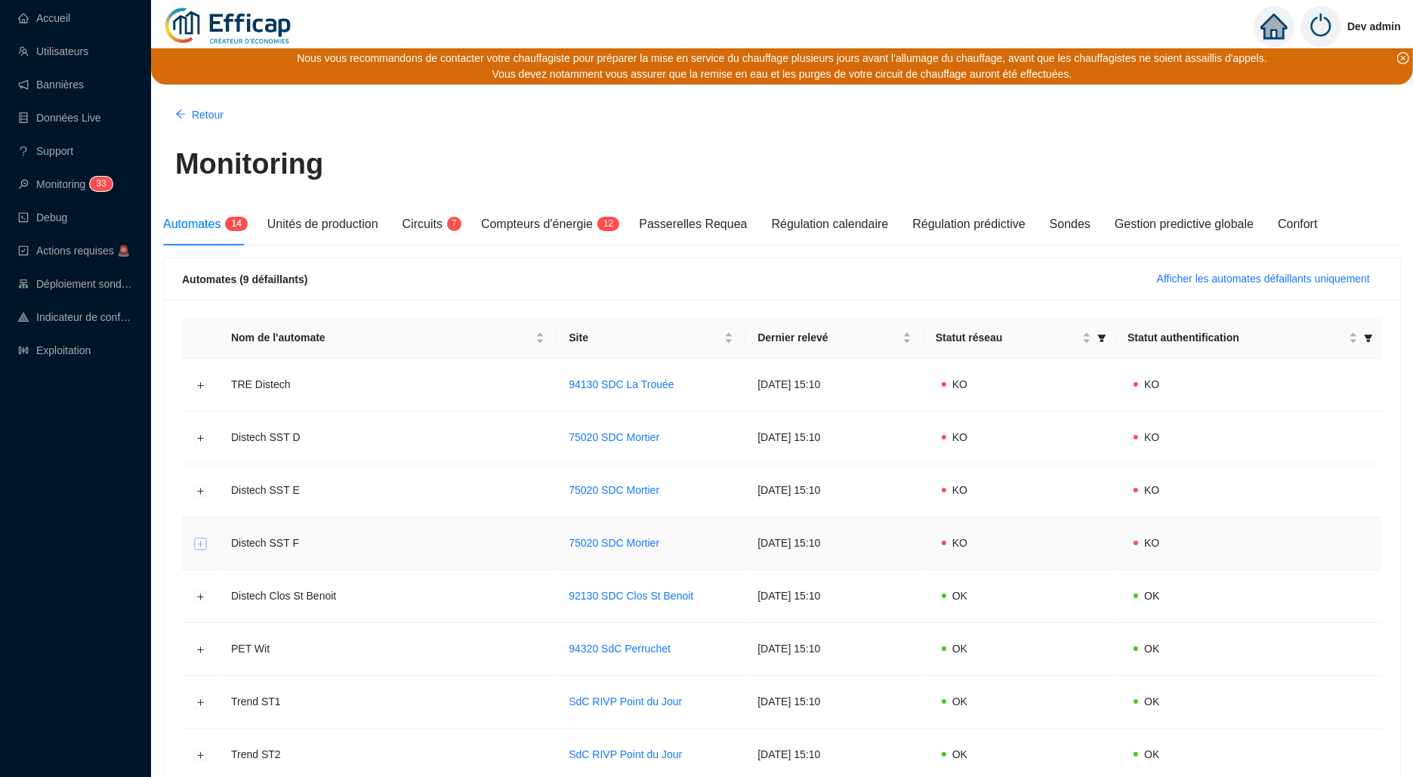
click at [197, 543] on button "Développer la ligne" at bounding box center [201, 544] width 12 height 12
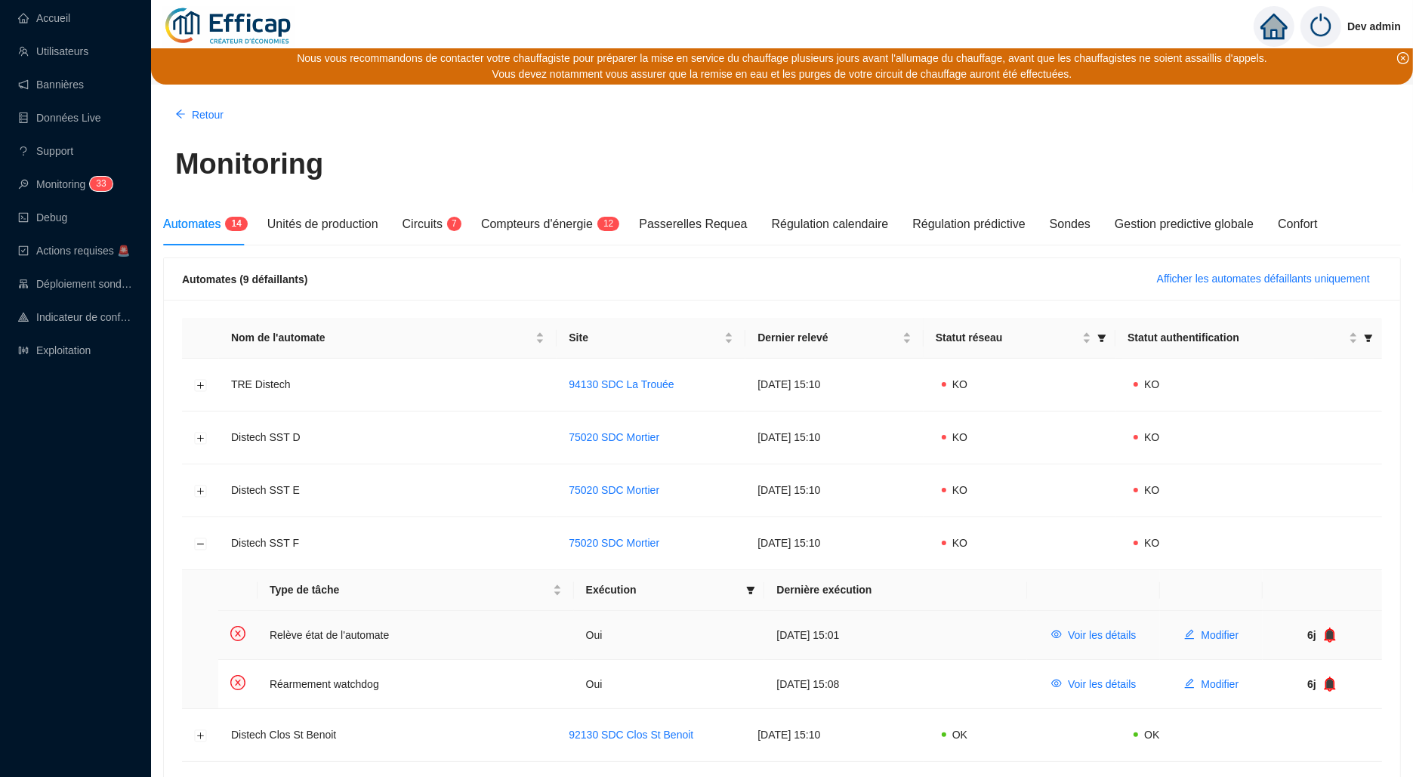
click at [1333, 636] on icon "bell" at bounding box center [1330, 634] width 10 height 11
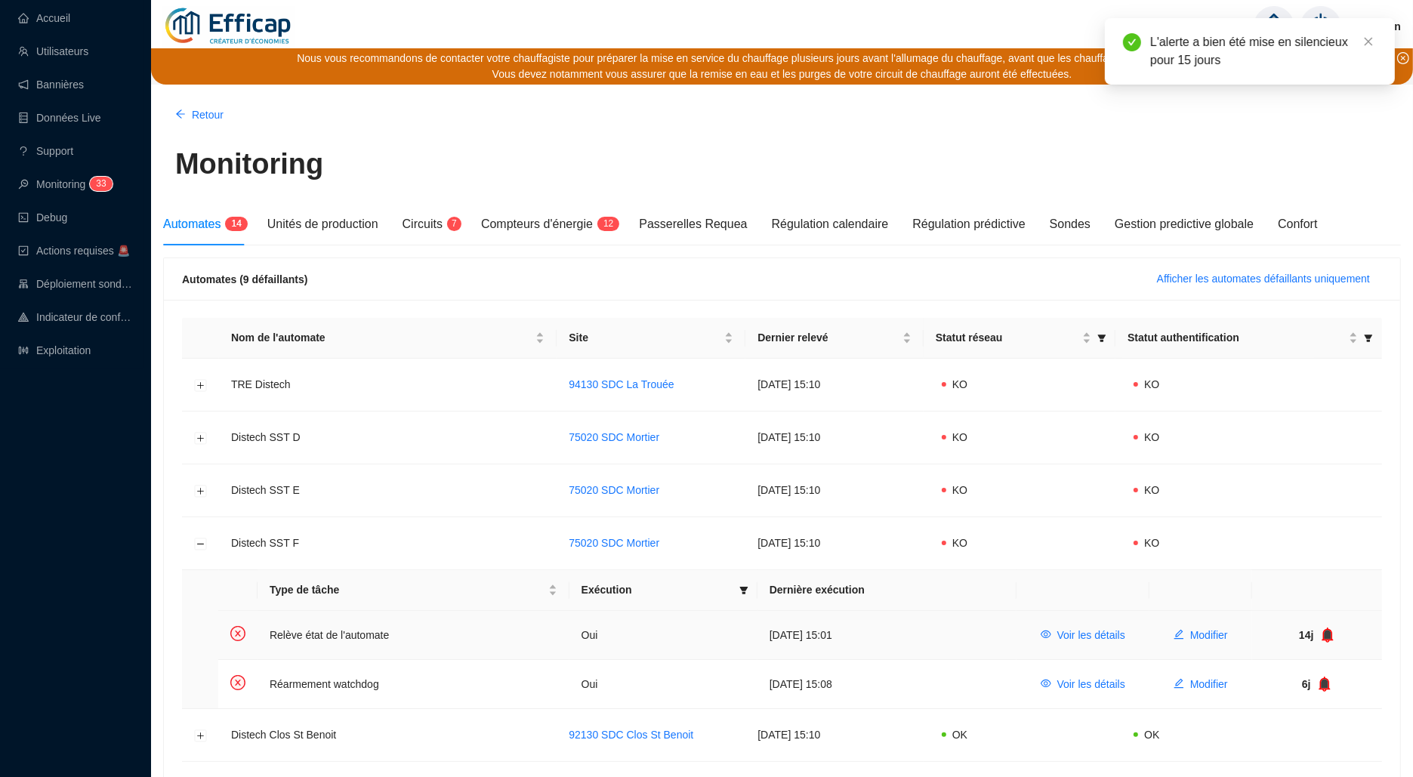
click at [1334, 636] on icon "bell" at bounding box center [1327, 634] width 15 height 15
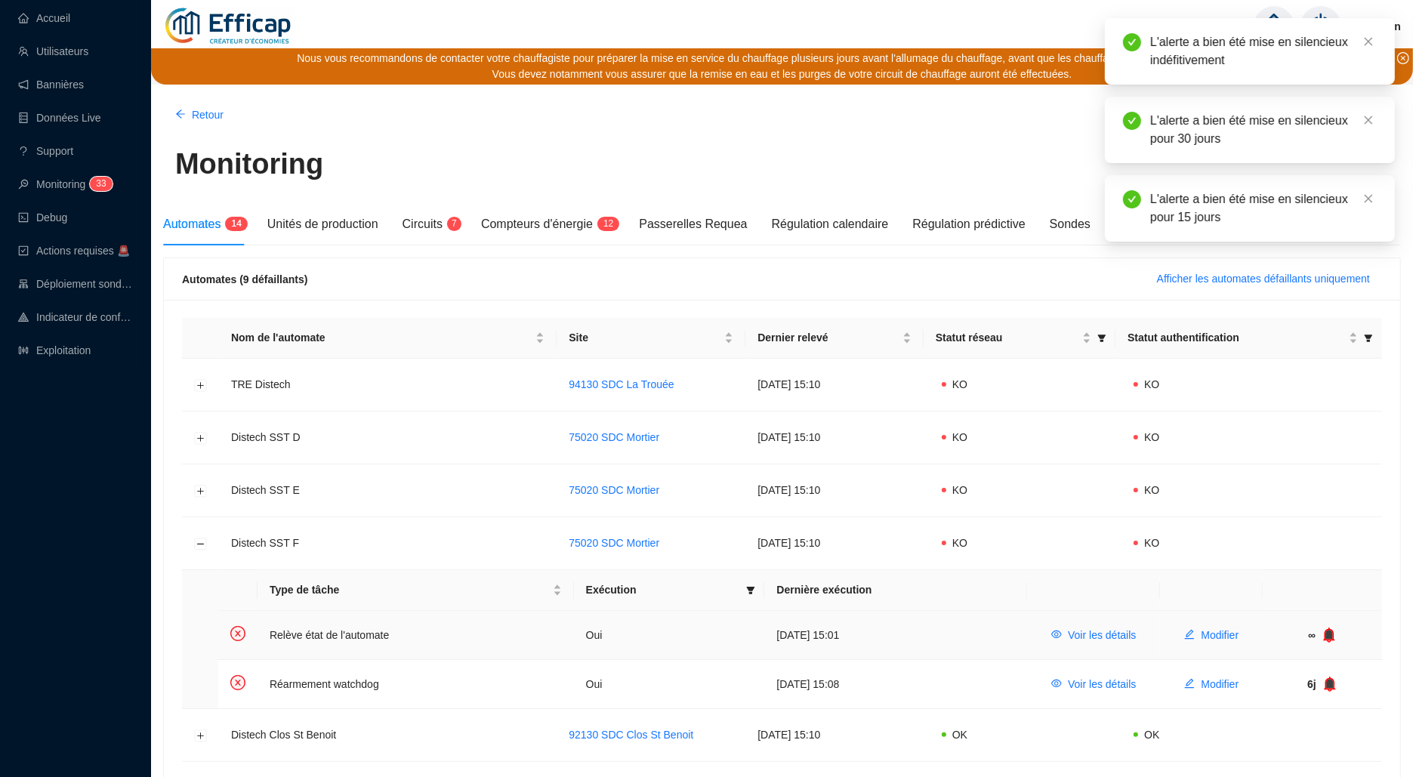
click at [1334, 636] on icon "bell" at bounding box center [1328, 634] width 11 height 15
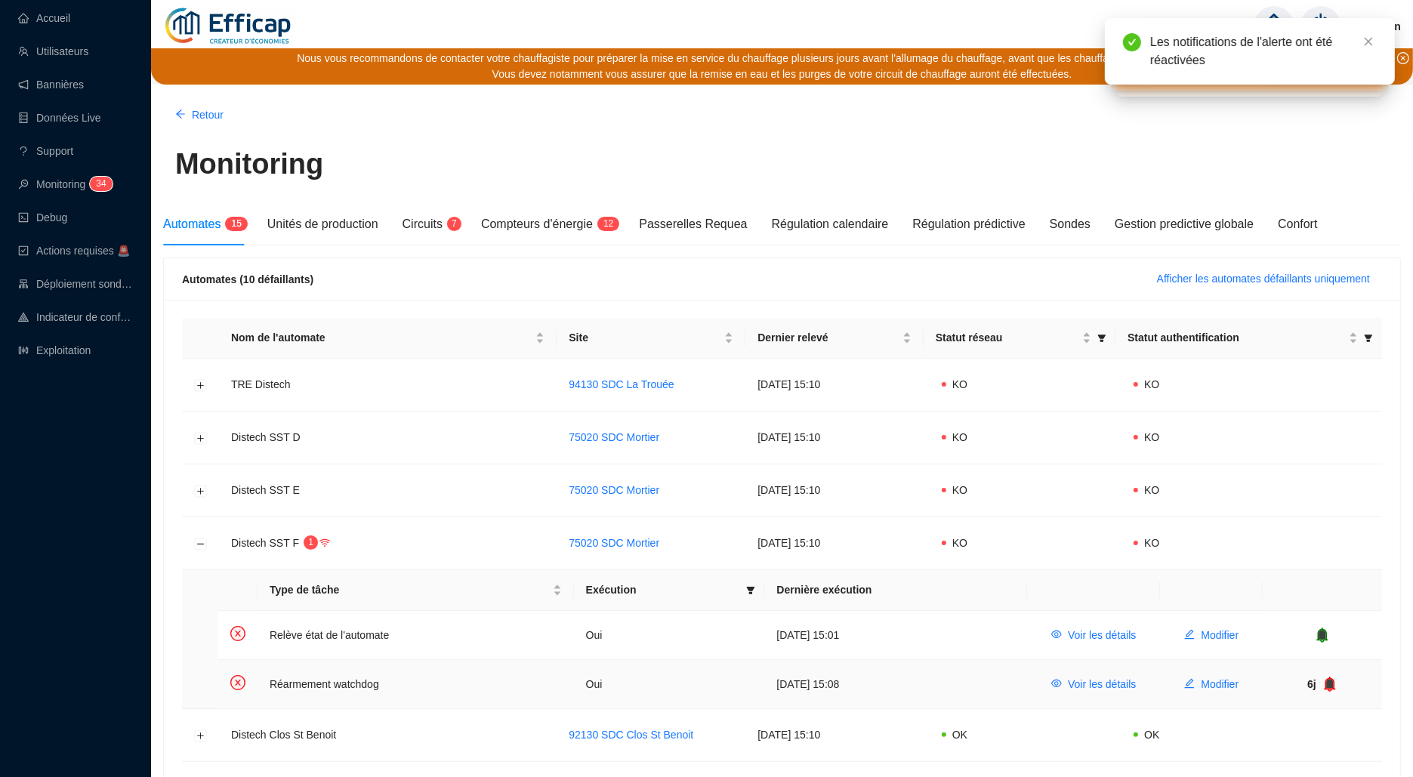
click at [1331, 683] on icon "bell" at bounding box center [1330, 683] width 10 height 11
click at [1331, 683] on icon "bell" at bounding box center [1327, 683] width 10 height 11
click at [1331, 683] on icon "bell" at bounding box center [1331, 683] width 10 height 11
click at [202, 486] on button "Développer la ligne" at bounding box center [201, 491] width 12 height 12
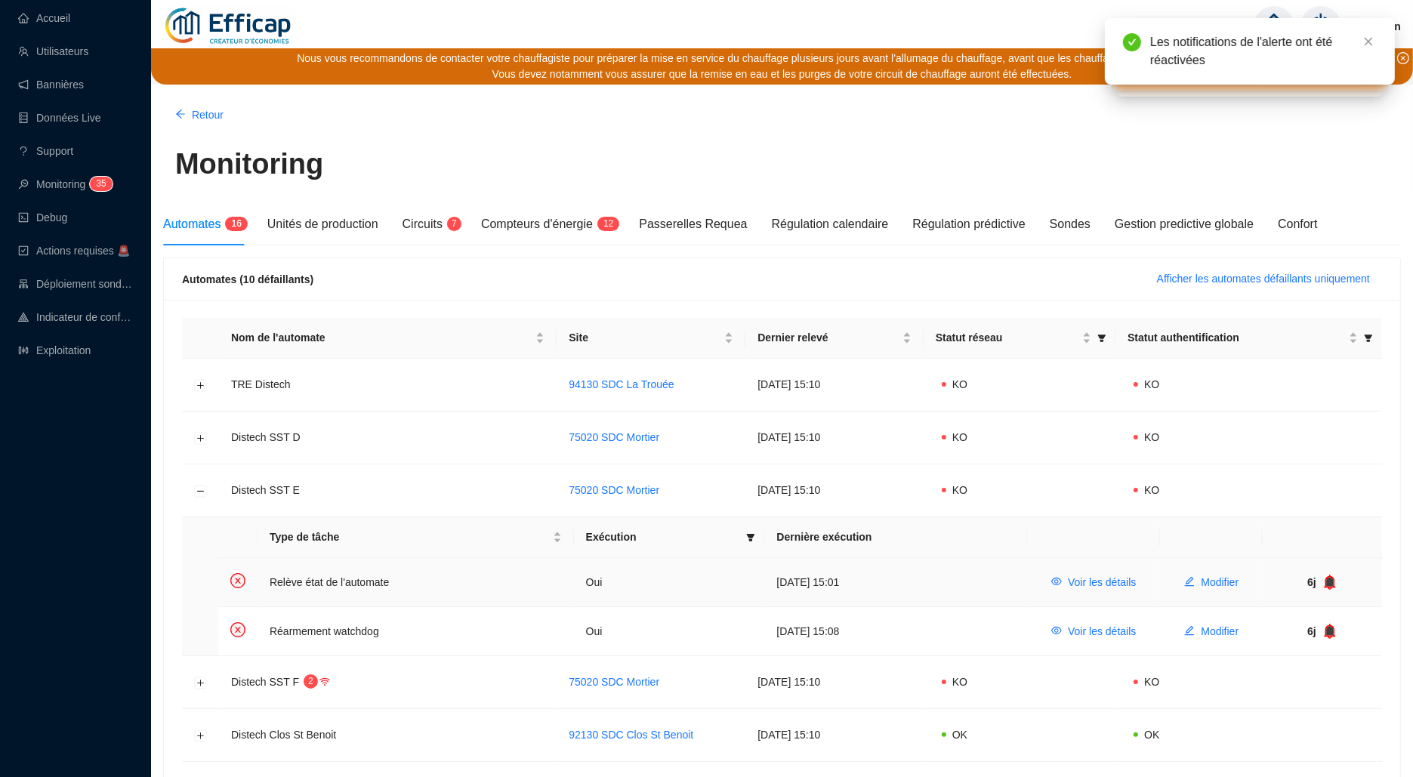
click at [1334, 582] on icon "bell" at bounding box center [1328, 582] width 11 height 15
click at [1334, 582] on icon "bell" at bounding box center [1327, 582] width 15 height 15
click at [1334, 582] on td at bounding box center [1321, 582] width 119 height 49
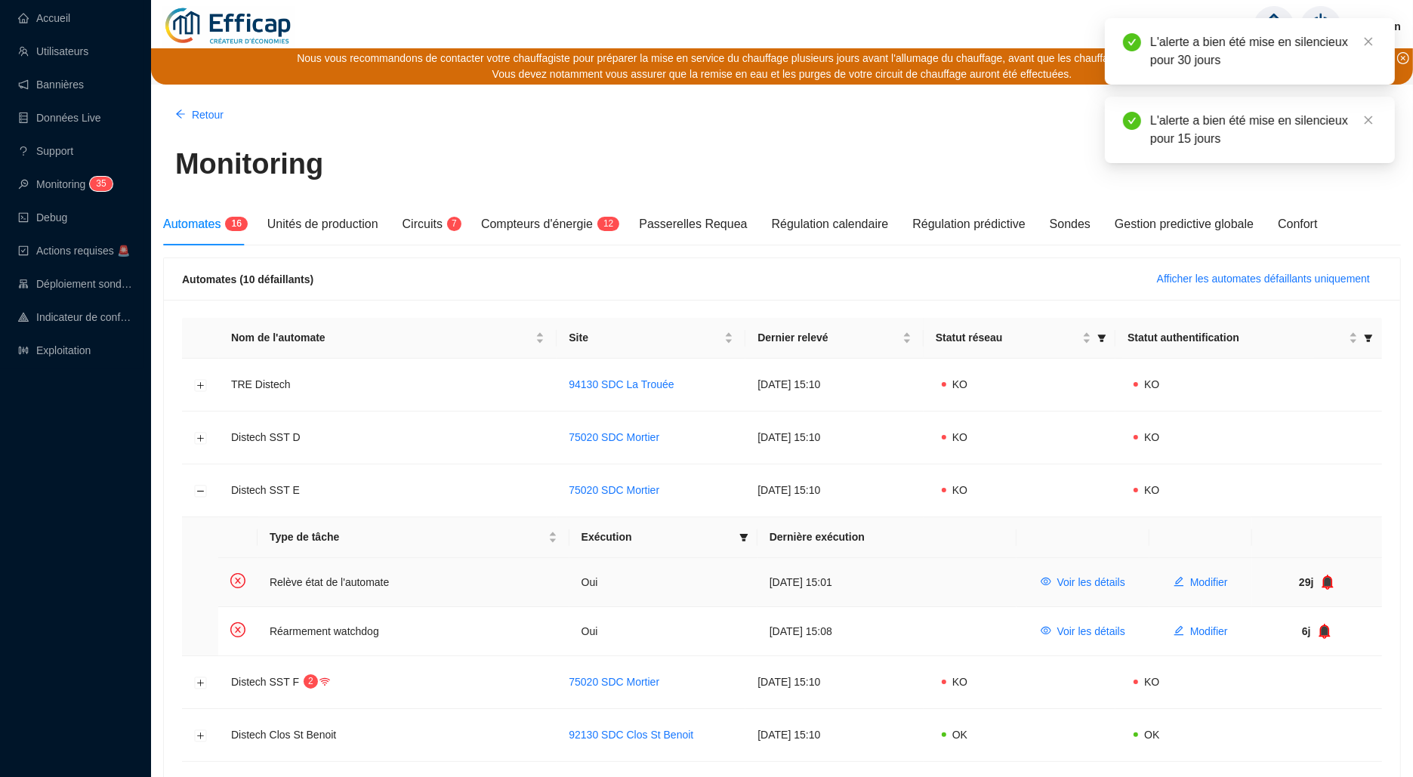
click at [1319, 580] on div "29j" at bounding box center [1317, 583] width 106 height 16
click at [1328, 584] on icon "bell" at bounding box center [1327, 581] width 10 height 11
click at [1330, 587] on icon "bell" at bounding box center [1328, 582] width 11 height 15
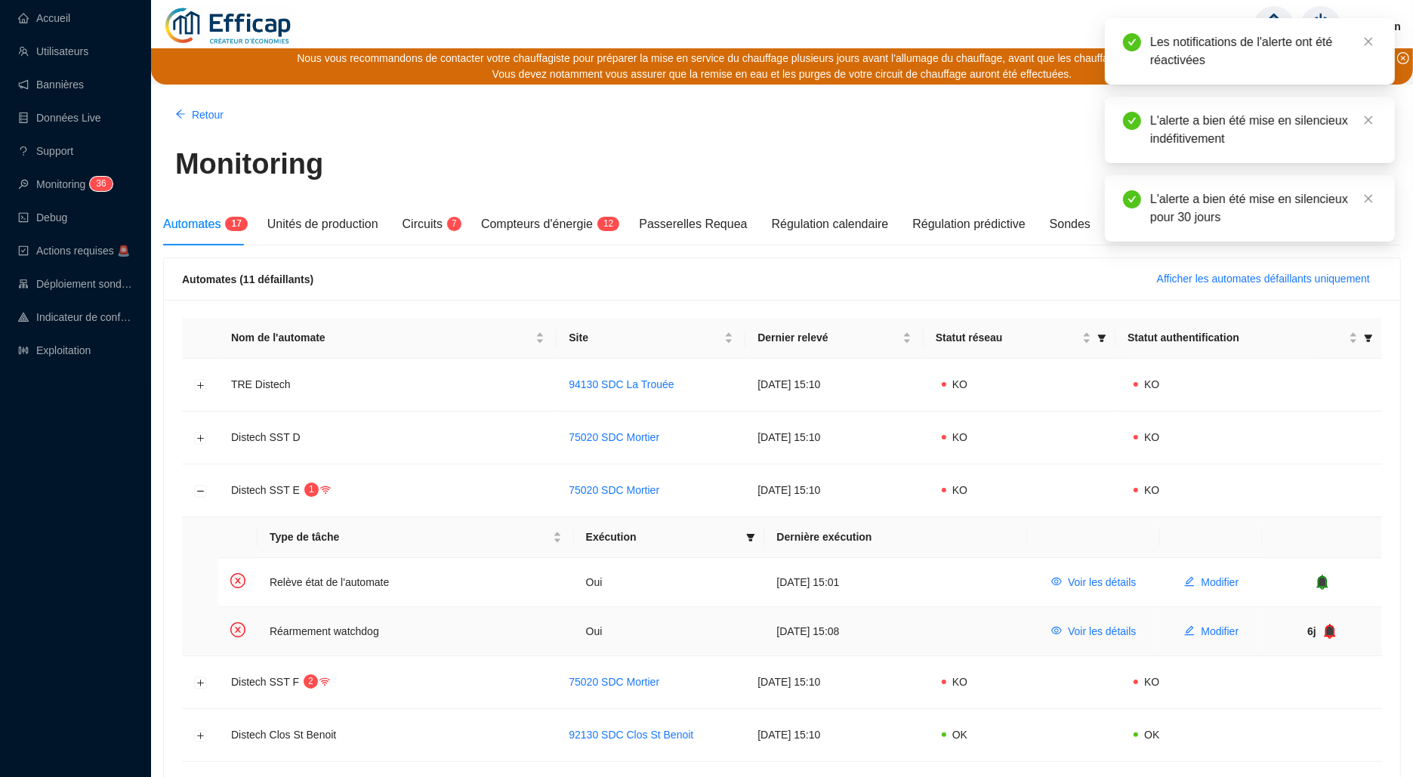
click at [1326, 630] on icon "bell" at bounding box center [1328, 631] width 11 height 15
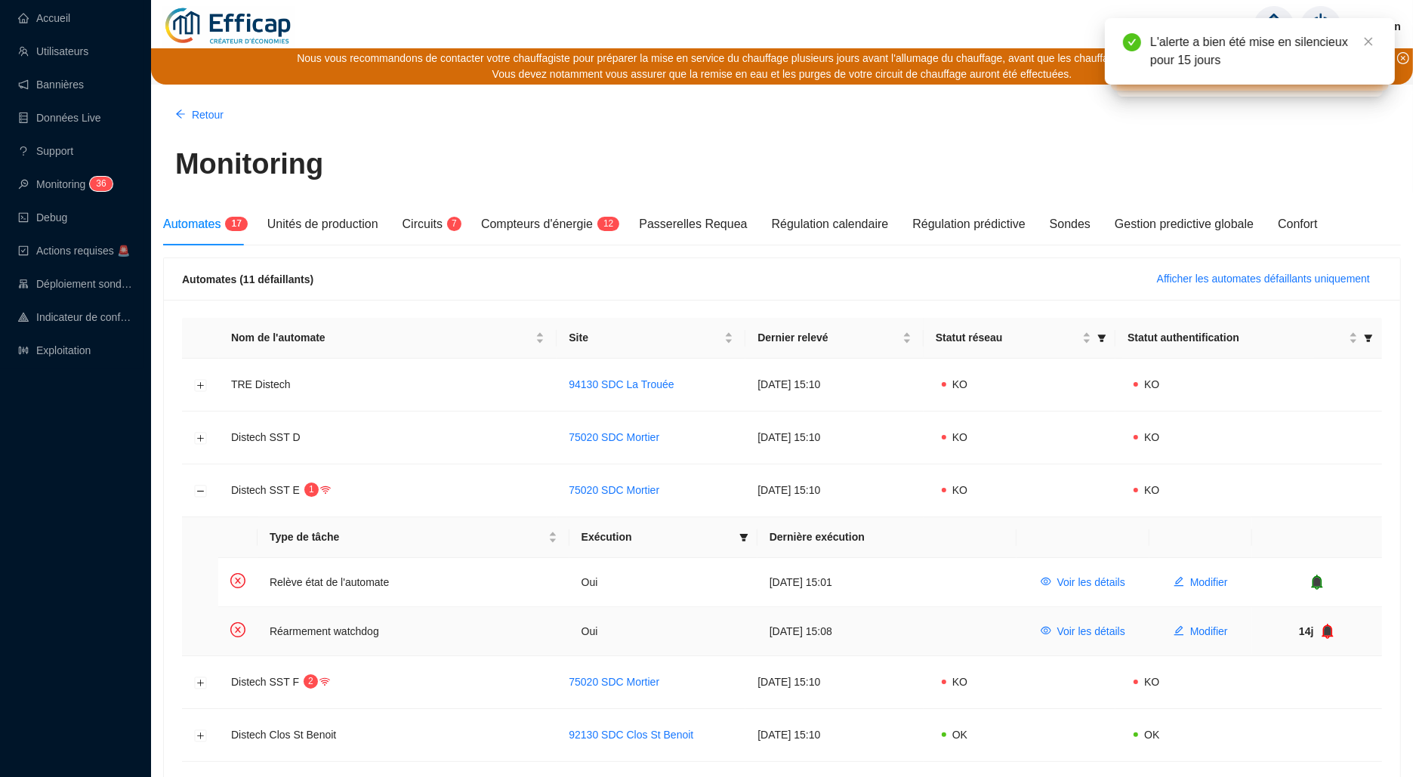
click at [1326, 630] on icon "bell" at bounding box center [1327, 630] width 10 height 11
click at [1326, 630] on icon "bell" at bounding box center [1329, 631] width 11 height 15
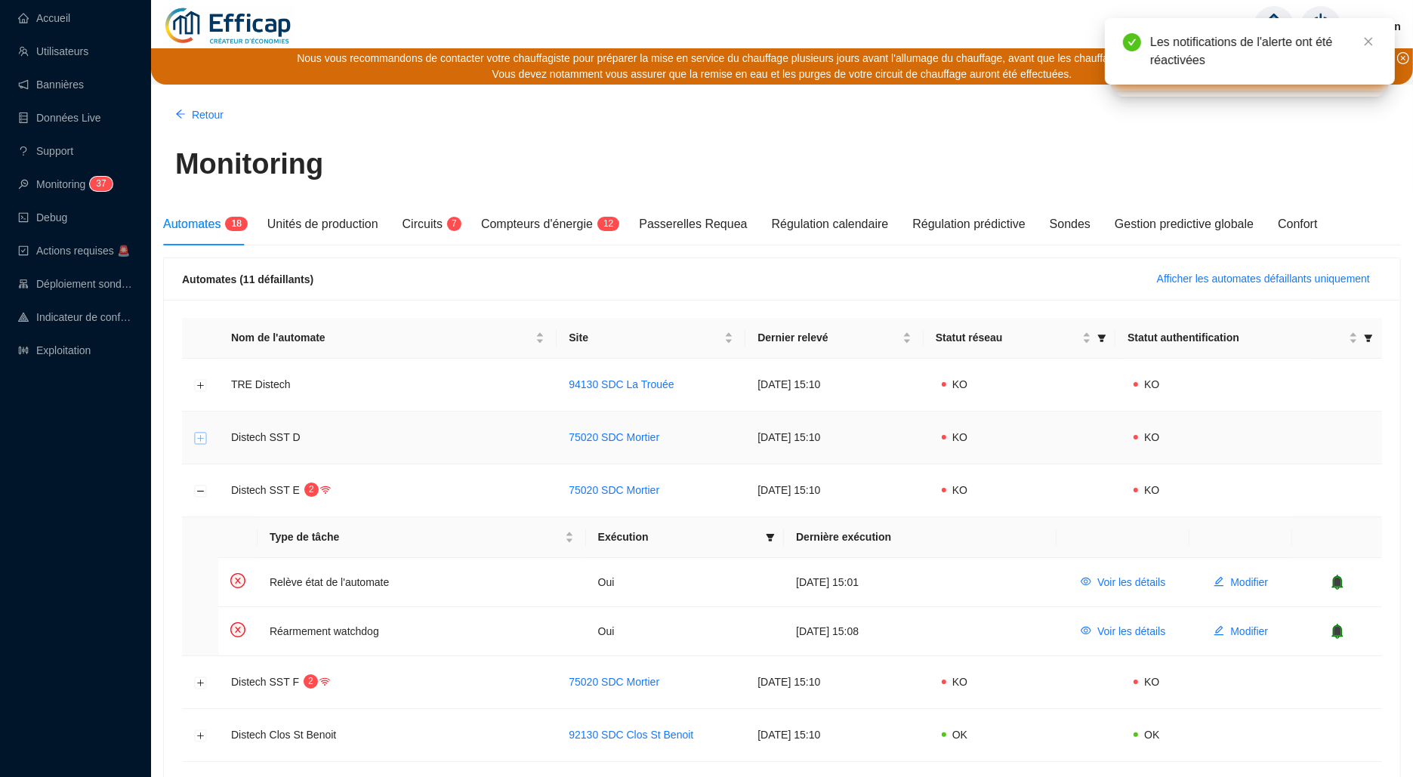
click at [199, 439] on button "Développer la ligne" at bounding box center [201, 438] width 12 height 12
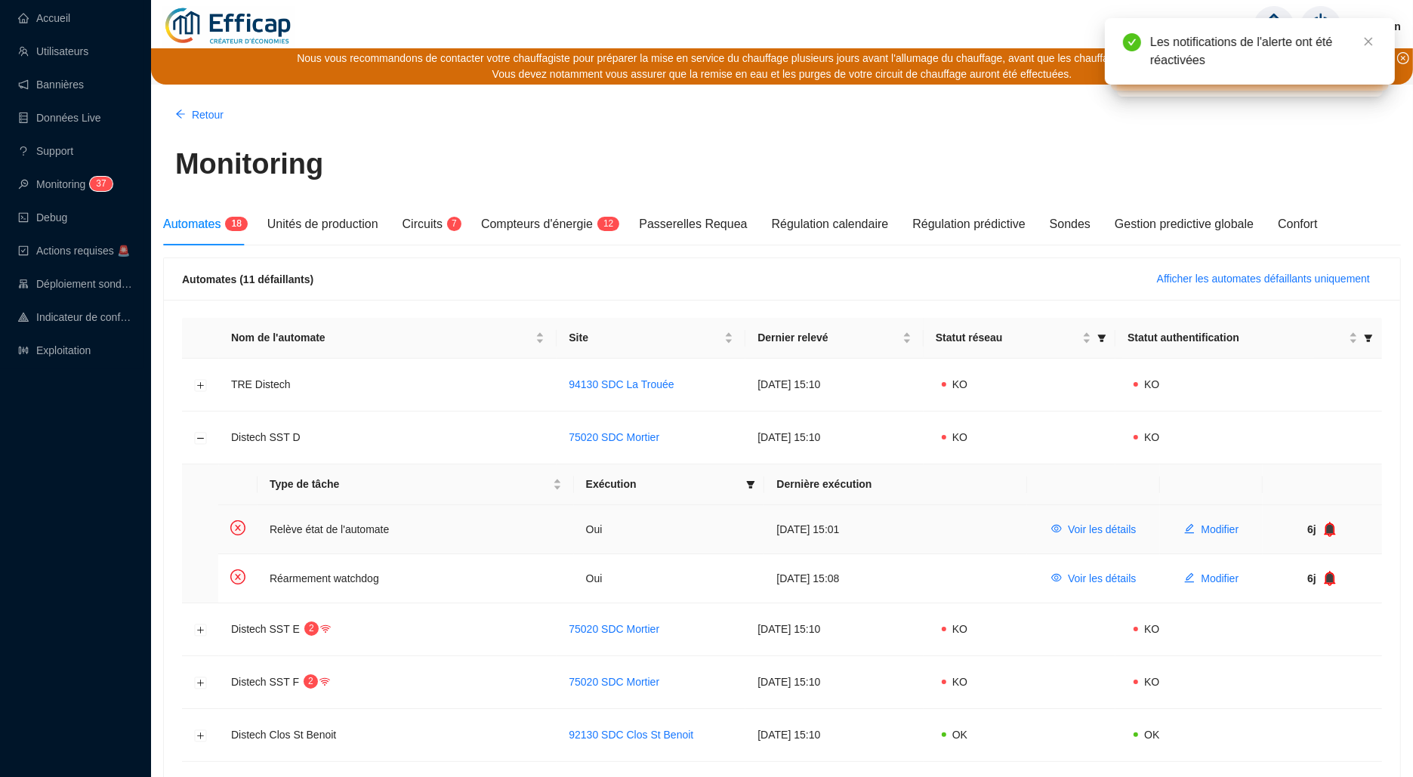
click at [1327, 525] on icon "bell" at bounding box center [1330, 528] width 10 height 11
click at [1333, 535] on icon "bell" at bounding box center [1327, 529] width 15 height 15
click at [1333, 535] on icon "bell" at bounding box center [1328, 529] width 15 height 15
click at [1329, 578] on icon "bell" at bounding box center [1330, 577] width 10 height 11
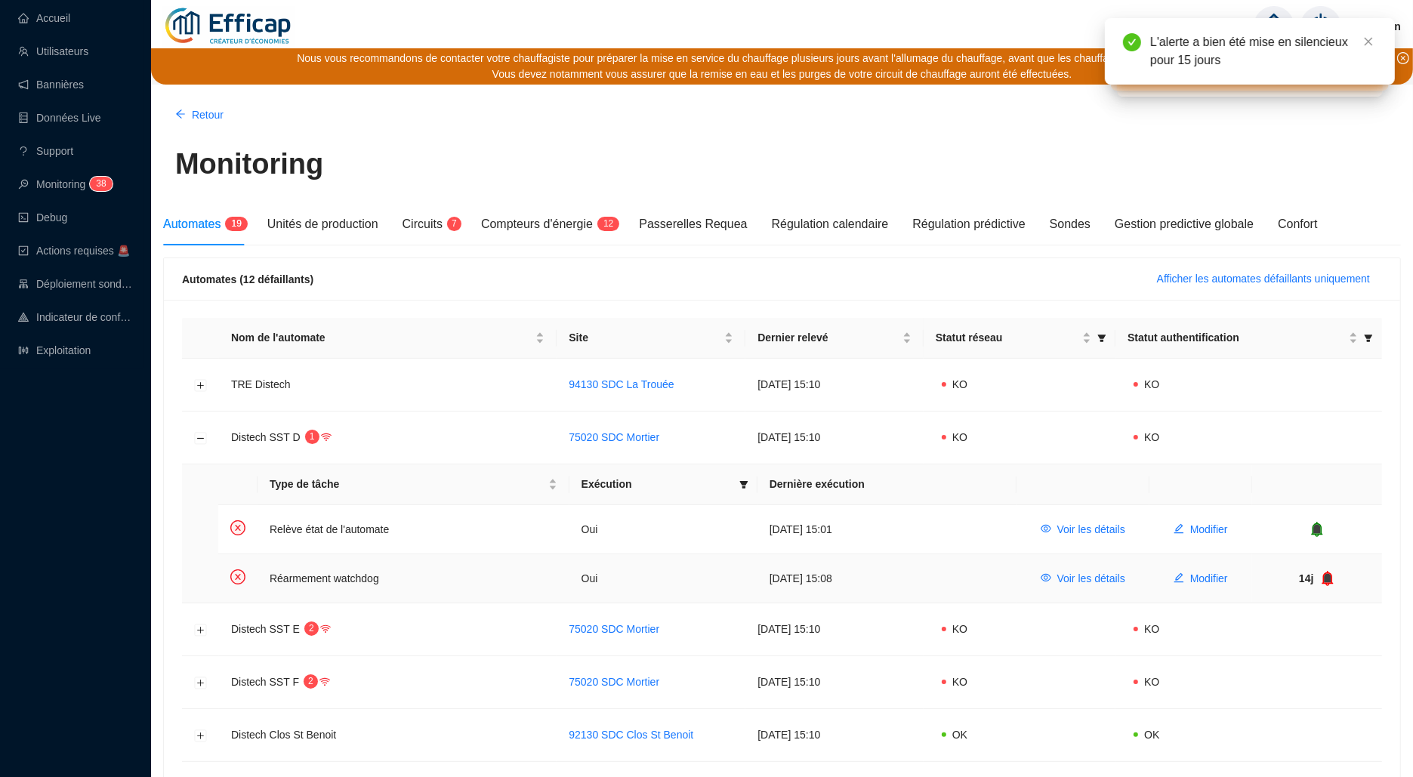
click at [1329, 578] on icon "bell" at bounding box center [1327, 577] width 10 height 11
click at [1329, 578] on icon "bell" at bounding box center [1331, 577] width 10 height 11
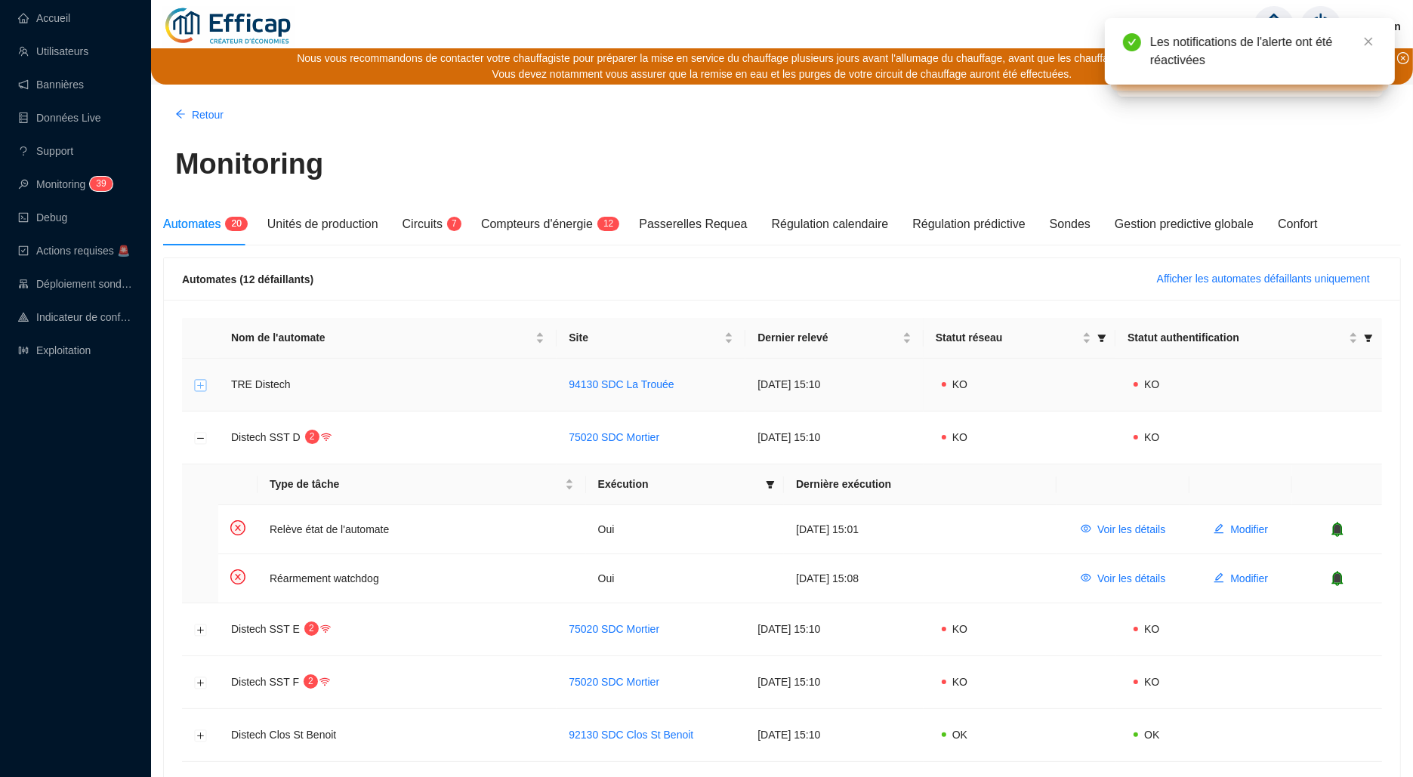
click at [197, 384] on button "Développer la ligne" at bounding box center [201, 385] width 12 height 12
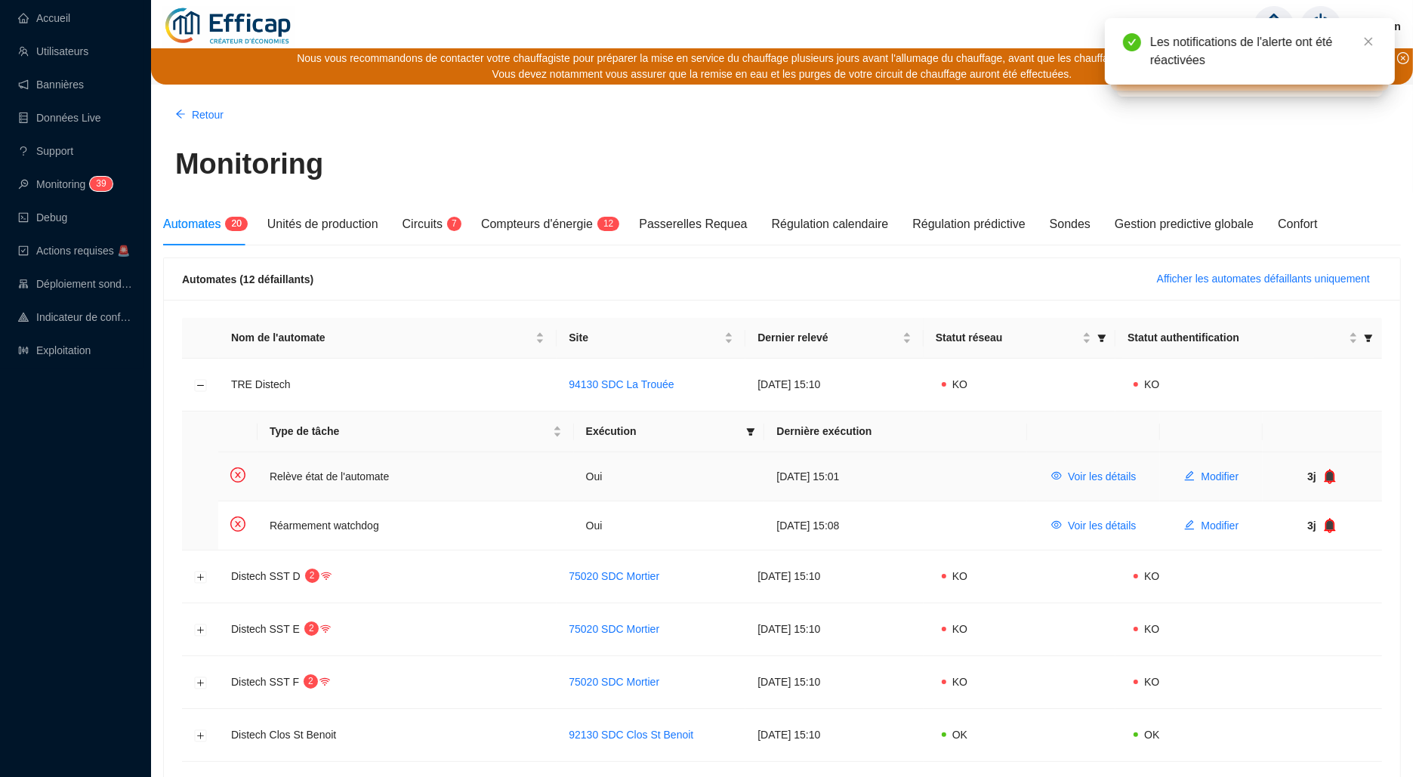
click at [1332, 480] on icon "bell" at bounding box center [1328, 476] width 11 height 15
click at [1331, 481] on icon "bell" at bounding box center [1329, 476] width 15 height 15
click at [1331, 481] on icon "bell" at bounding box center [1327, 476] width 15 height 15
click at [1331, 481] on icon "bell" at bounding box center [1328, 476] width 15 height 15
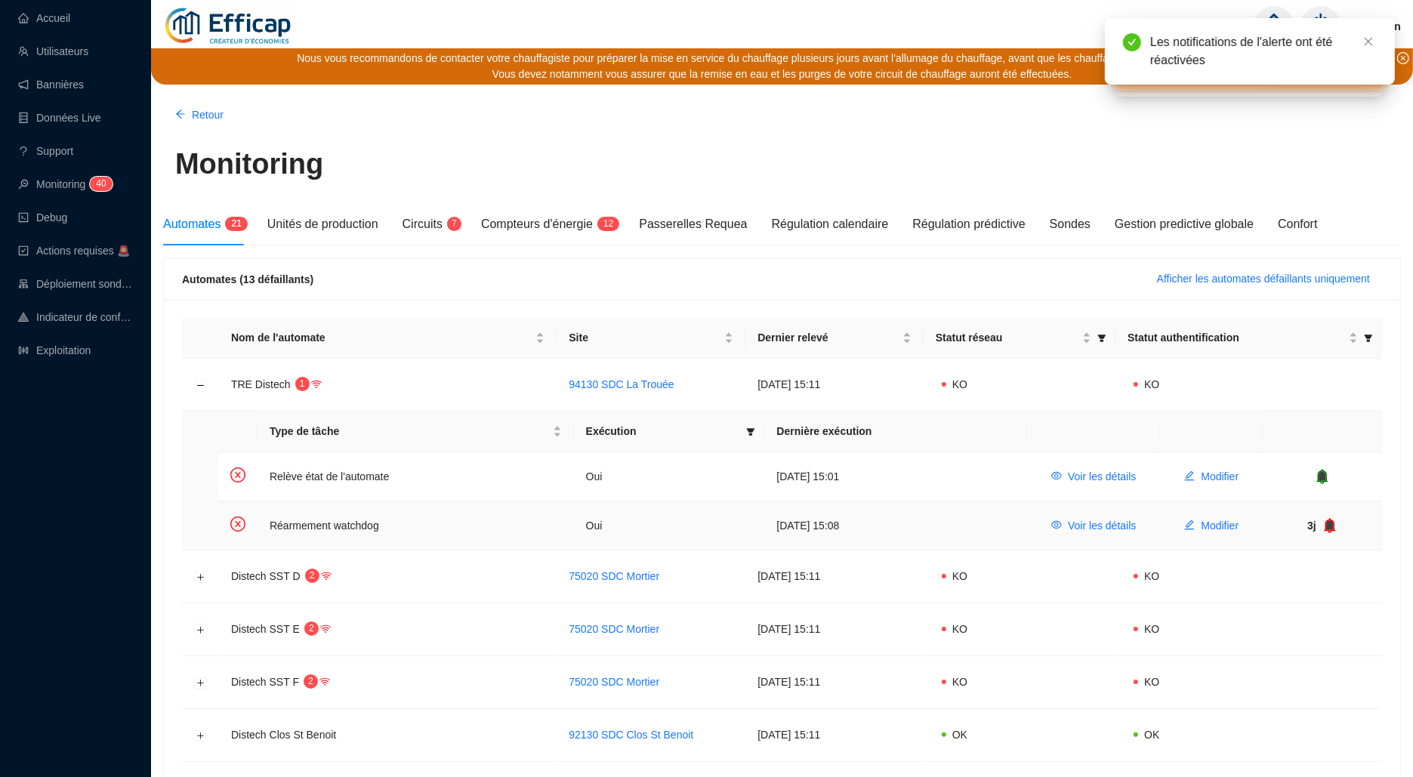
click at [1324, 522] on icon "bell" at bounding box center [1329, 525] width 15 height 15
click at [1329, 519] on icon "bell" at bounding box center [1329, 525] width 15 height 15
click at [1333, 526] on icon "bell" at bounding box center [1327, 525] width 15 height 15
click at [1332, 522] on icon "bell" at bounding box center [1326, 525] width 11 height 15
click at [1332, 522] on icon "bell" at bounding box center [1331, 524] width 10 height 11
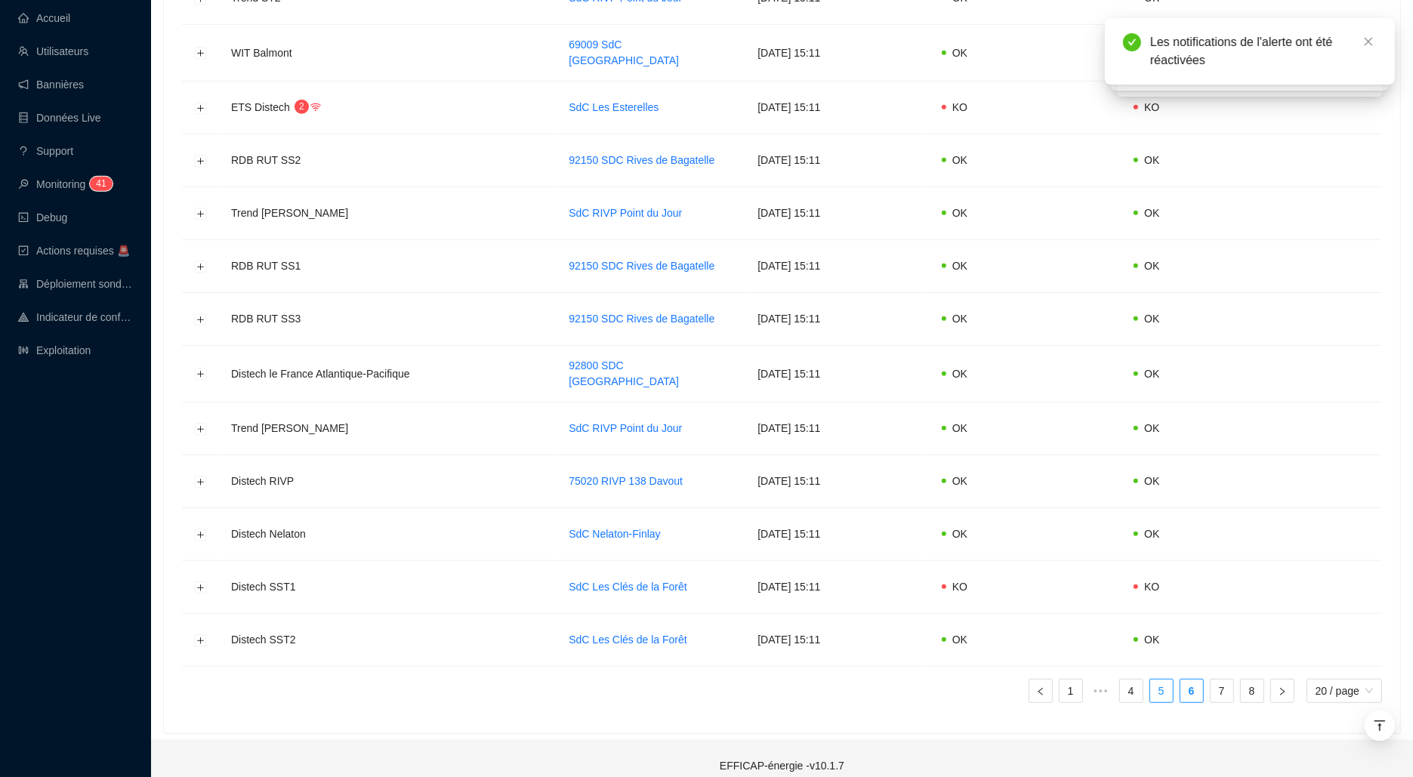
click at [1167, 681] on link "5" at bounding box center [1161, 690] width 23 height 23
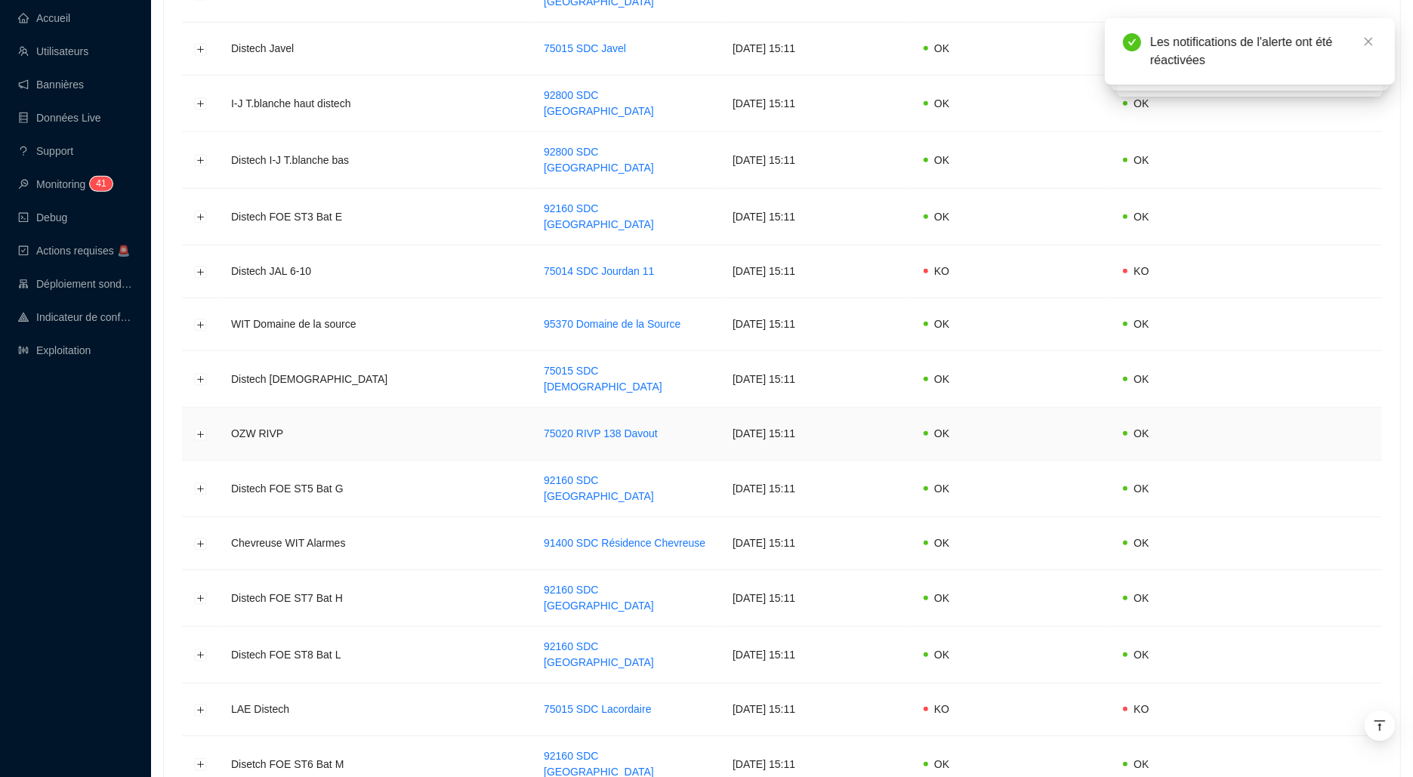
scroll to position [757, 0]
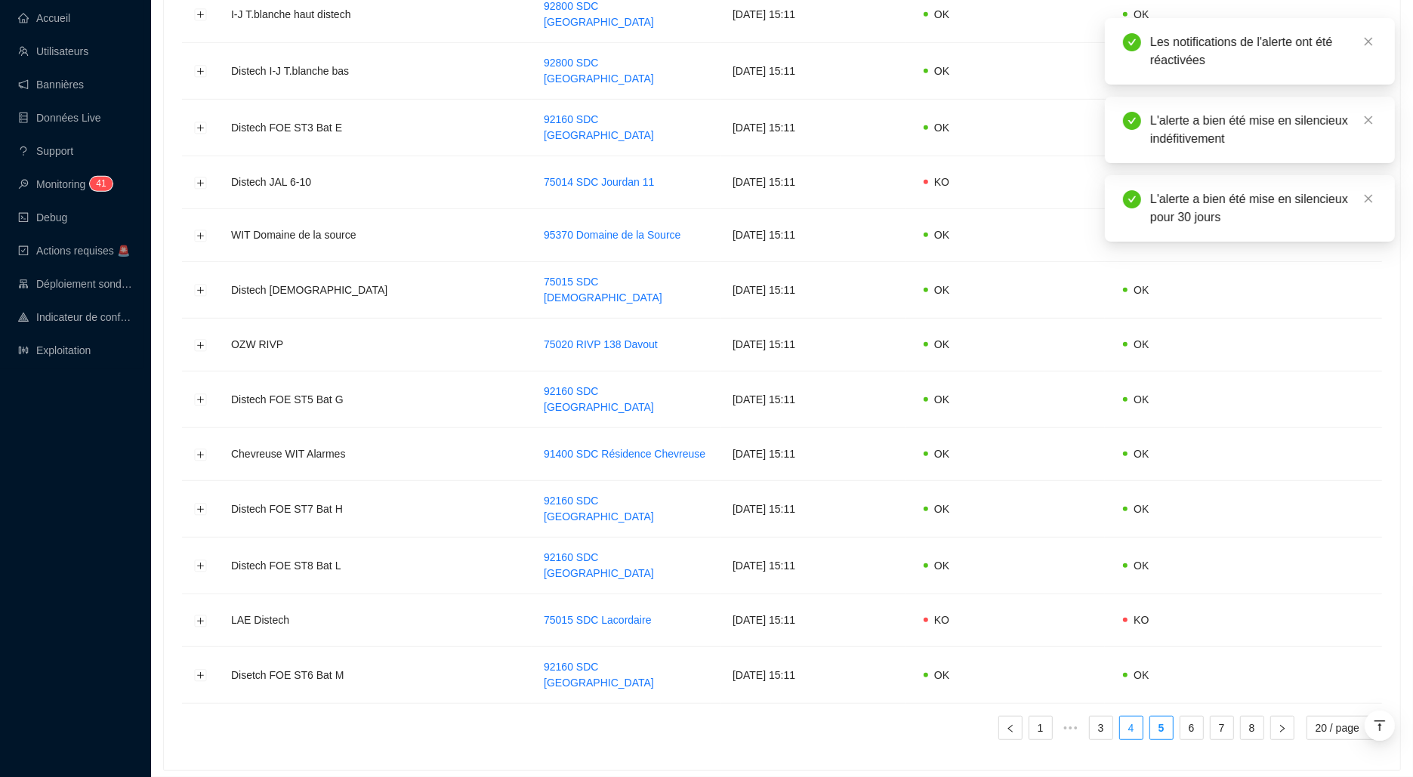
click at [1129, 716] on link "4" at bounding box center [1131, 727] width 23 height 23
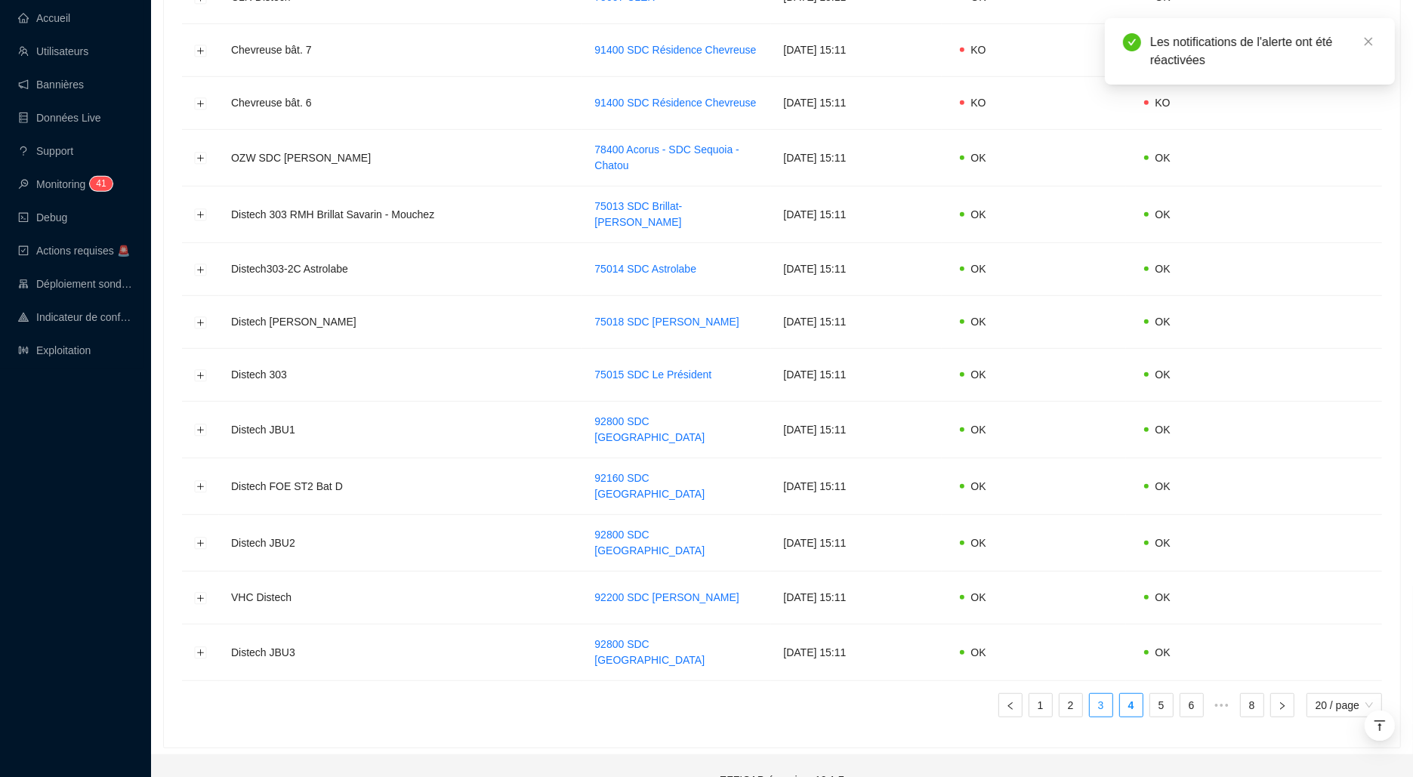
click at [1089, 694] on link "3" at bounding box center [1100, 705] width 23 height 23
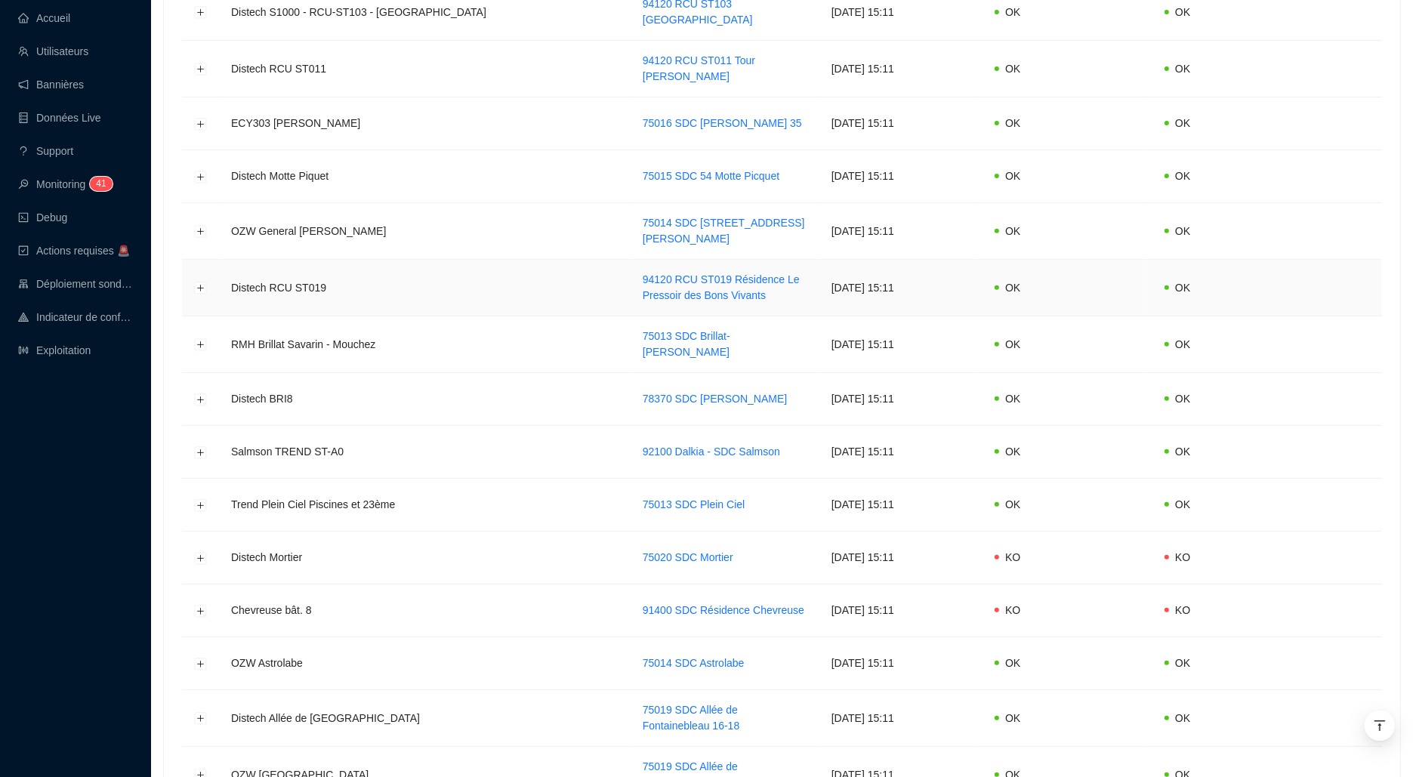
scroll to position [784, 0]
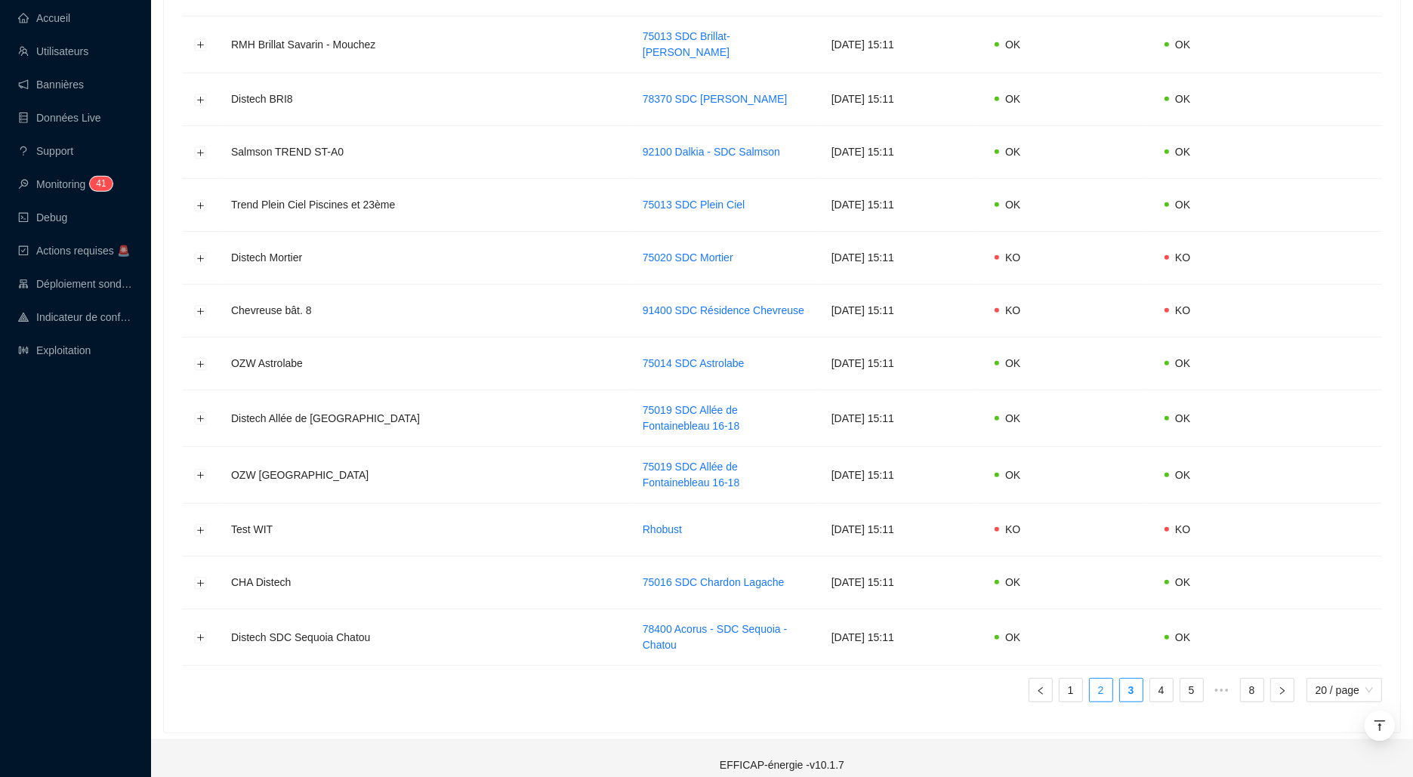
click at [1101, 679] on link "2" at bounding box center [1100, 690] width 23 height 23
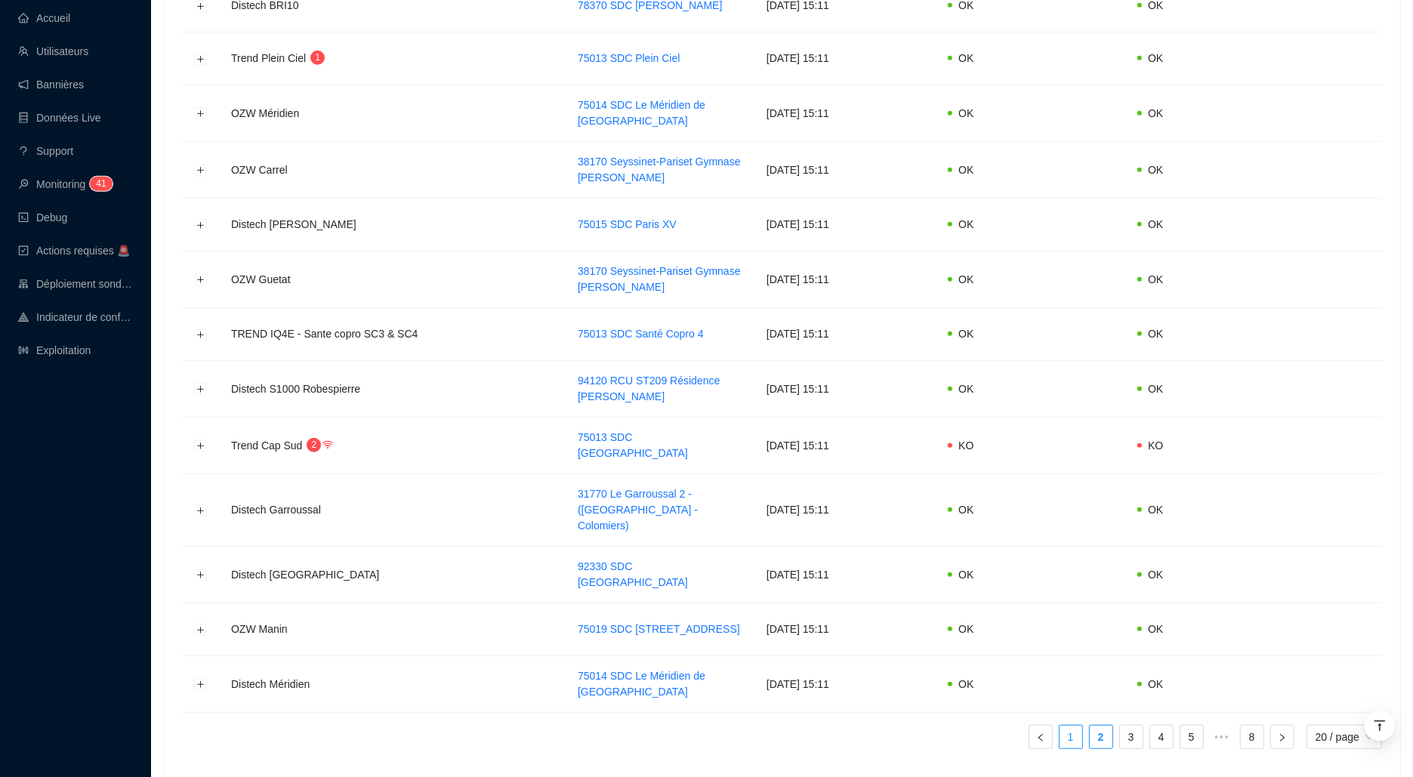
click at [1068, 726] on link "1" at bounding box center [1070, 737] width 23 height 23
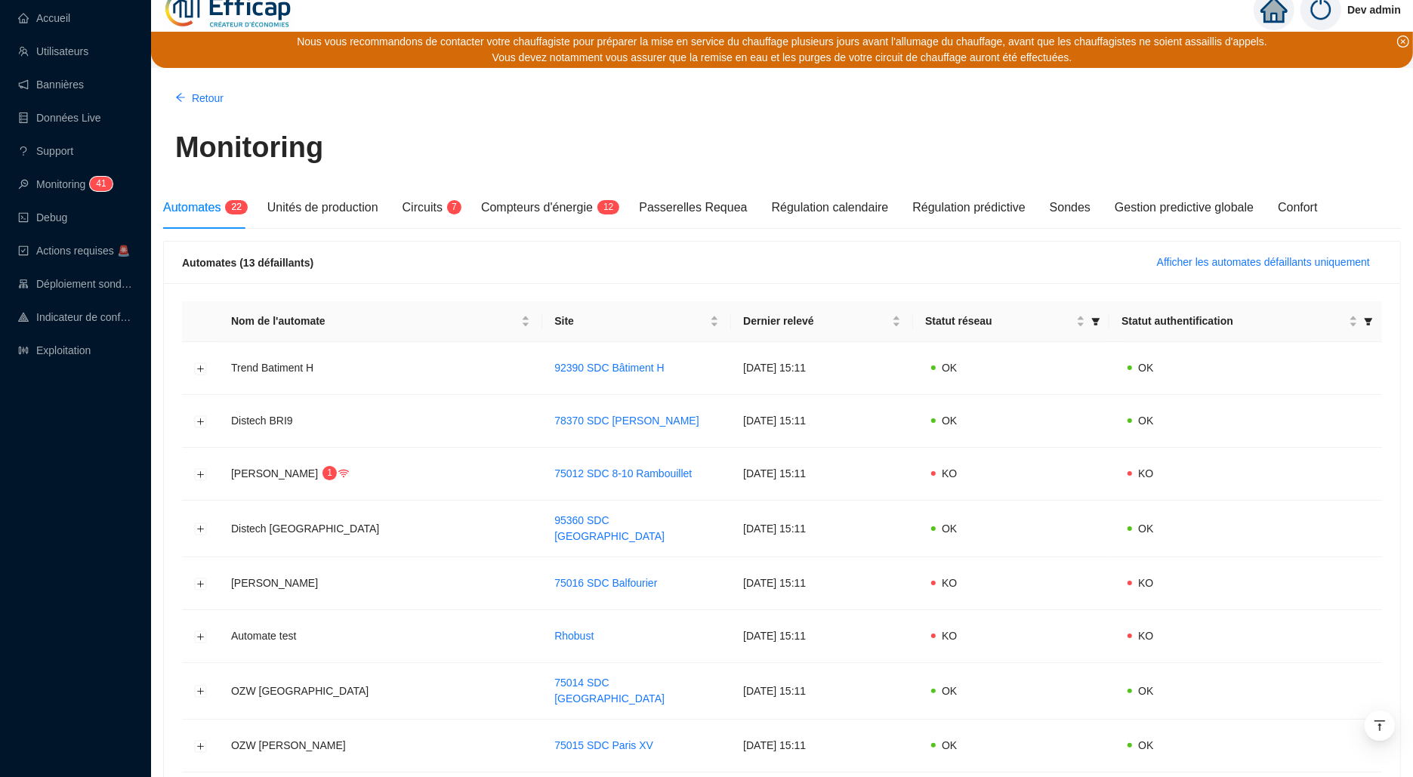
scroll to position [0, 0]
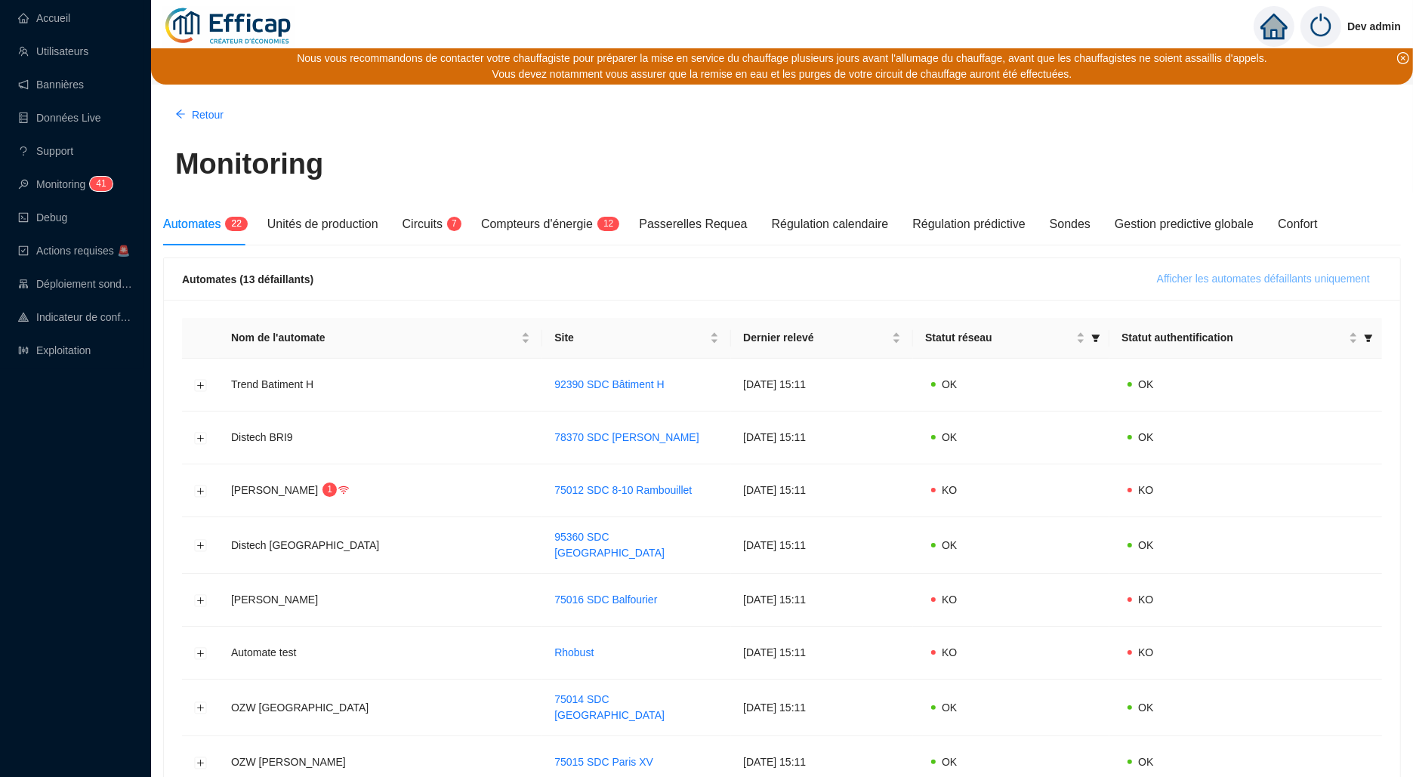
click at [1289, 278] on span "Afficher les automates défaillants uniquement" at bounding box center [1263, 279] width 213 height 16
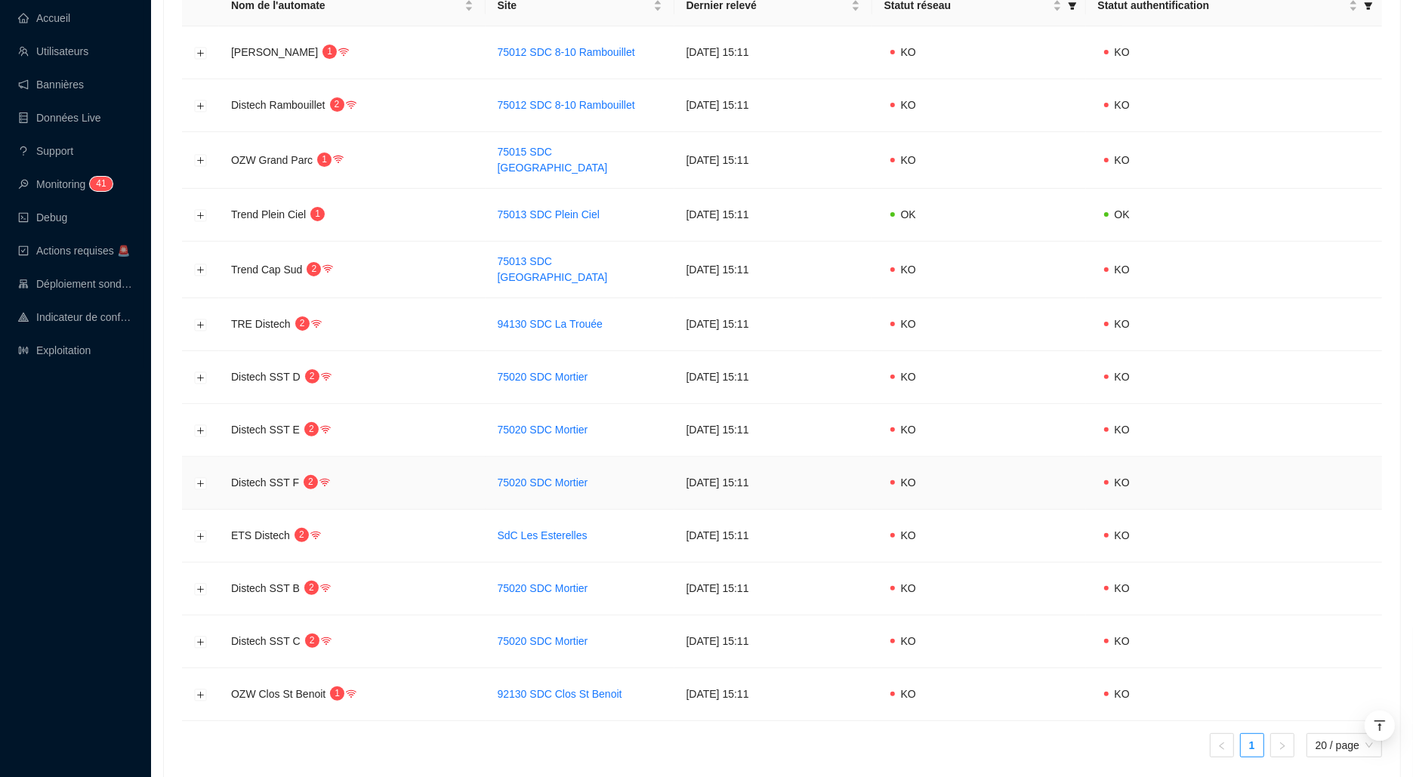
scroll to position [331, 0]
